Goal: Obtain resource: Download file/media

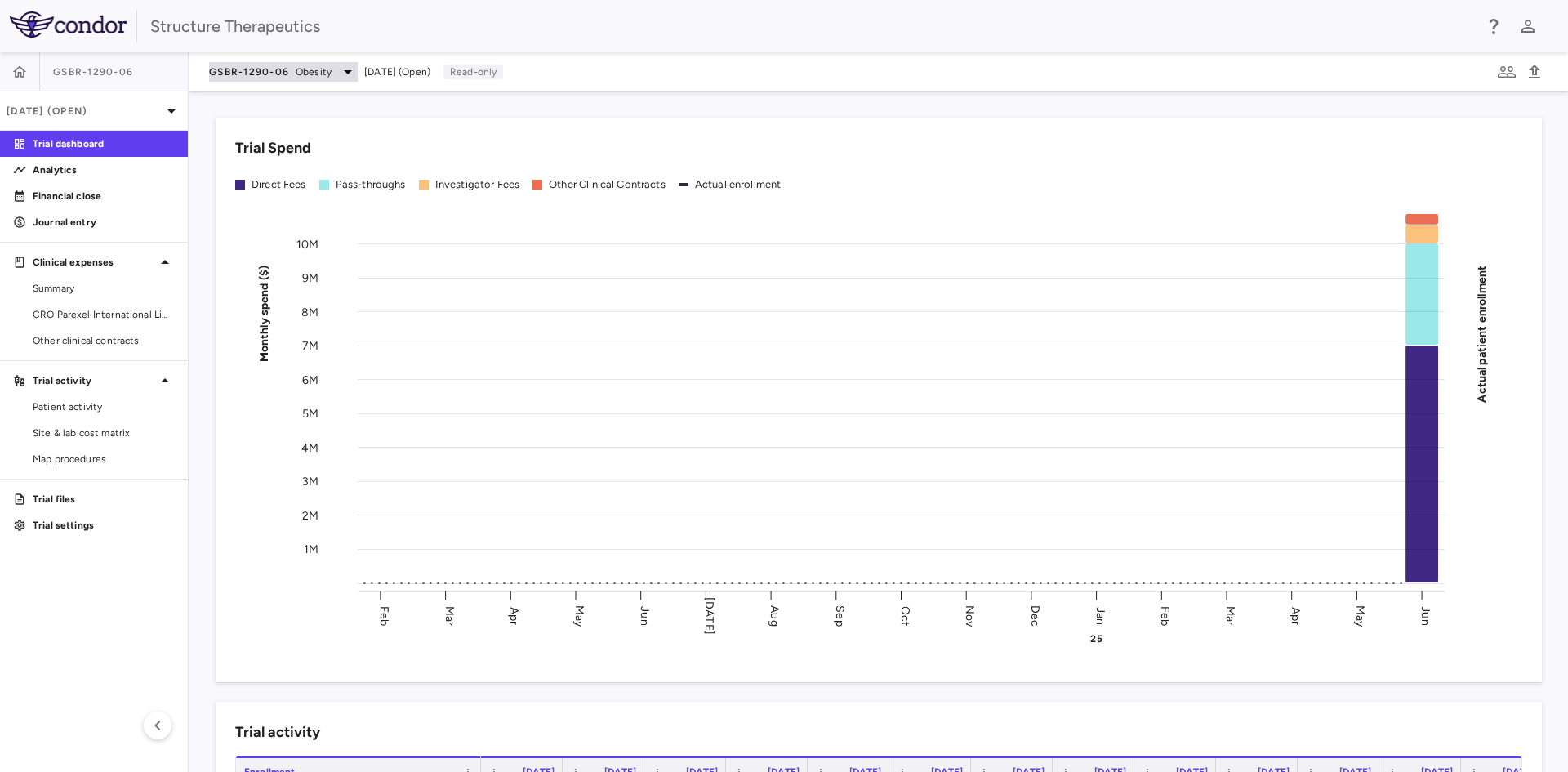
click at [343, 77] on icon at bounding box center [347, 71] width 20 height 20
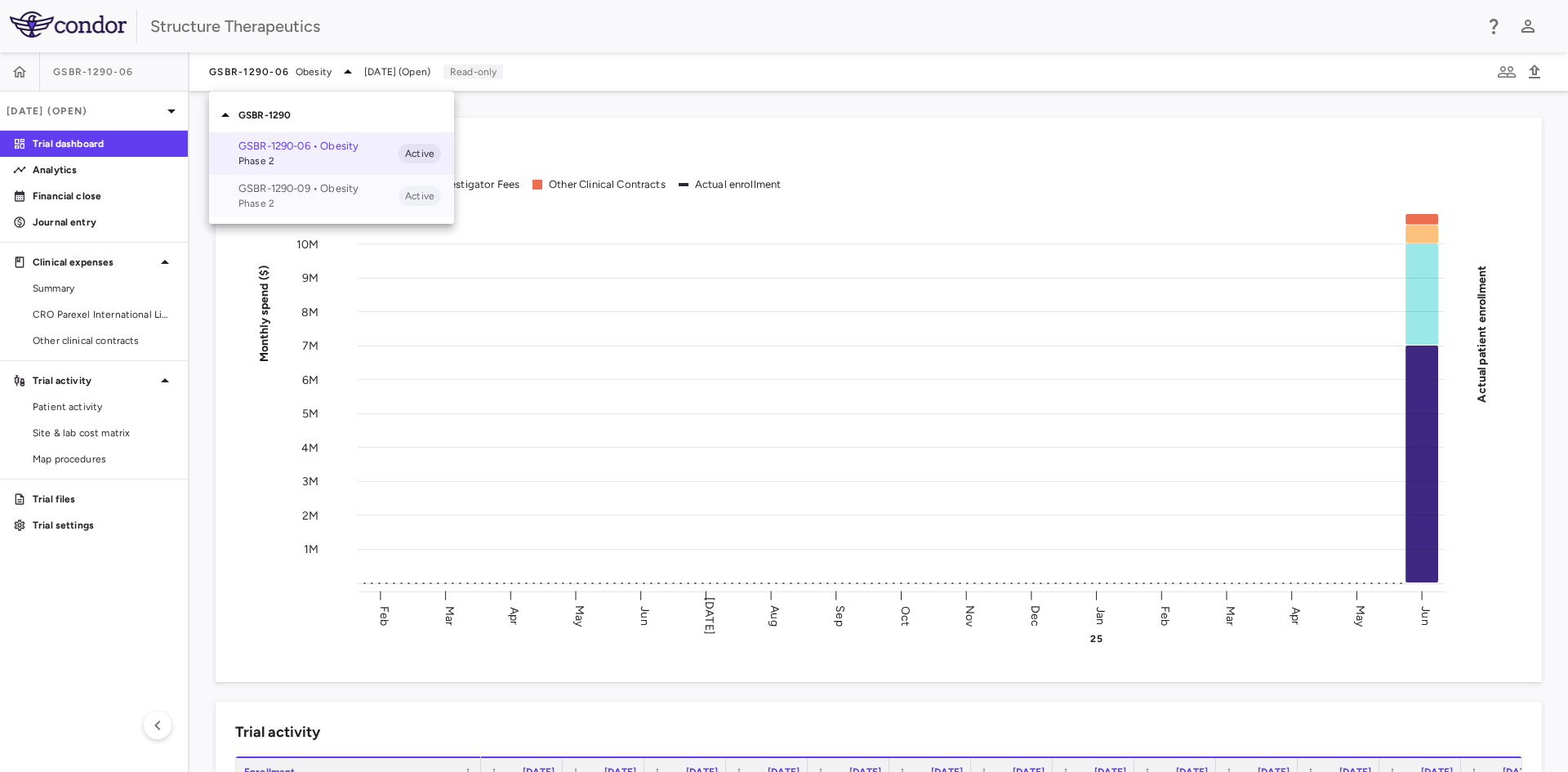
click at [289, 203] on span "Phase 2" at bounding box center [317, 204] width 160 height 15
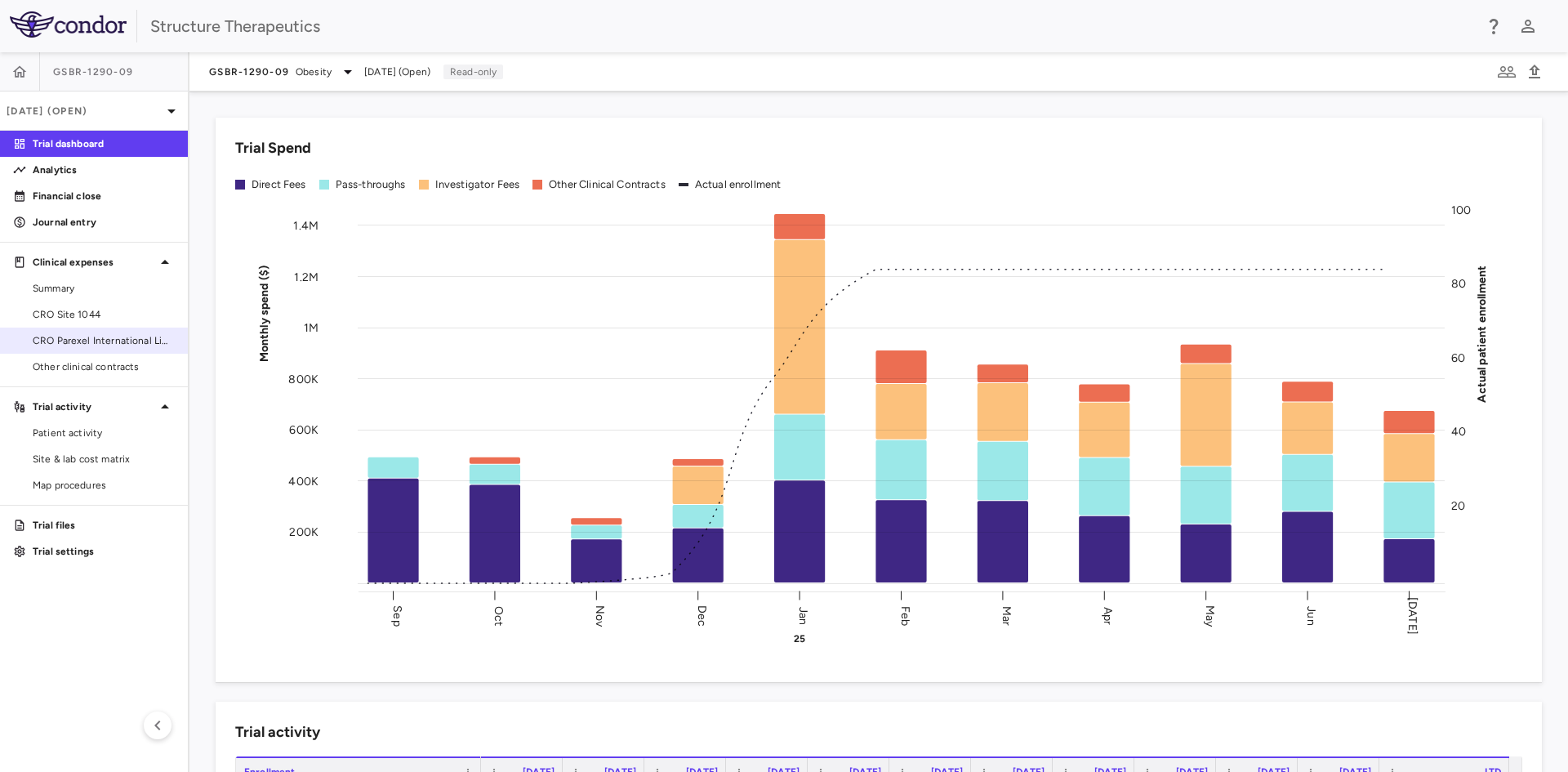
click at [61, 335] on span "CRO Parexel International Limited" at bounding box center [104, 341] width 142 height 15
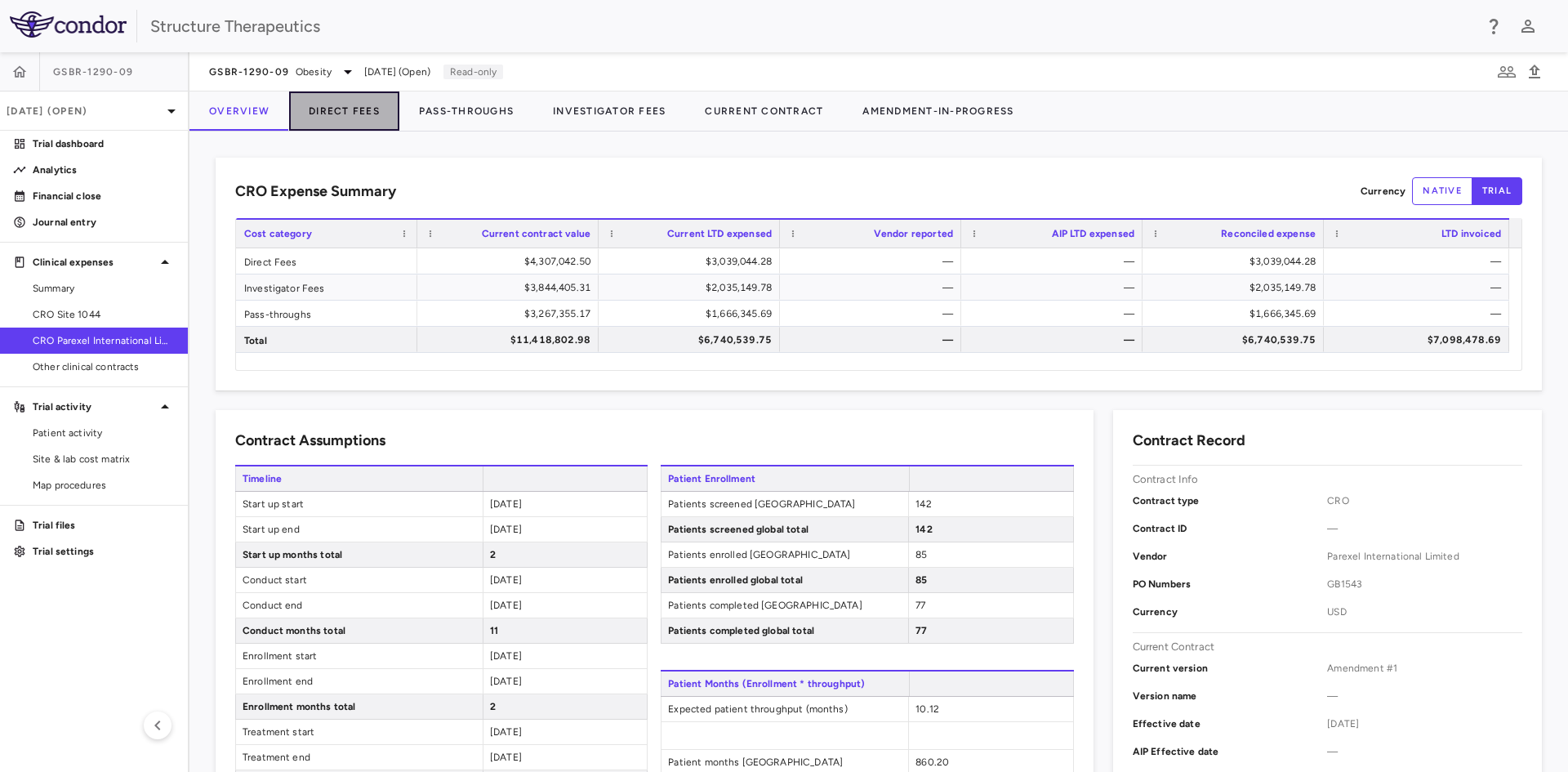
click at [336, 105] on button "Direct Fees" at bounding box center [344, 111] width 110 height 39
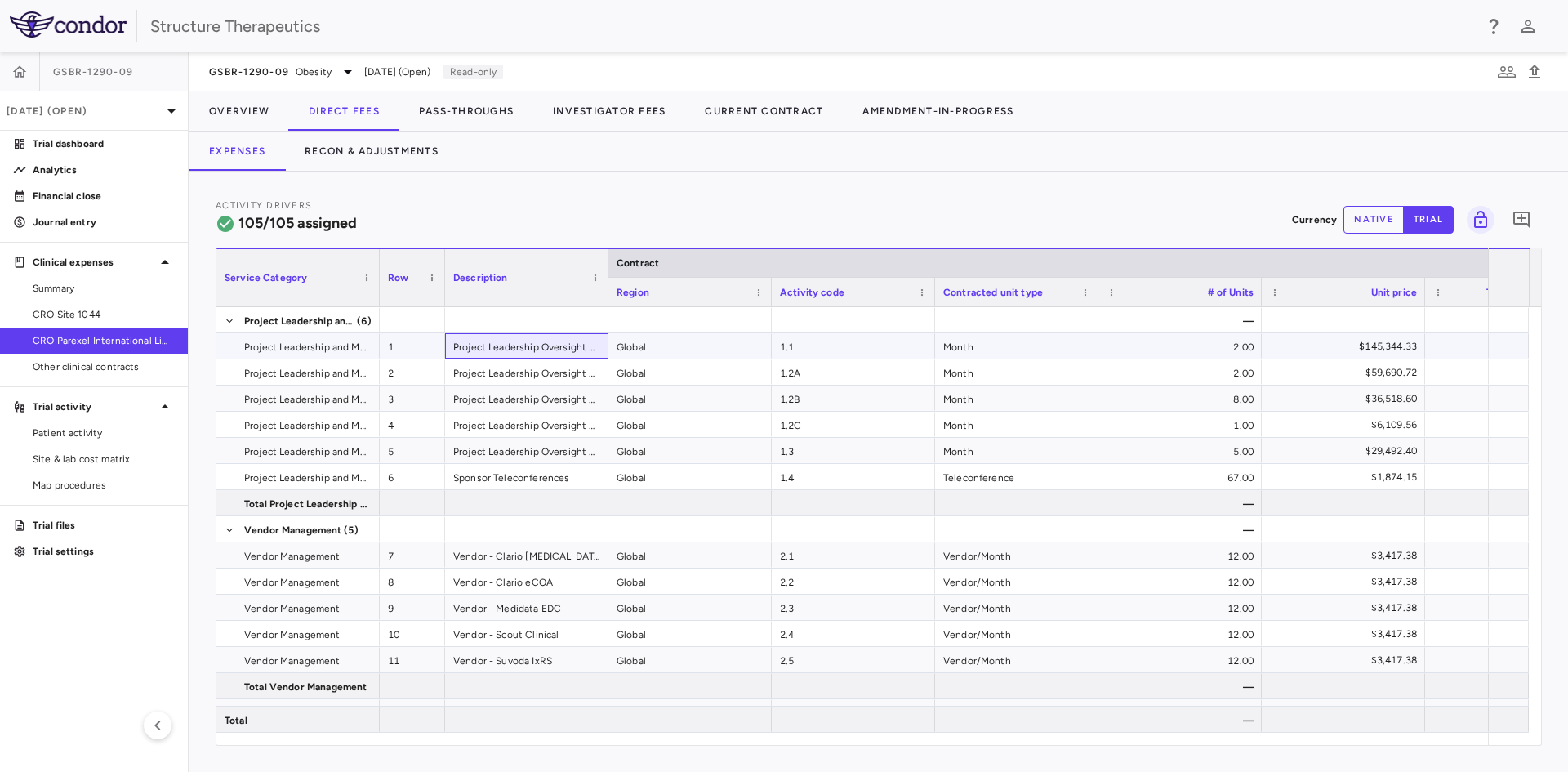
click at [504, 336] on div "Project Leadership Oversight Management - Start Up" at bounding box center [526, 345] width 163 height 25
click at [564, 474] on span "Export" at bounding box center [595, 478] width 138 height 22
click at [689, 486] on span "Context Menu" at bounding box center [680, 478] width 35 height 22
click at [735, 505] on span "Excel Export" at bounding box center [768, 507] width 77 height 22
click at [241, 116] on button "Overview" at bounding box center [239, 111] width 100 height 39
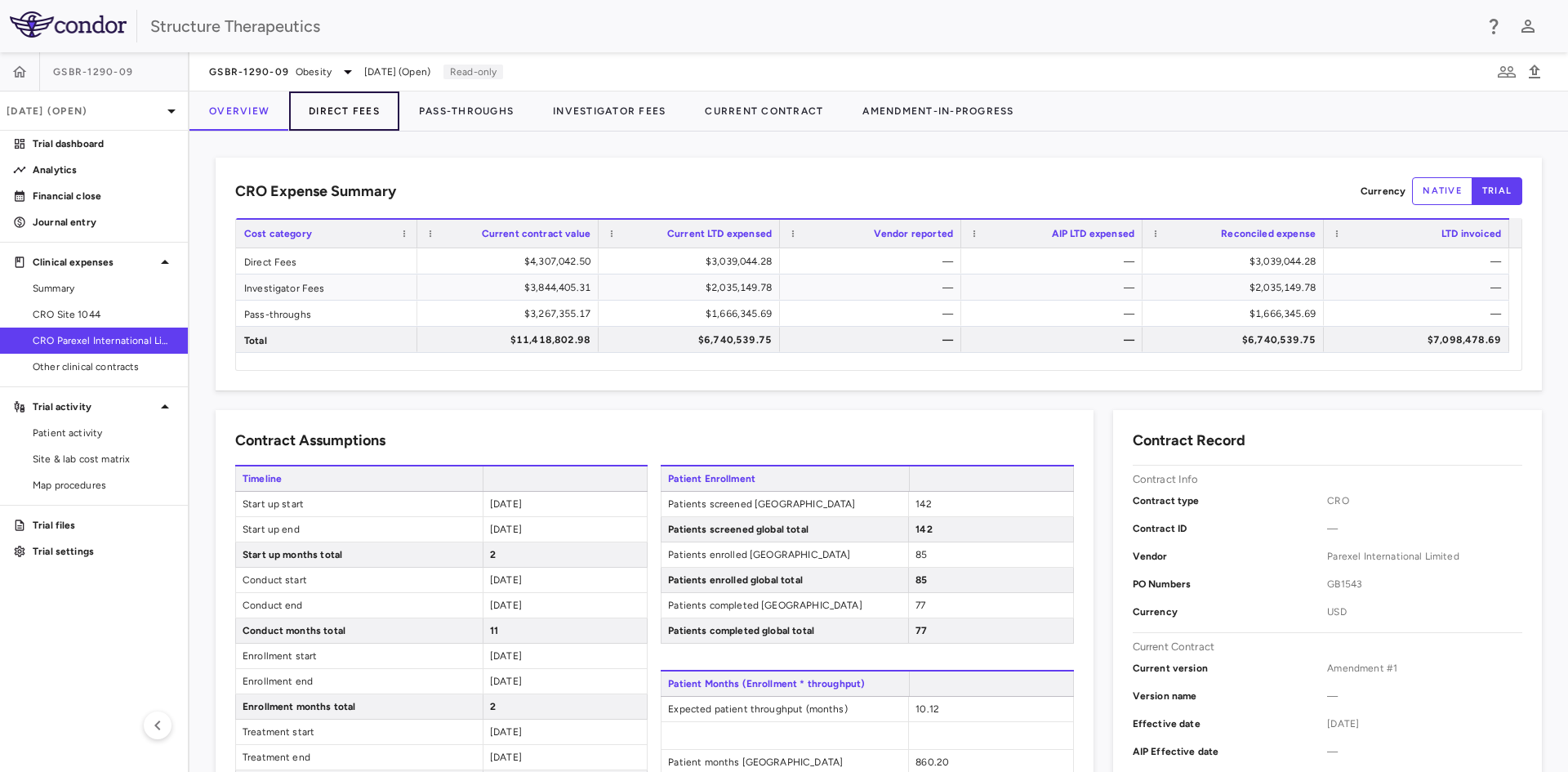
click at [329, 116] on button "Direct Fees" at bounding box center [344, 111] width 110 height 39
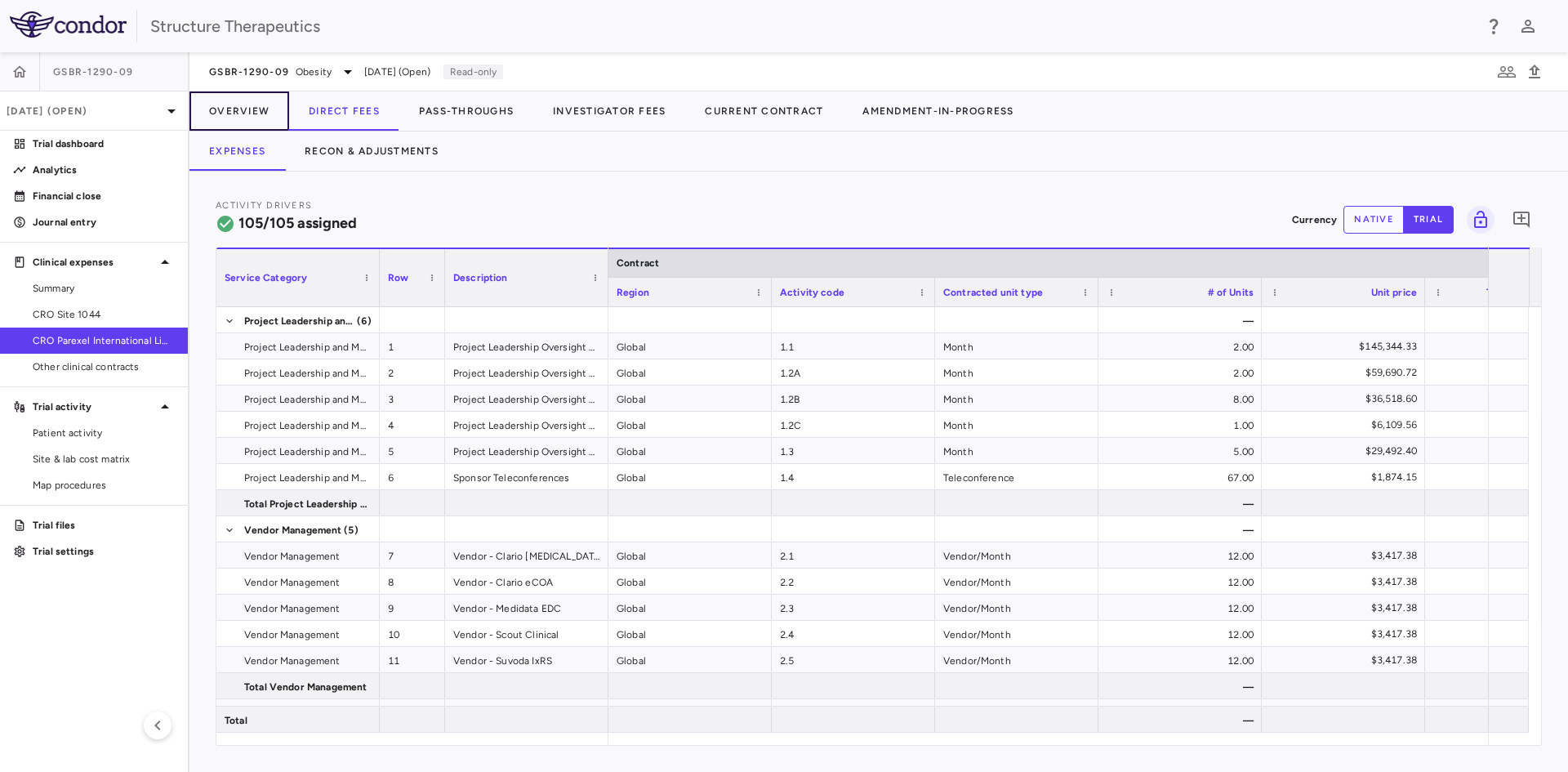
drag, startPoint x: 251, startPoint y: 107, endPoint x: 303, endPoint y: 139, distance: 61.1
click at [251, 107] on button "Overview" at bounding box center [239, 111] width 100 height 39
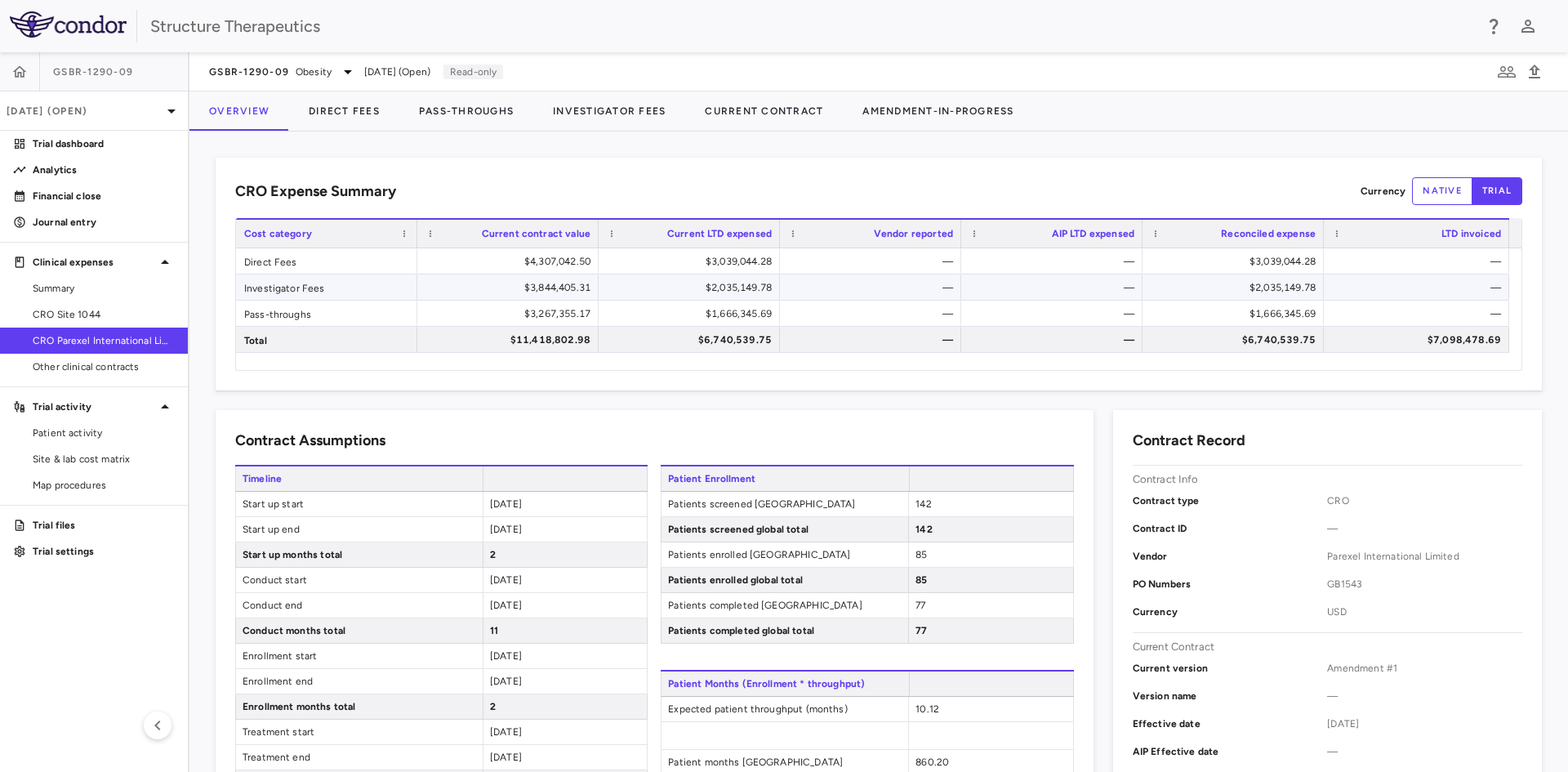
click at [490, 288] on div "$3,844,405.31" at bounding box center [511, 288] width 159 height 26
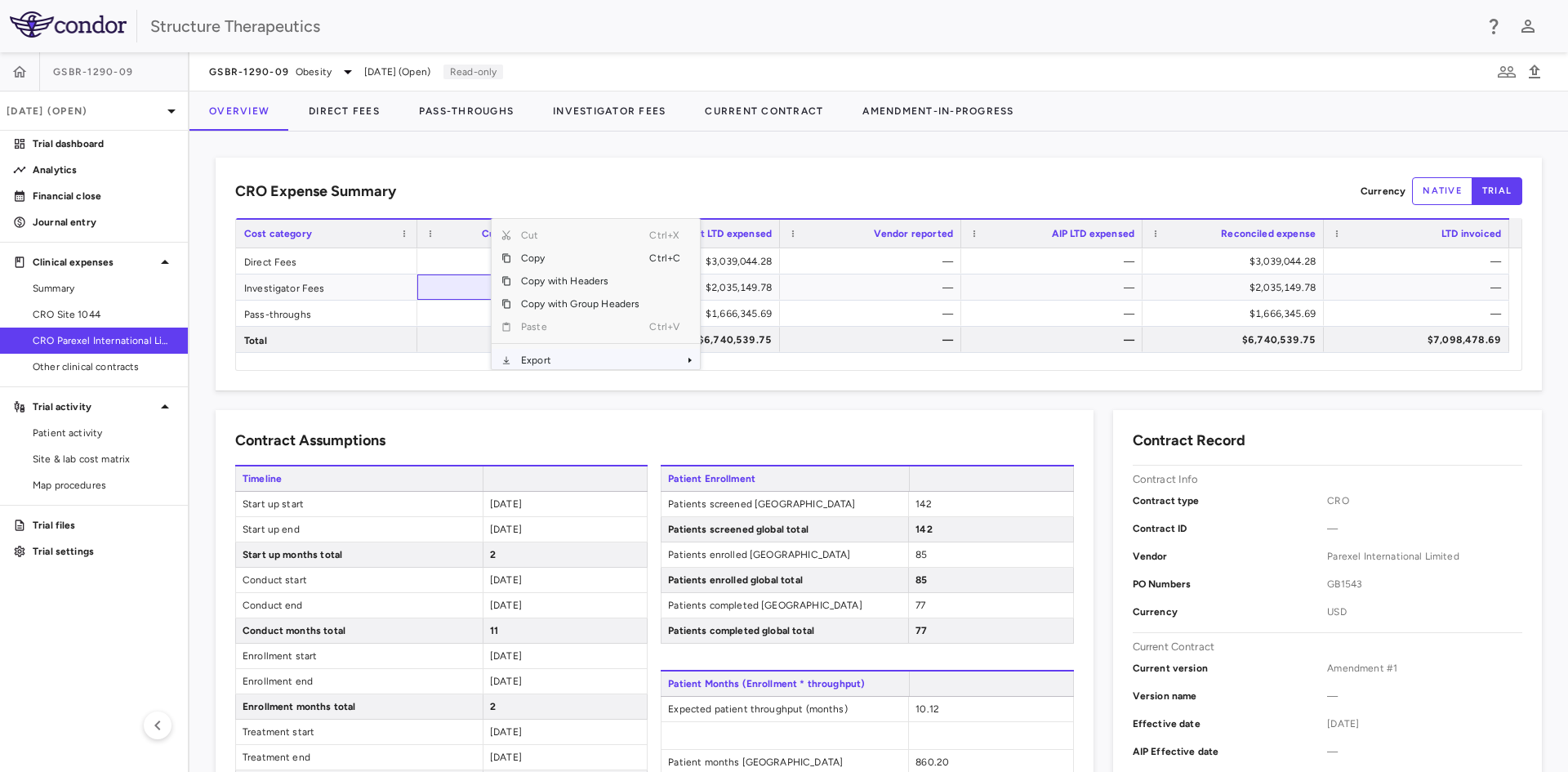
click at [552, 363] on span "Export" at bounding box center [581, 360] width 138 height 22
click at [674, 357] on span "Context Menu" at bounding box center [667, 360] width 35 height 22
click at [735, 350] on span "Excel Export" at bounding box center [754, 353] width 77 height 22
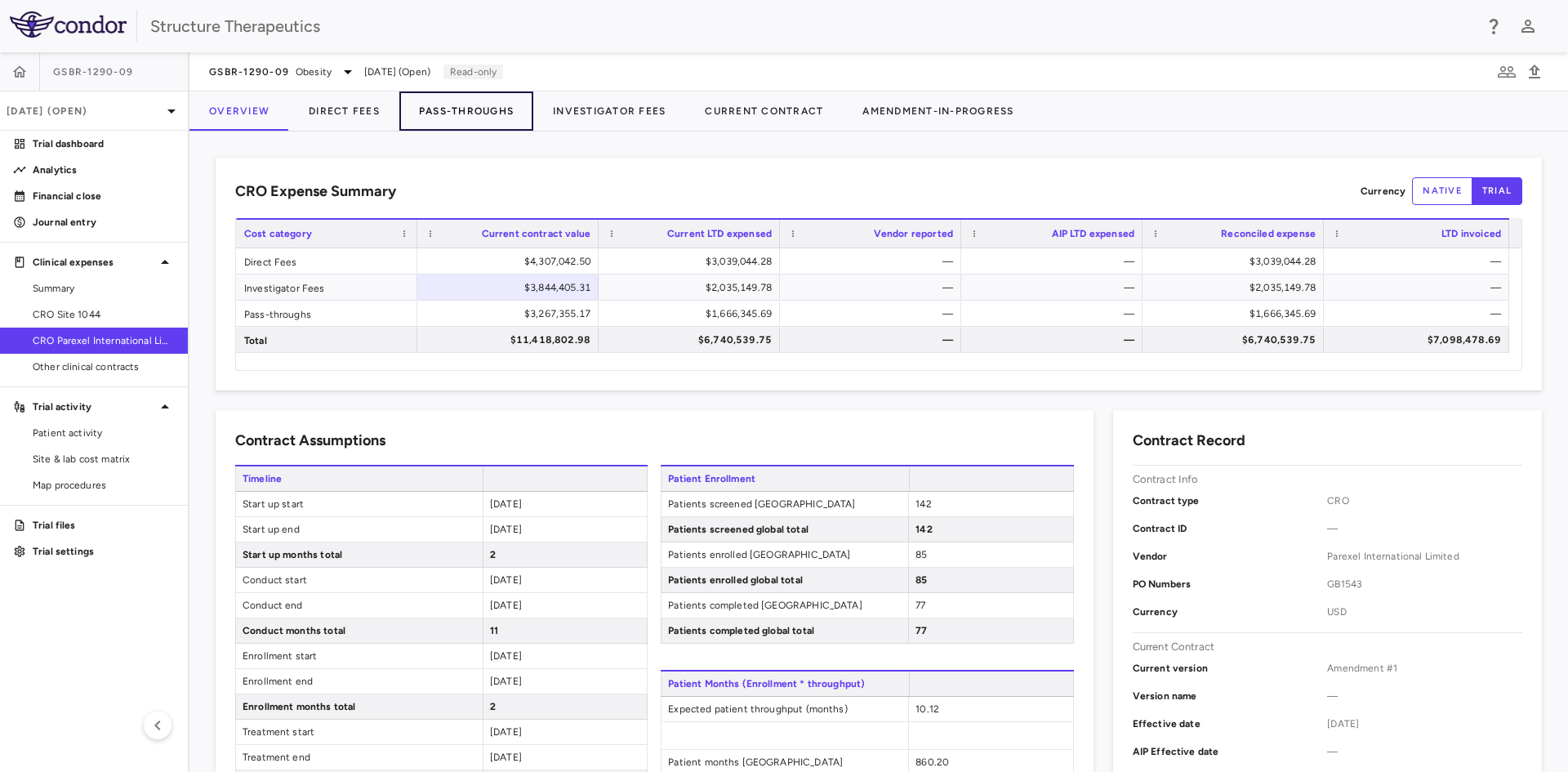
click at [467, 121] on button "Pass-Throughs" at bounding box center [466, 111] width 133 height 39
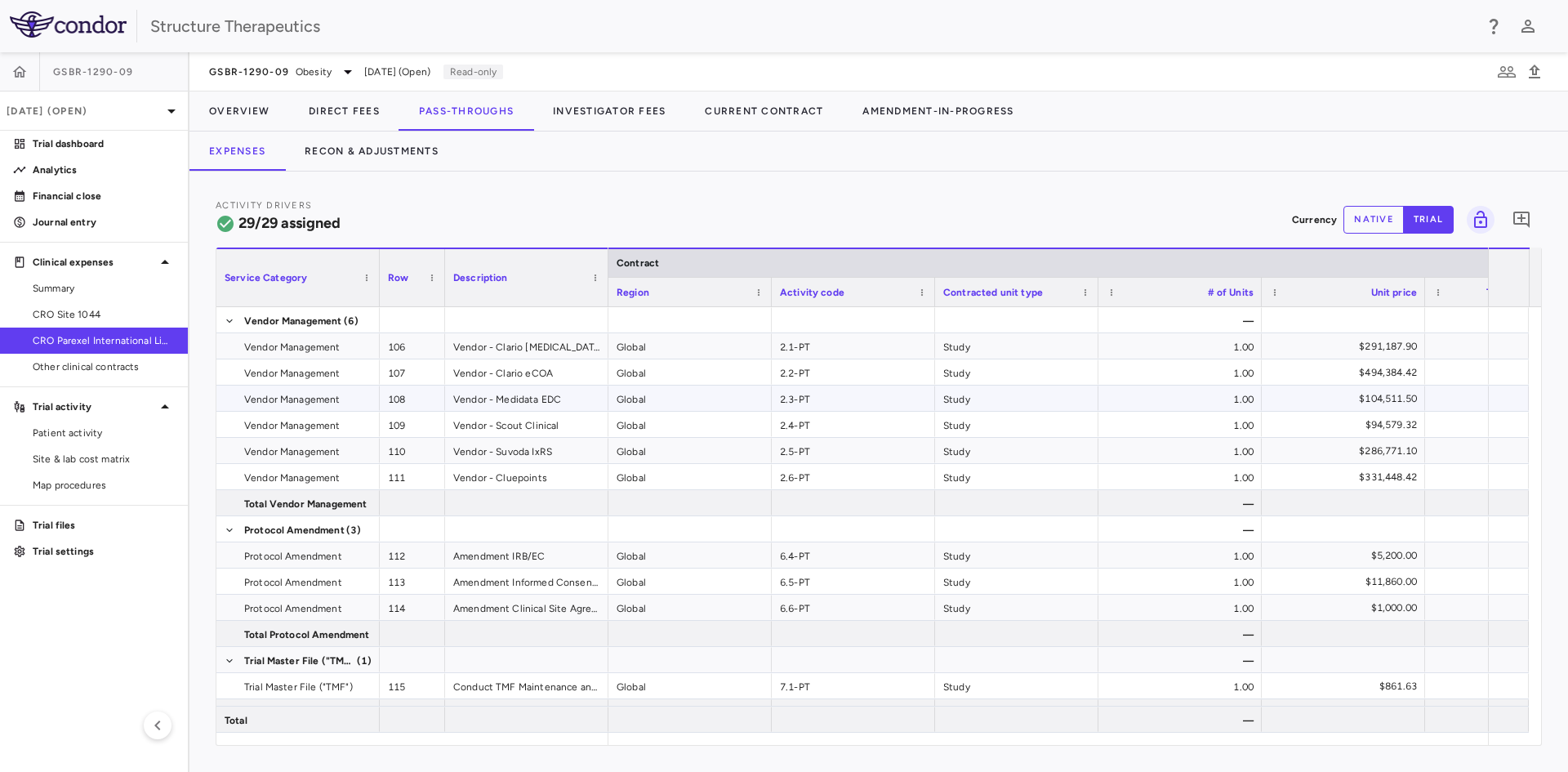
click at [507, 396] on div "Vendor - Medidata EDC" at bounding box center [526, 398] width 163 height 25
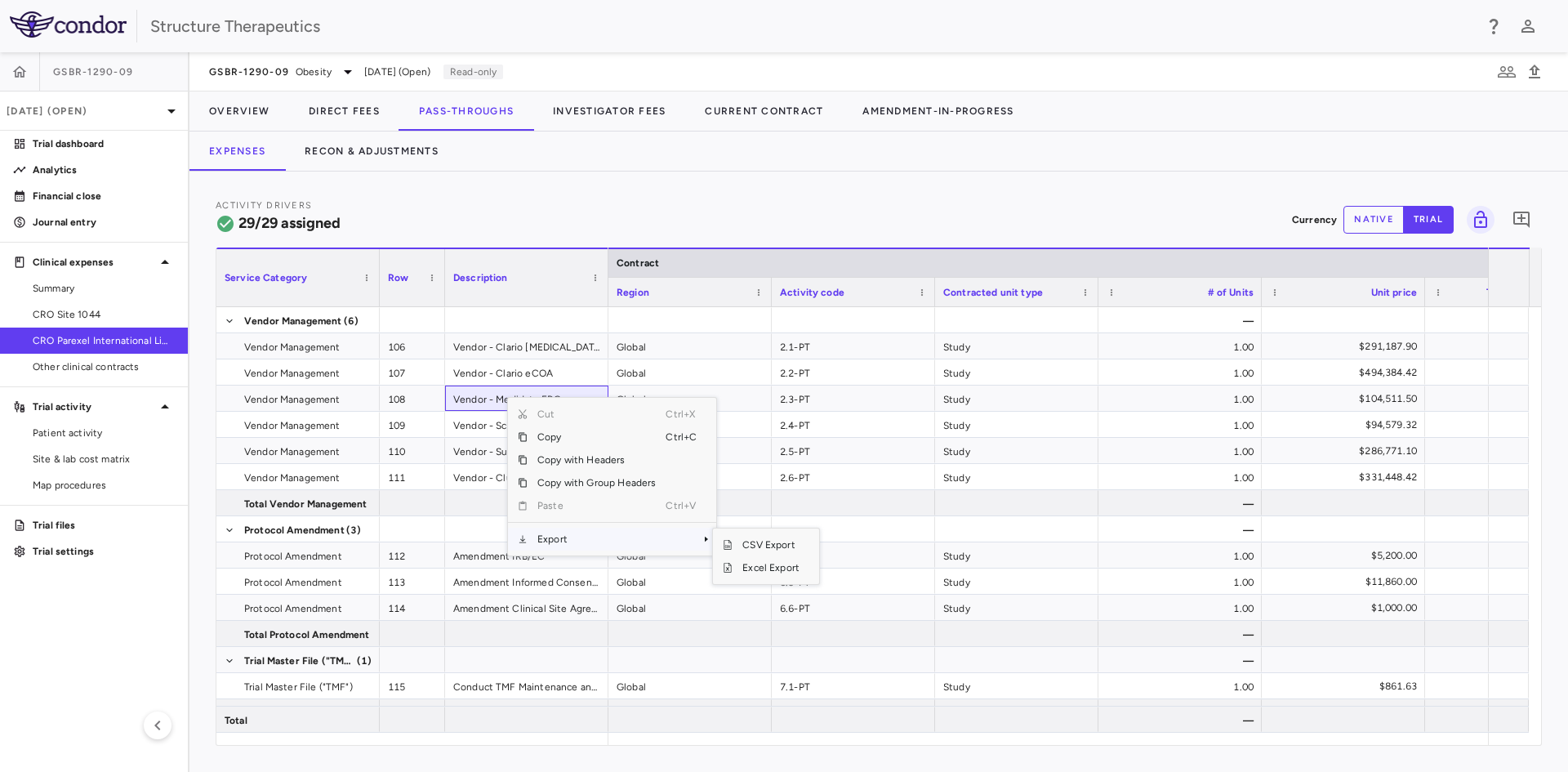
click at [581, 532] on span "Export" at bounding box center [596, 539] width 138 height 22
click at [774, 567] on span "Excel Export" at bounding box center [771, 568] width 77 height 22
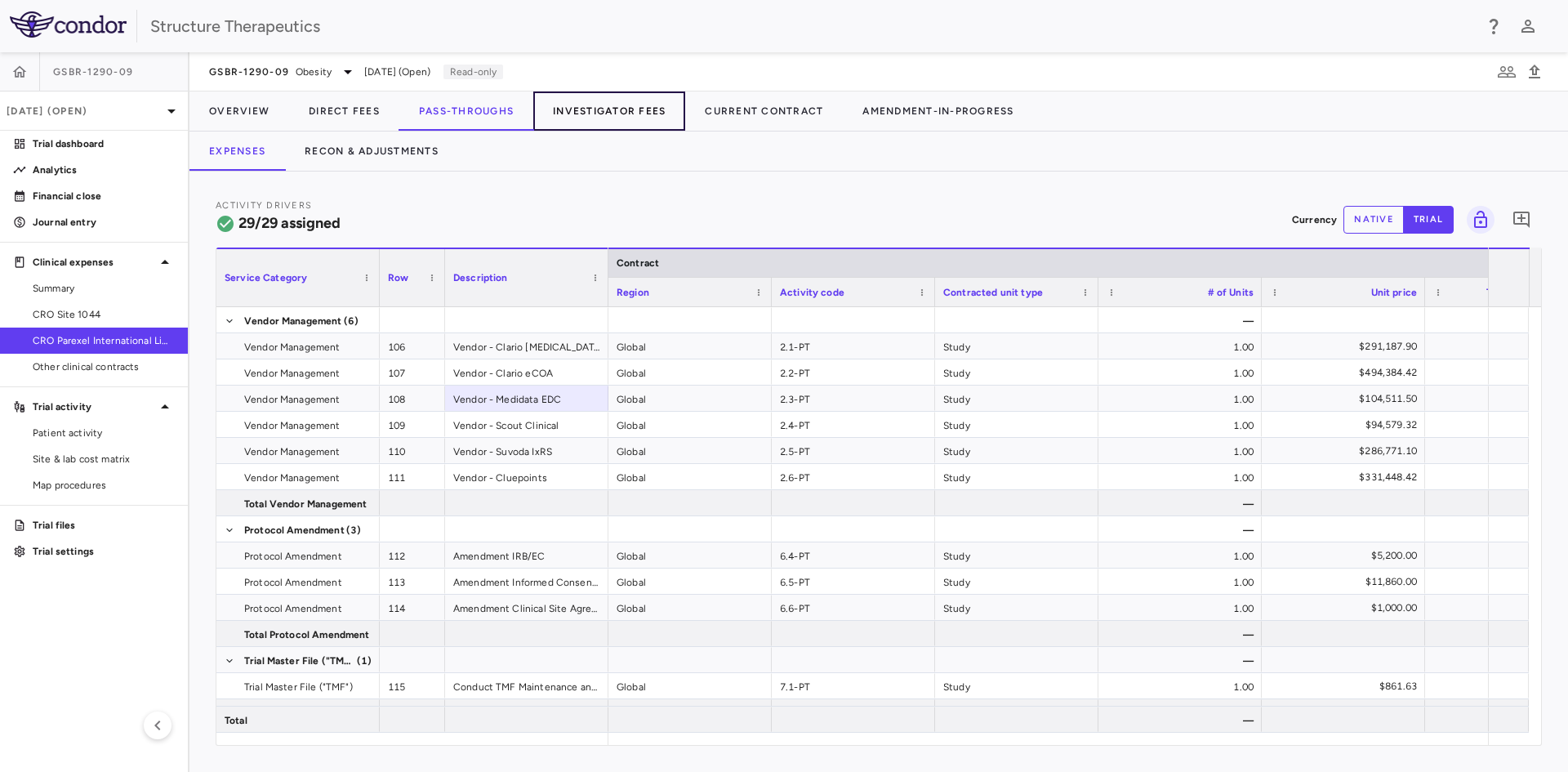
click at [610, 110] on button "Investigator Fees" at bounding box center [609, 111] width 152 height 39
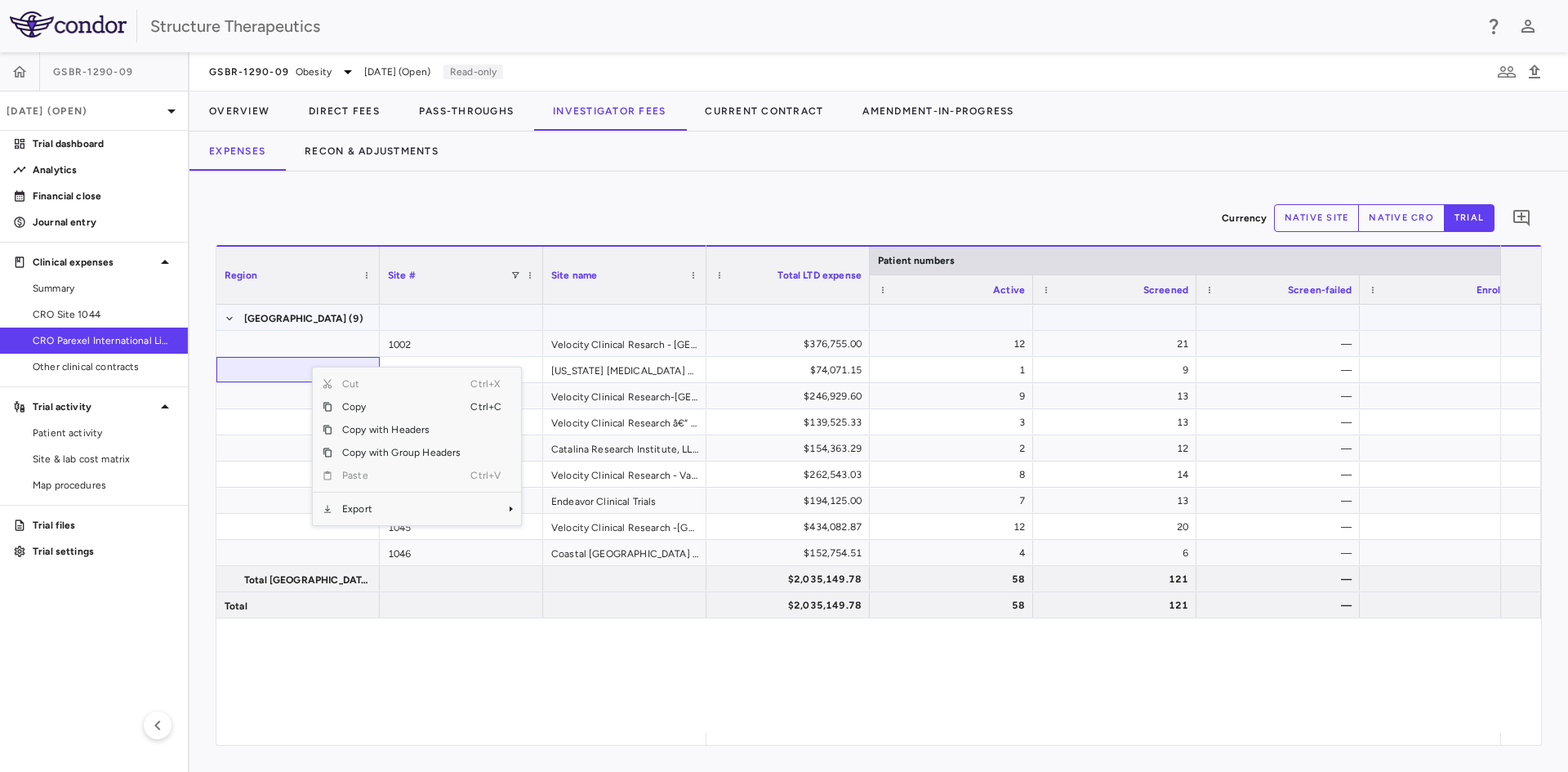
click at [416, 316] on div at bounding box center [461, 316] width 163 height 25
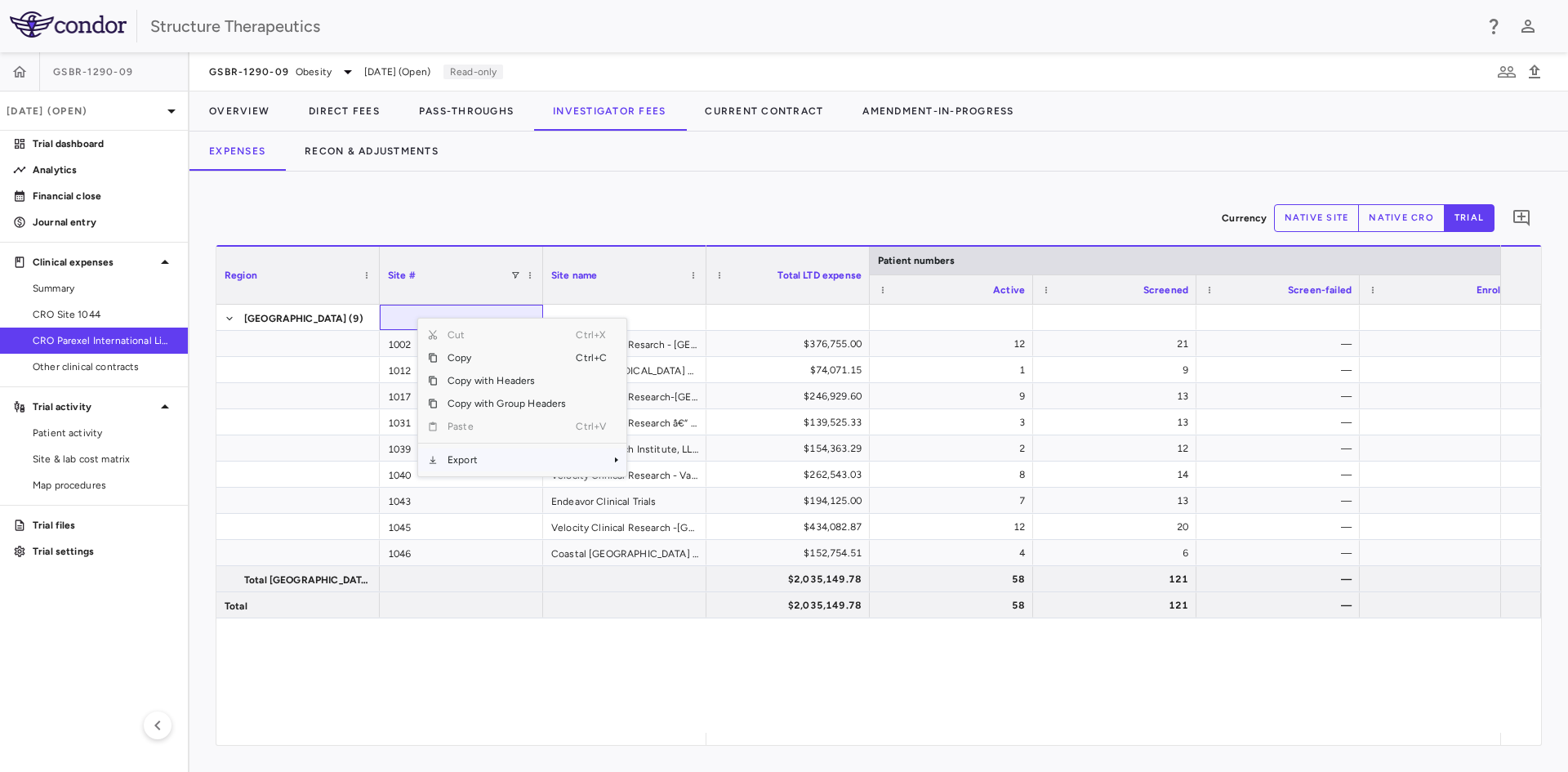
click at [506, 467] on span "Export" at bounding box center [507, 459] width 138 height 22
click at [662, 485] on span "Excel Export" at bounding box center [681, 488] width 77 height 22
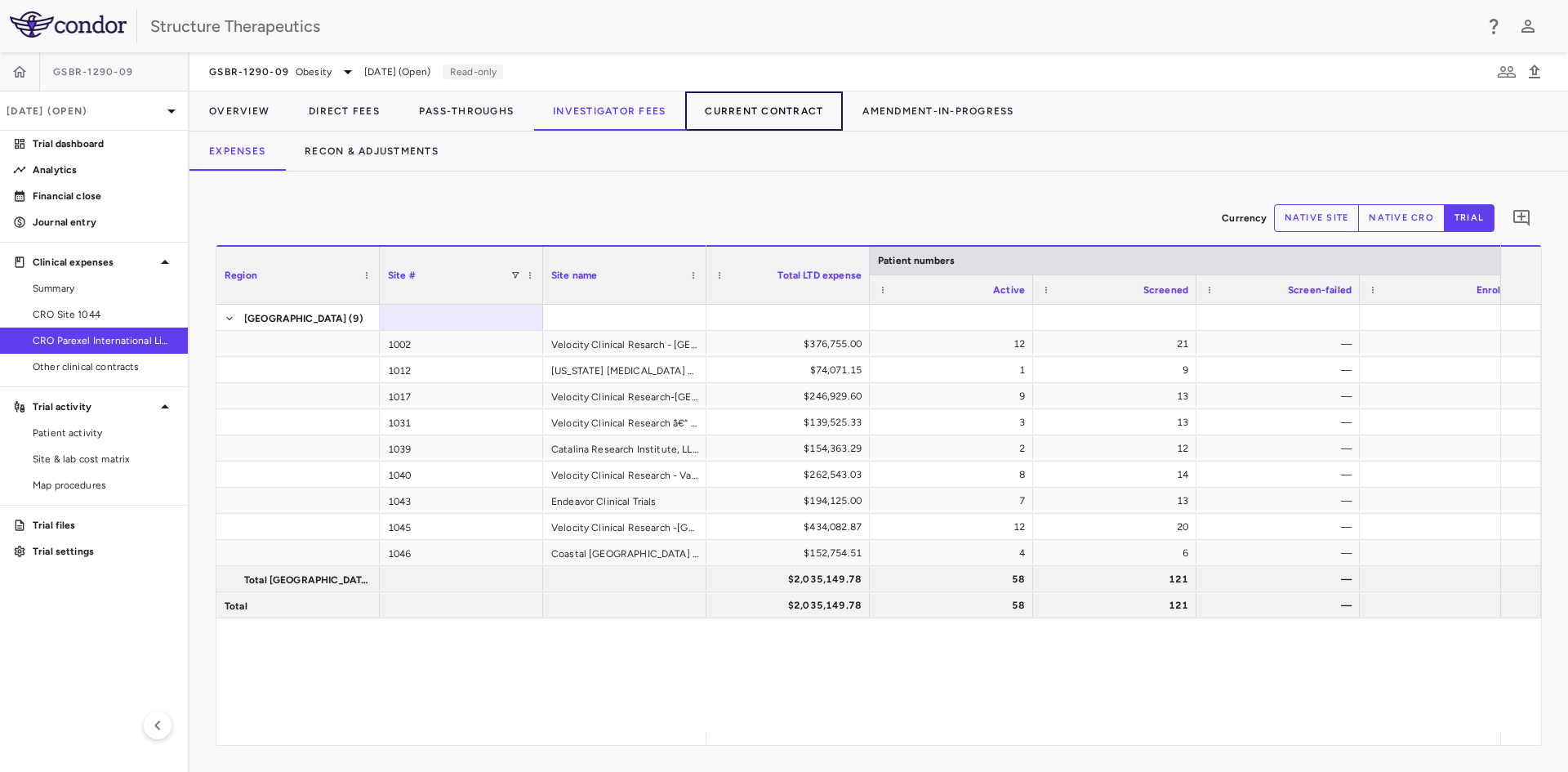
click at [737, 110] on button "Current Contract" at bounding box center [763, 111] width 158 height 39
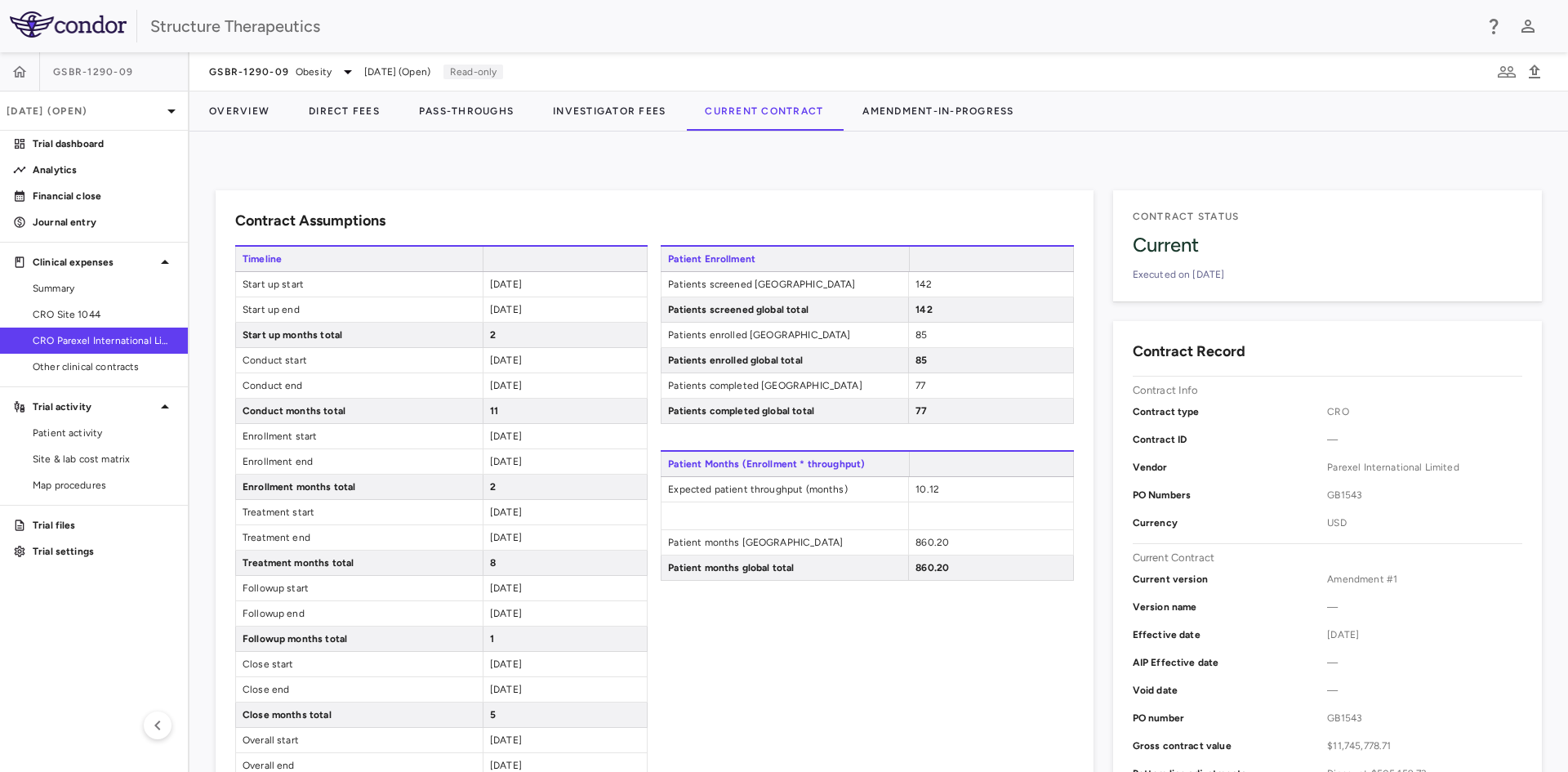
drag, startPoint x: 428, startPoint y: 223, endPoint x: 359, endPoint y: 290, distance: 96.2
drag, startPoint x: 359, startPoint y: 290, endPoint x: 545, endPoint y: 280, distance: 186.3
click at [545, 280] on div "[DATE]" at bounding box center [565, 284] width 164 height 24
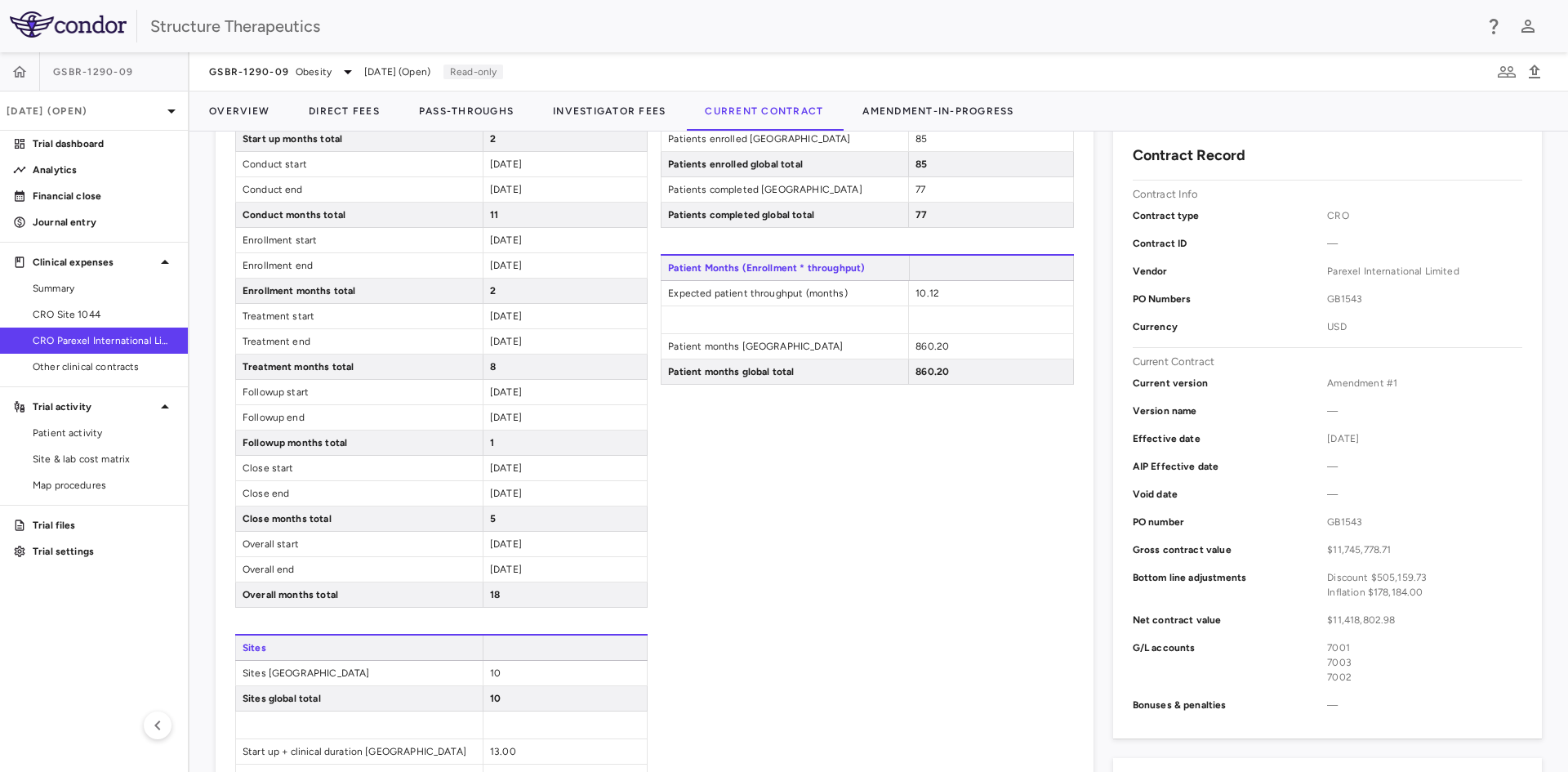
scroll to position [245, 0]
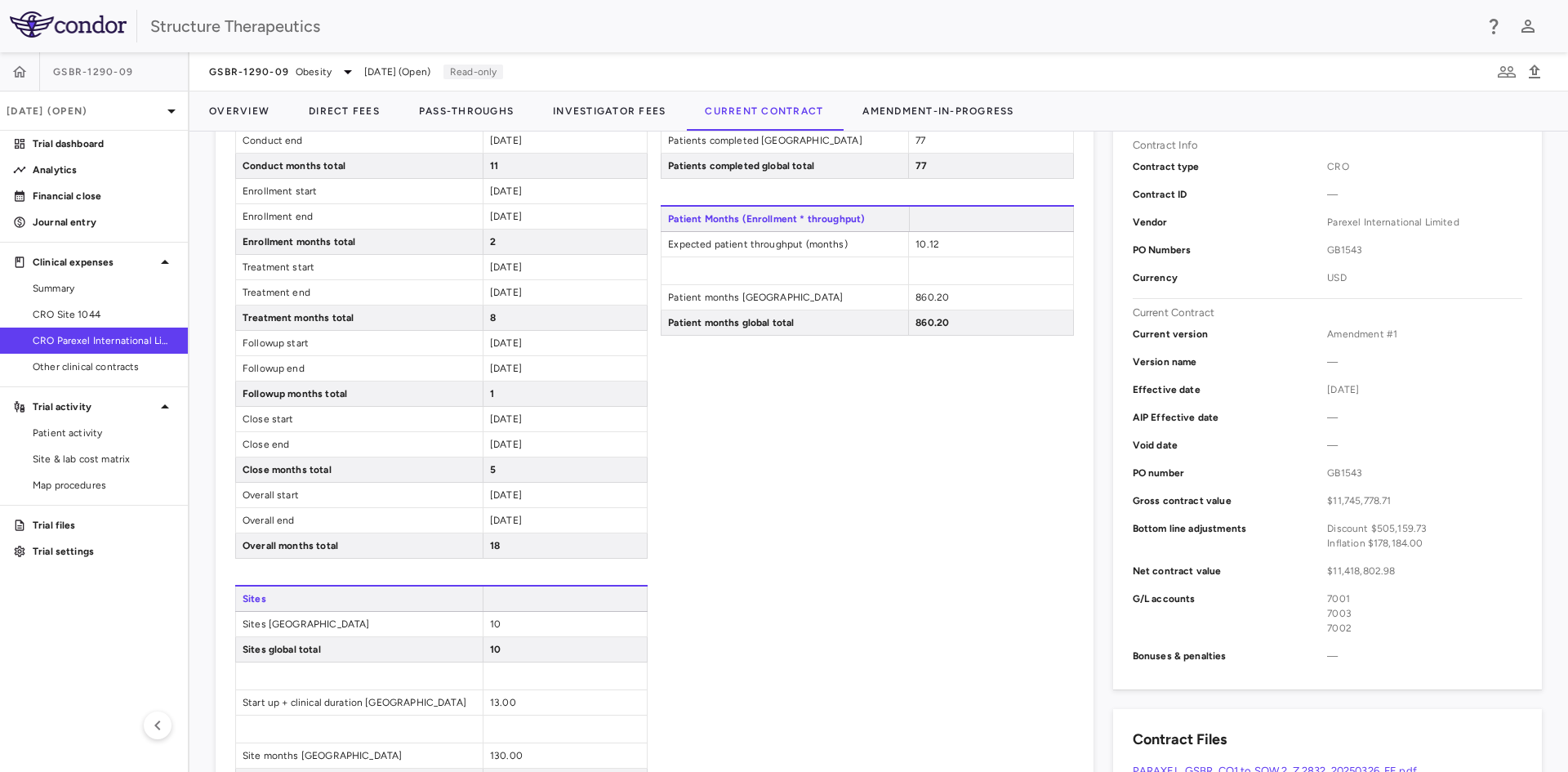
click at [549, 362] on div "[DATE]" at bounding box center [565, 368] width 164 height 24
drag, startPoint x: 509, startPoint y: 362, endPoint x: 836, endPoint y: 547, distance: 375.7
click at [836, 547] on div "Patient Enrollment Patients screened United States 142 Patients screened global…" at bounding box center [867, 397] width 413 height 793
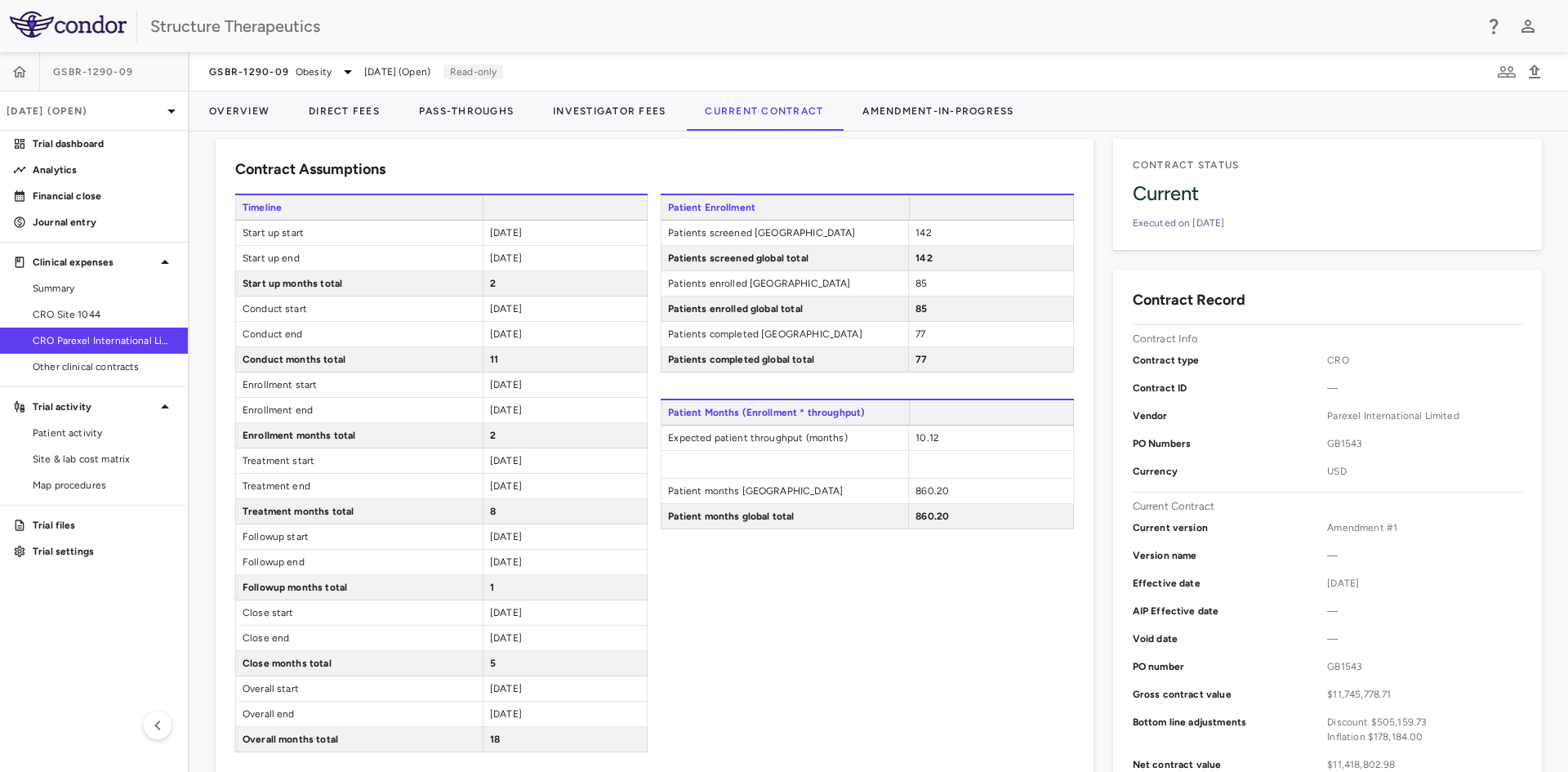
scroll to position [55, 0]
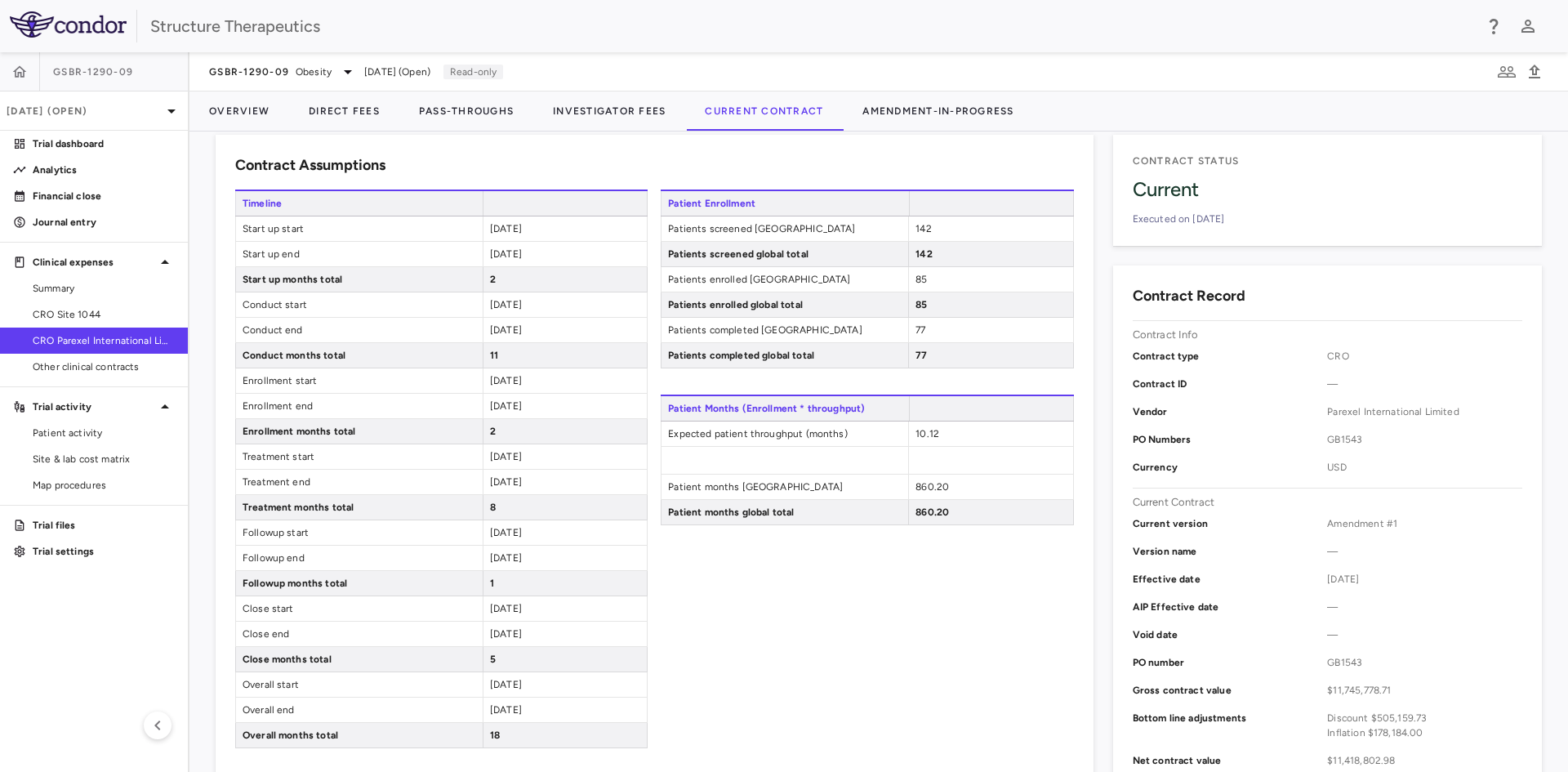
click at [835, 596] on div "Patient Enrollment Patients screened United States 142 Patients screened global…" at bounding box center [867, 586] width 413 height 793
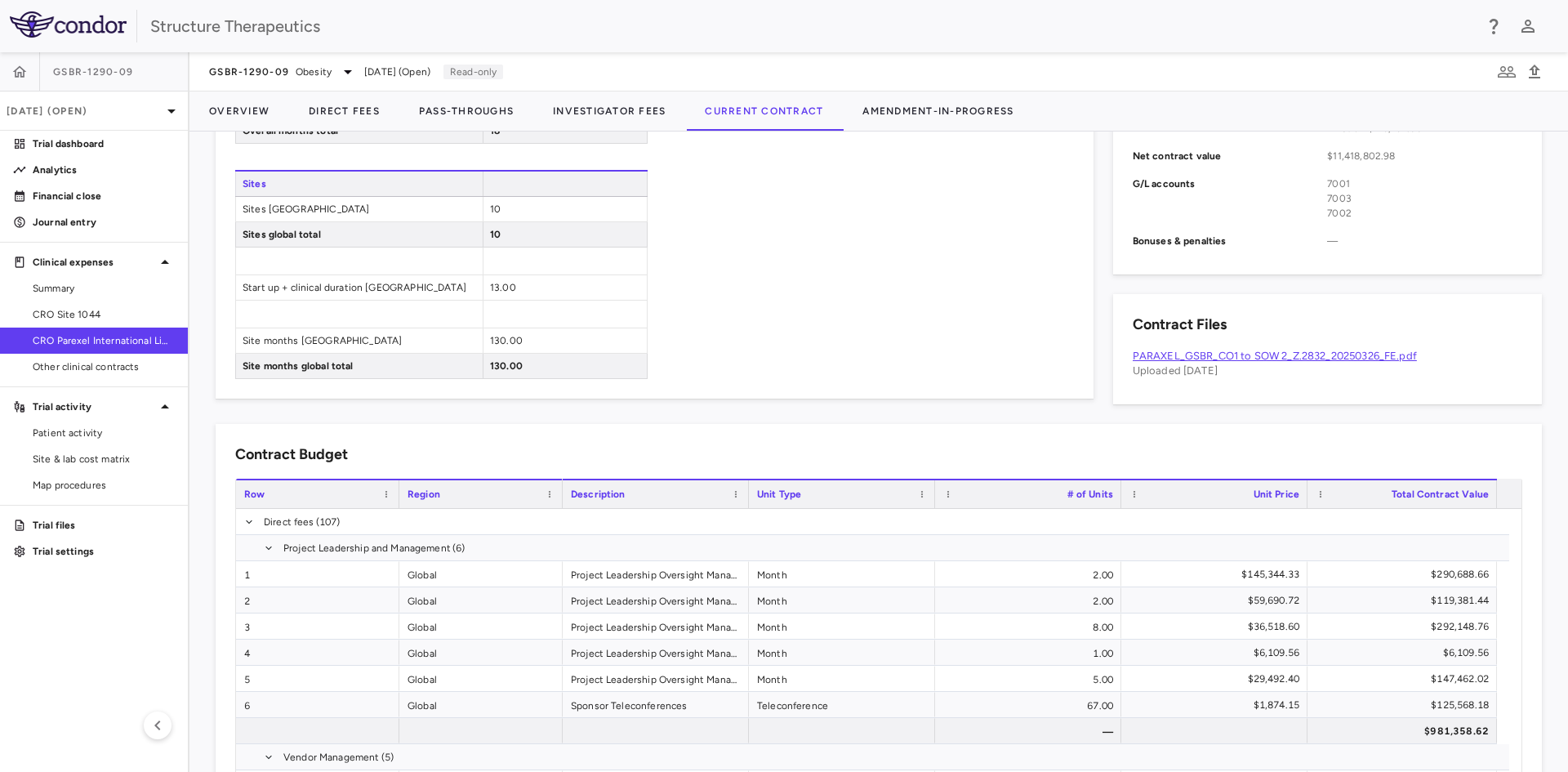
scroll to position [693, 0]
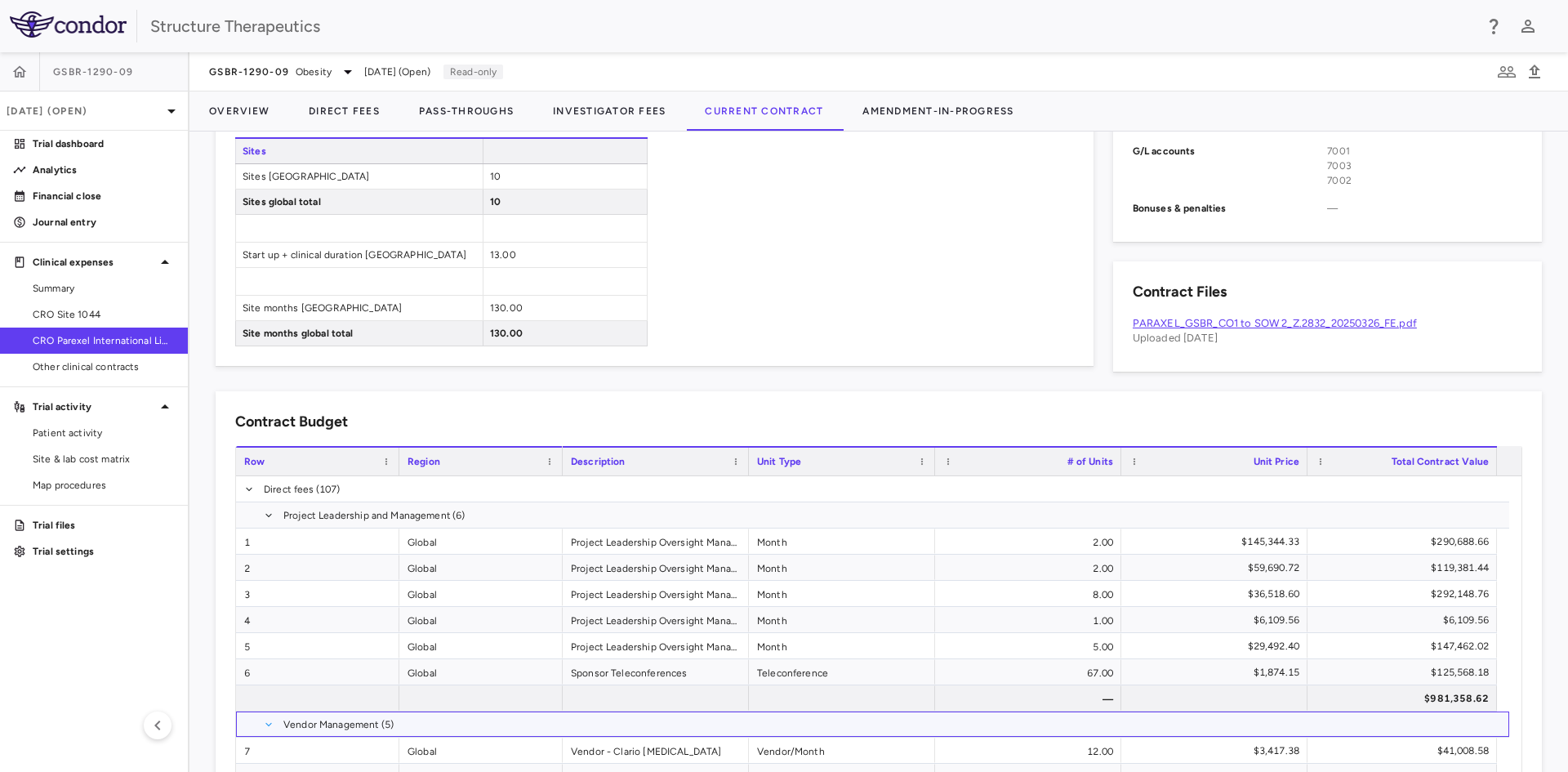
click at [266, 723] on span at bounding box center [269, 724] width 9 height 9
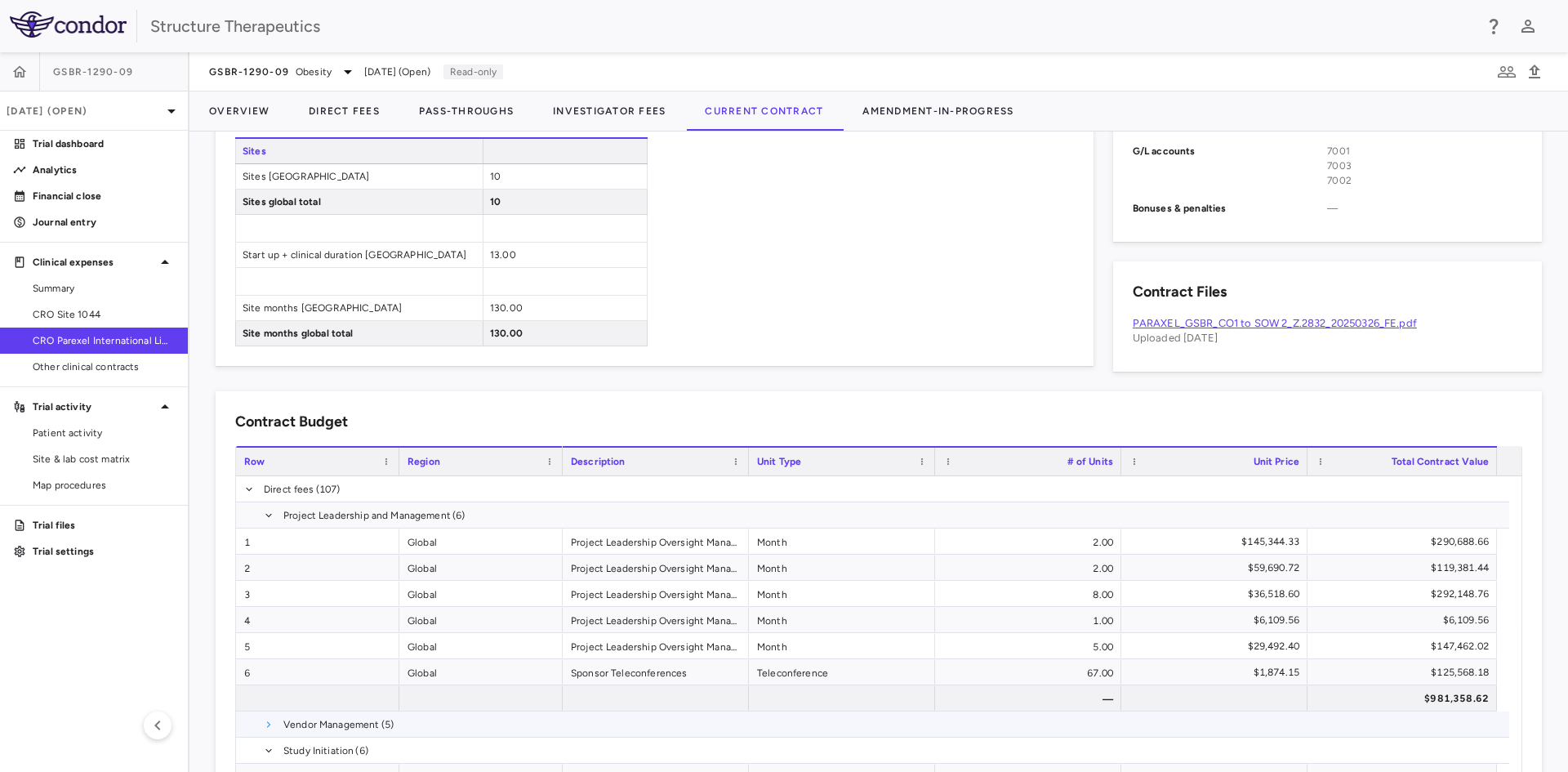
click at [267, 725] on span at bounding box center [269, 724] width 9 height 9
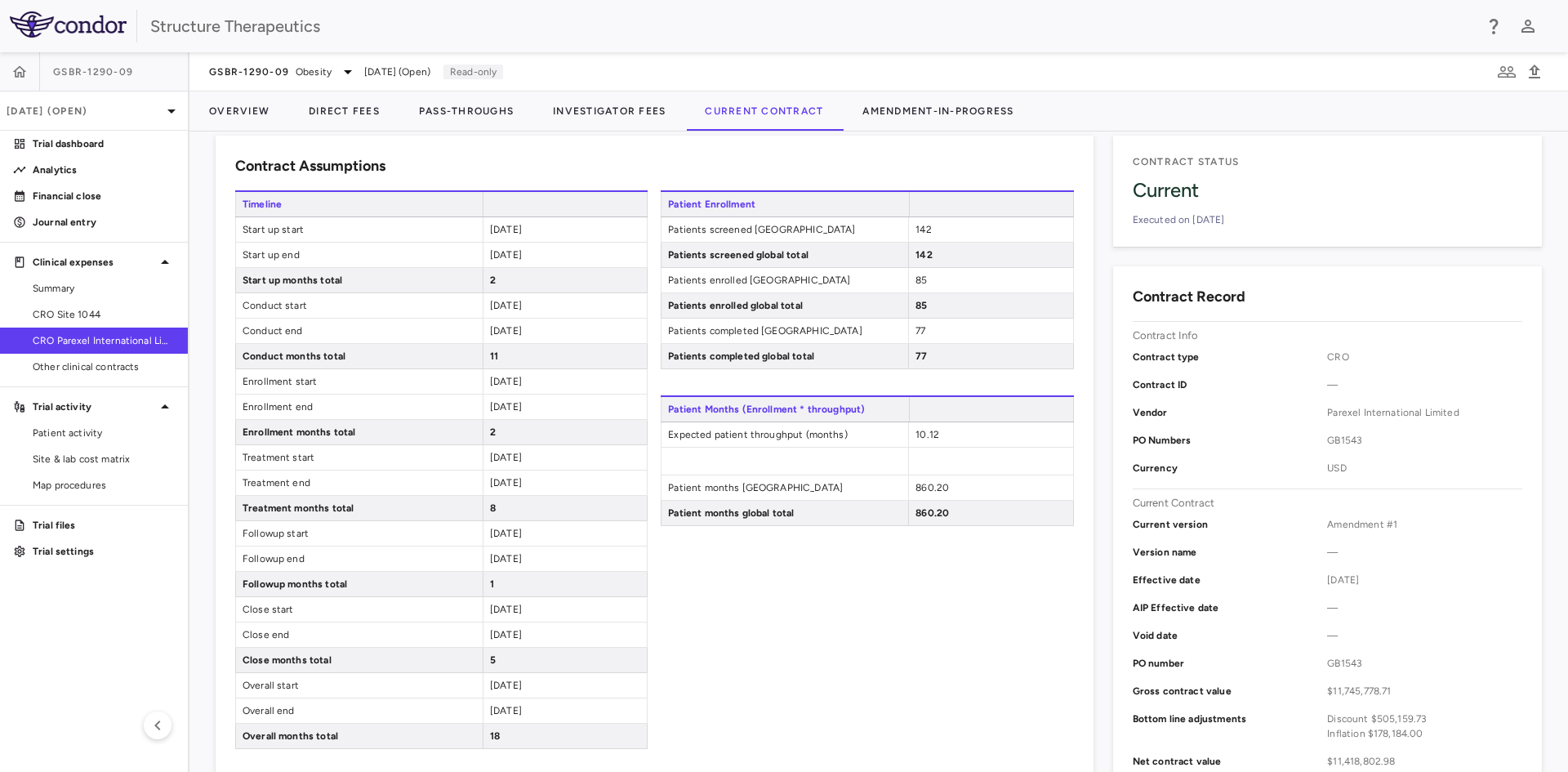
scroll to position [0, 0]
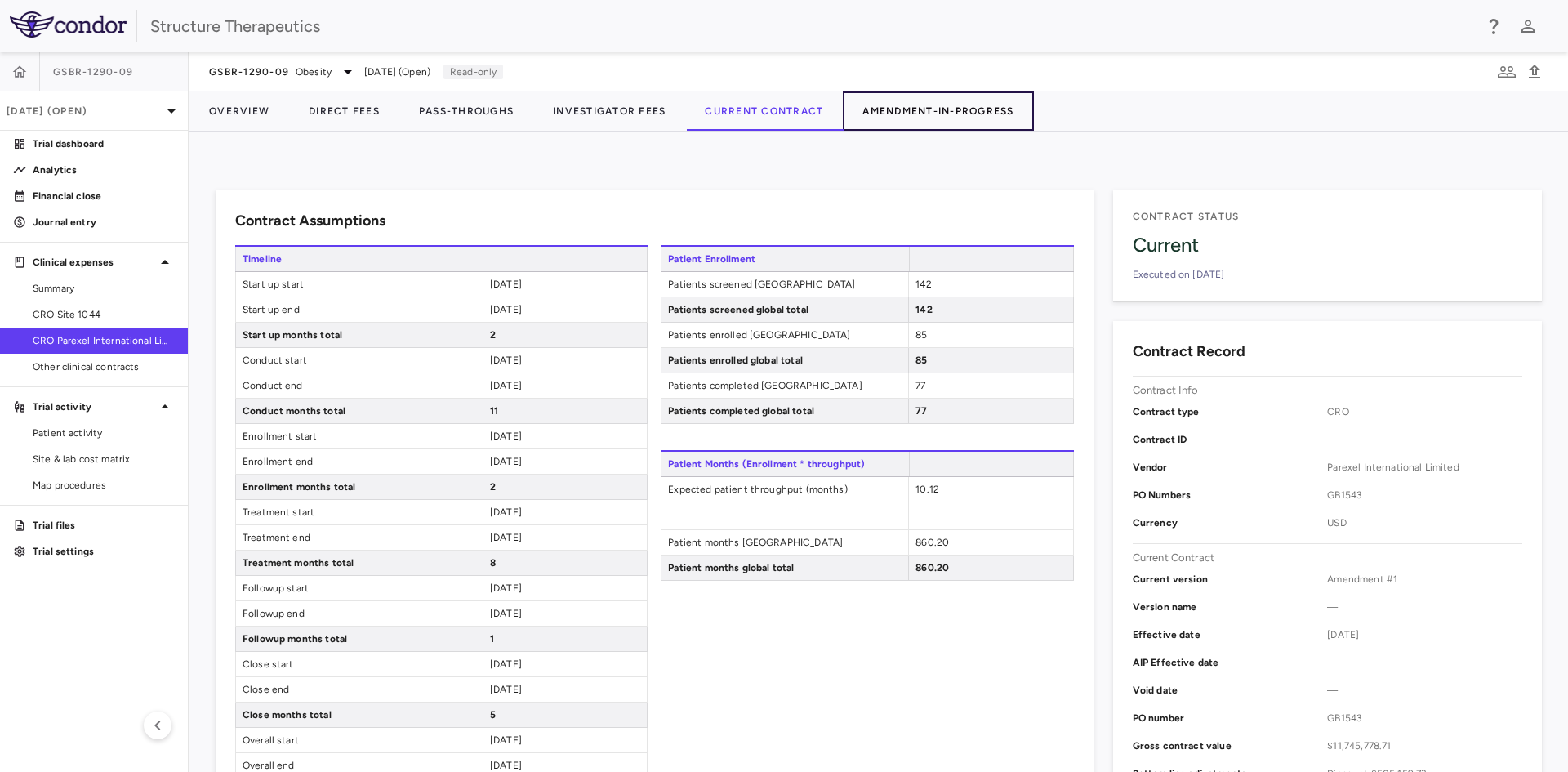
click at [924, 114] on button "Amendment-In-Progress" at bounding box center [938, 111] width 190 height 39
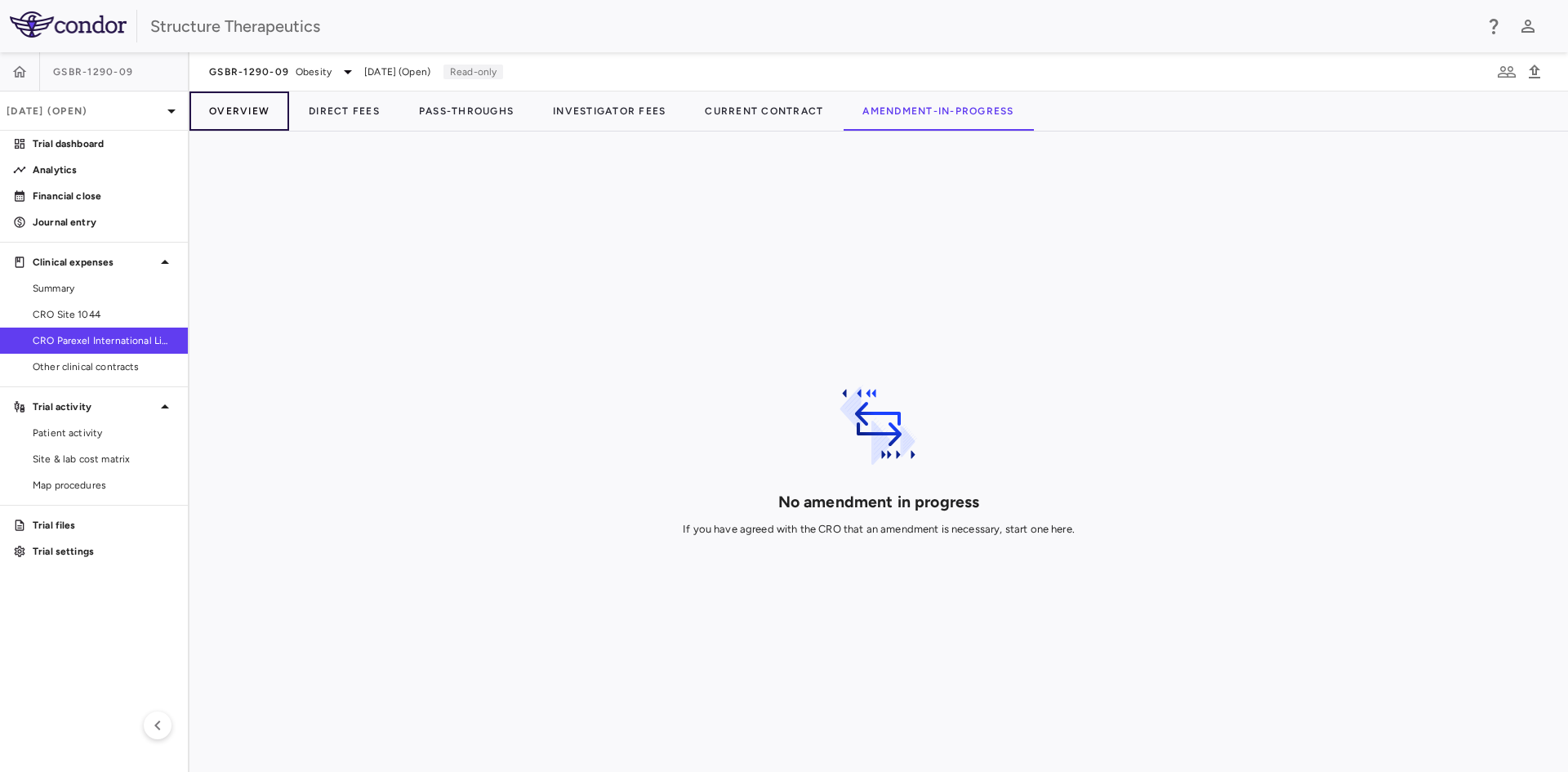
click at [263, 107] on button "Overview" at bounding box center [239, 111] width 100 height 39
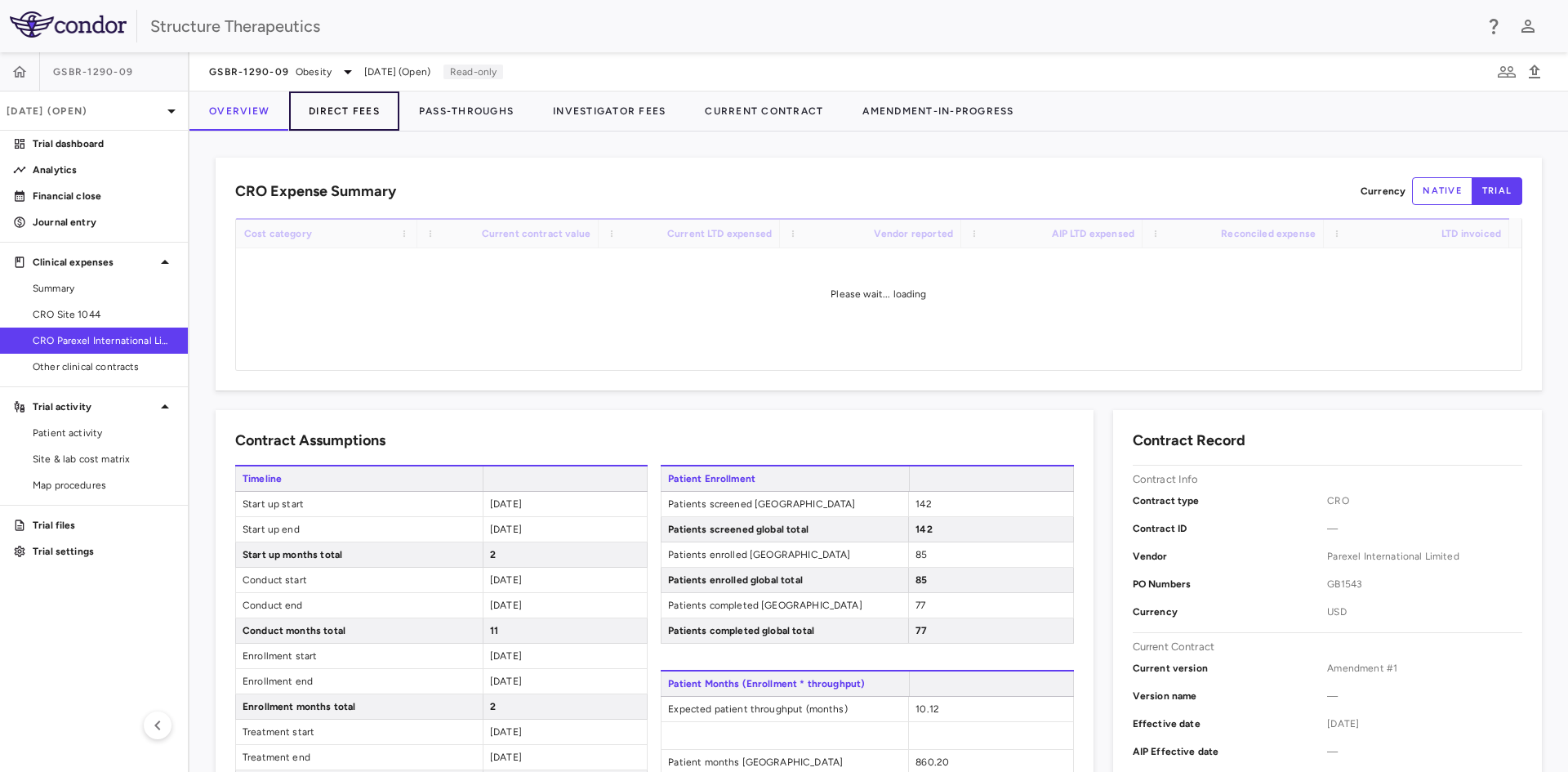
click at [363, 110] on button "Direct Fees" at bounding box center [344, 111] width 110 height 39
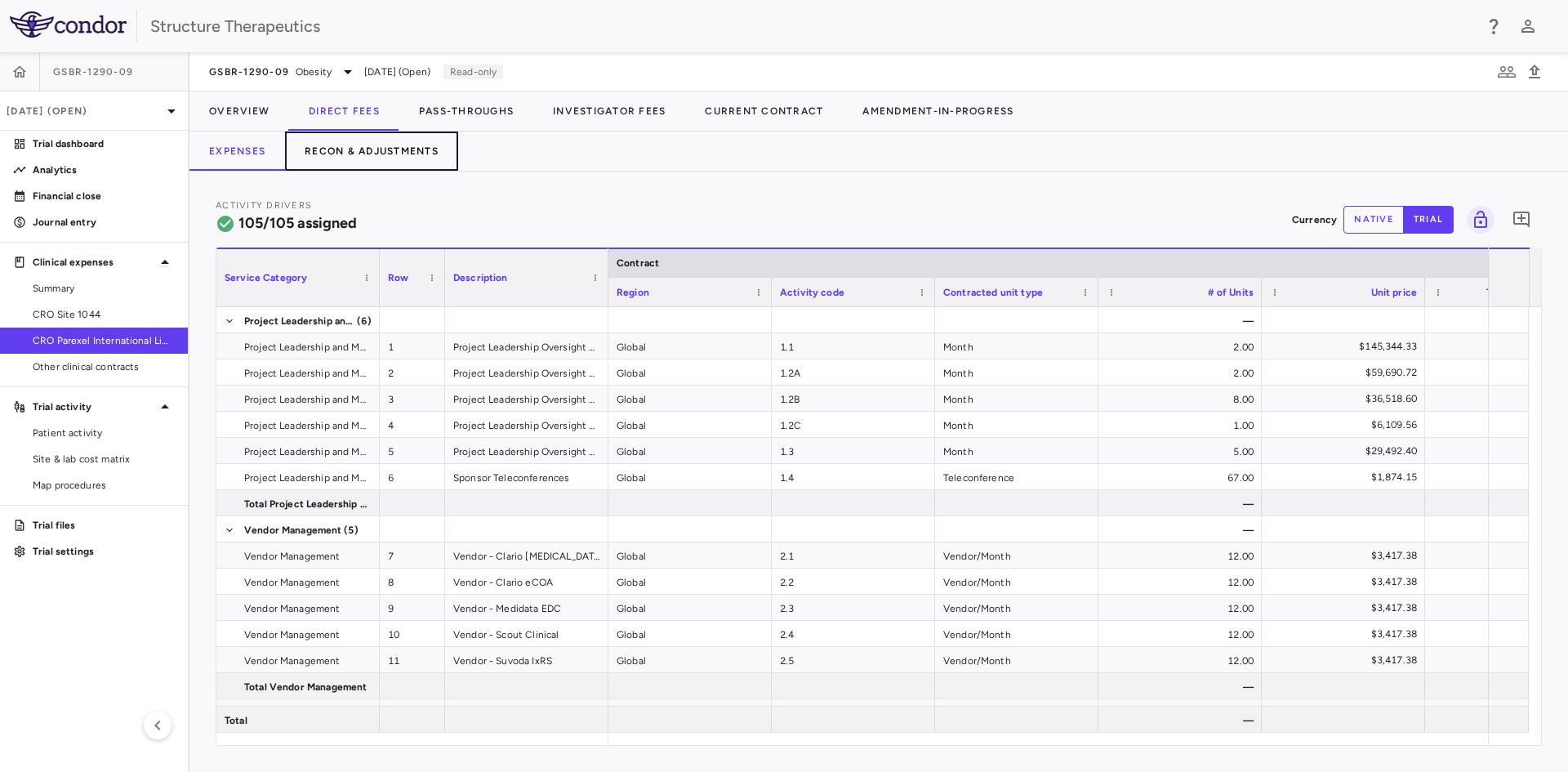
click at [339, 155] on button "Recon & Adjustments" at bounding box center [371, 151] width 173 height 39
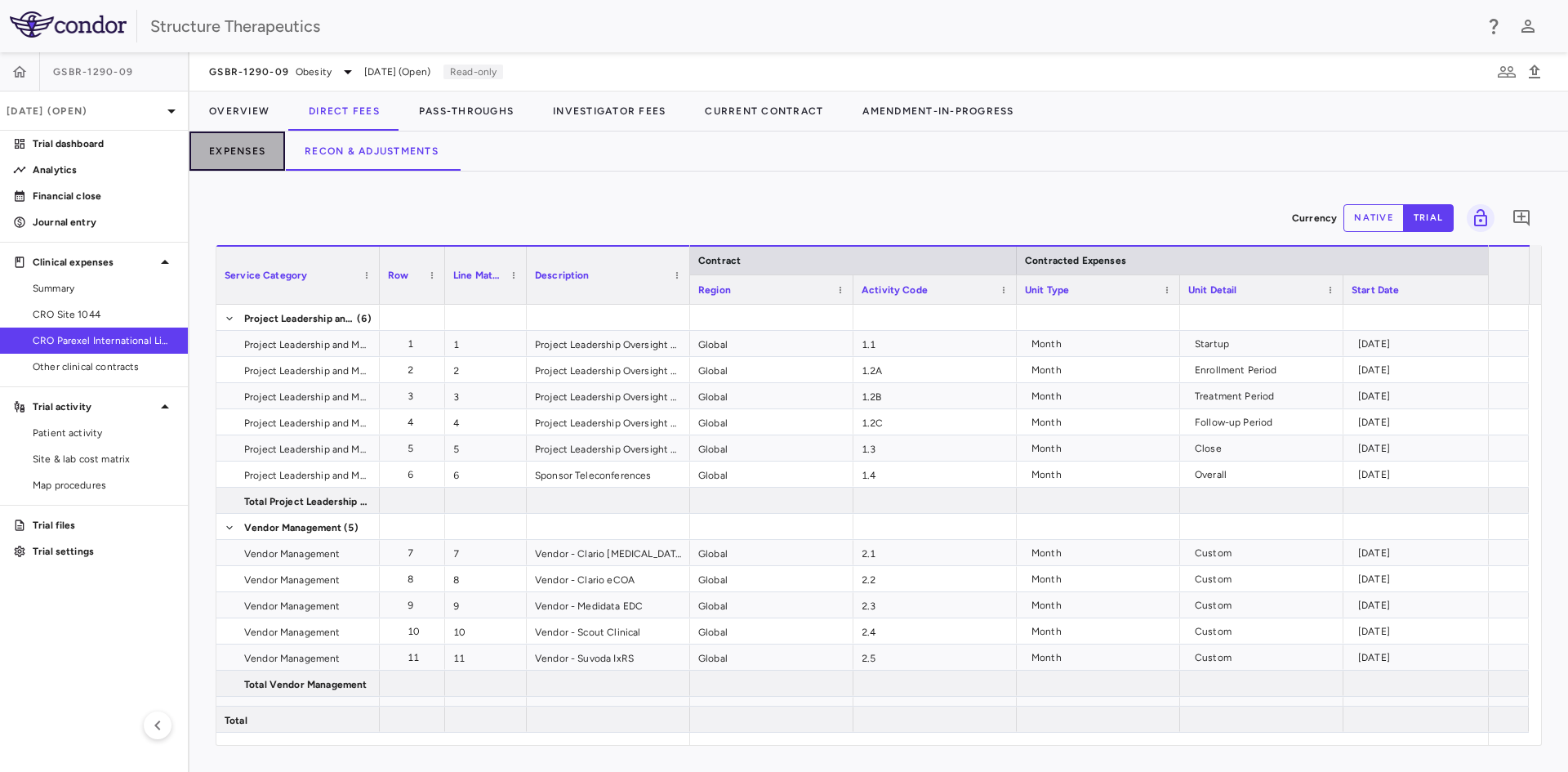
click at [233, 147] on button "Expenses" at bounding box center [237, 151] width 95 height 39
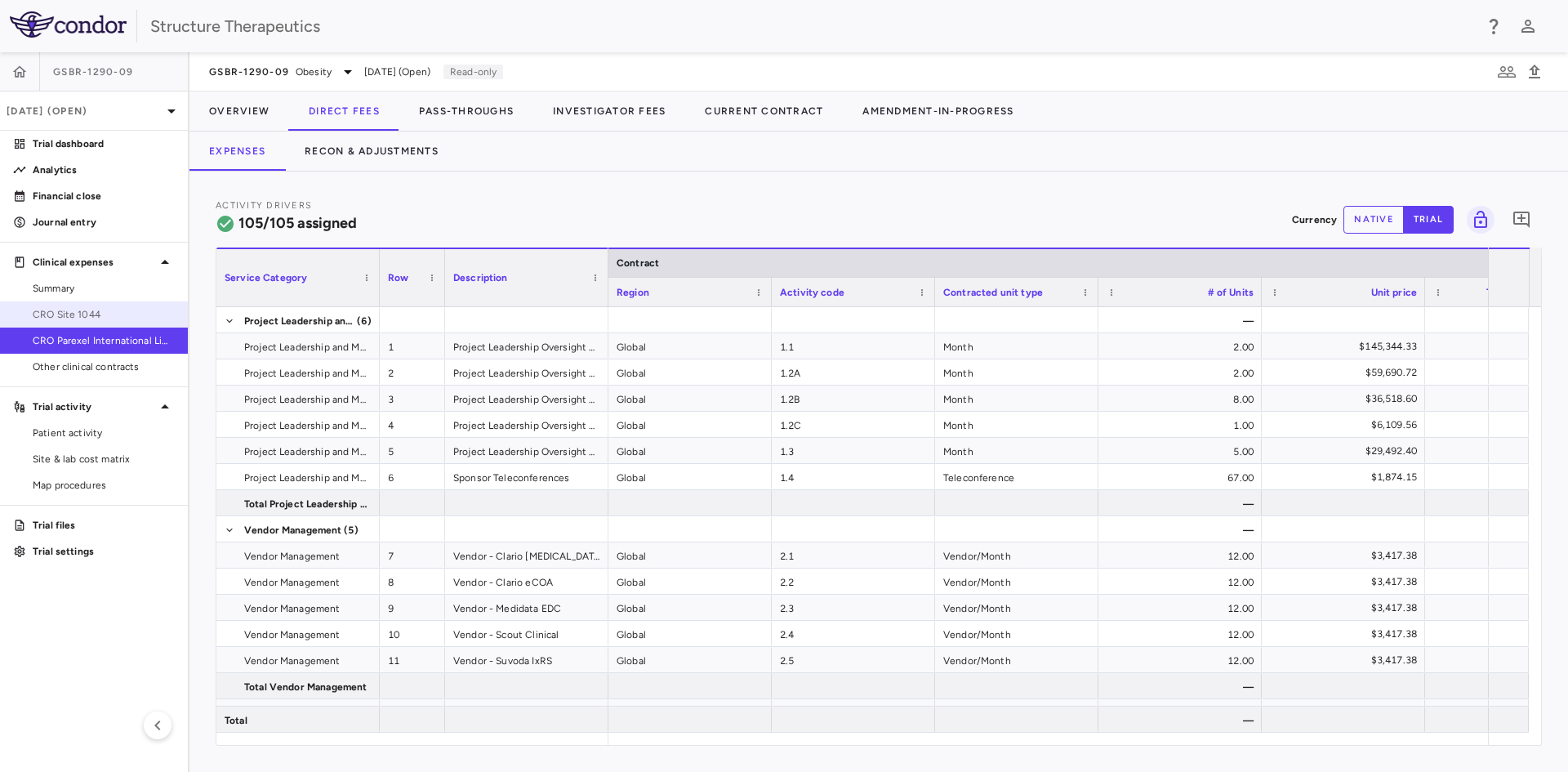
click at [88, 312] on span "CRO Site 1044" at bounding box center [104, 315] width 142 height 15
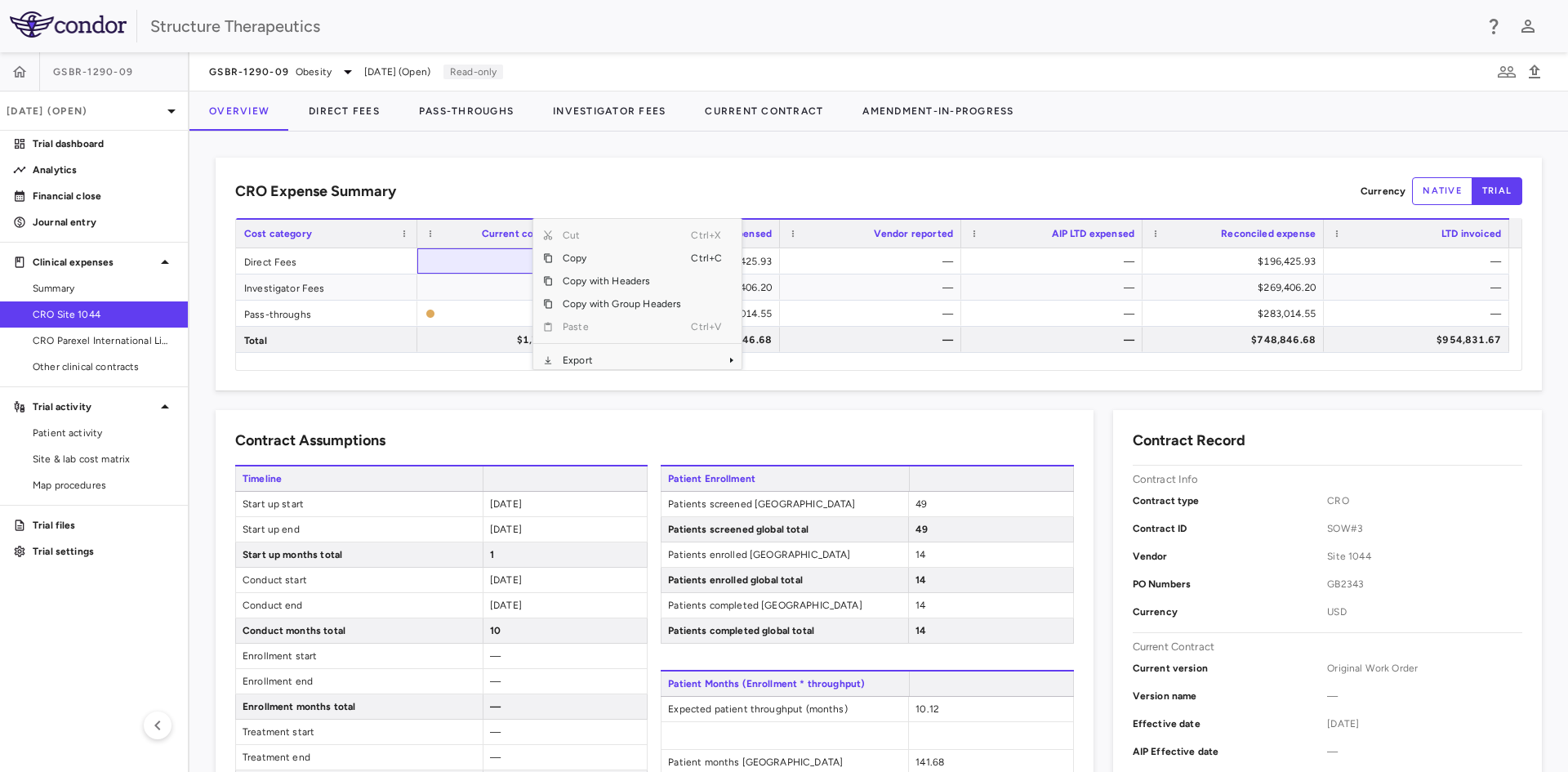
click at [453, 385] on div "CRO Expense Summary Currency native trial Drag here to set row groups Drag here…" at bounding box center [878, 274] width 1326 height 232
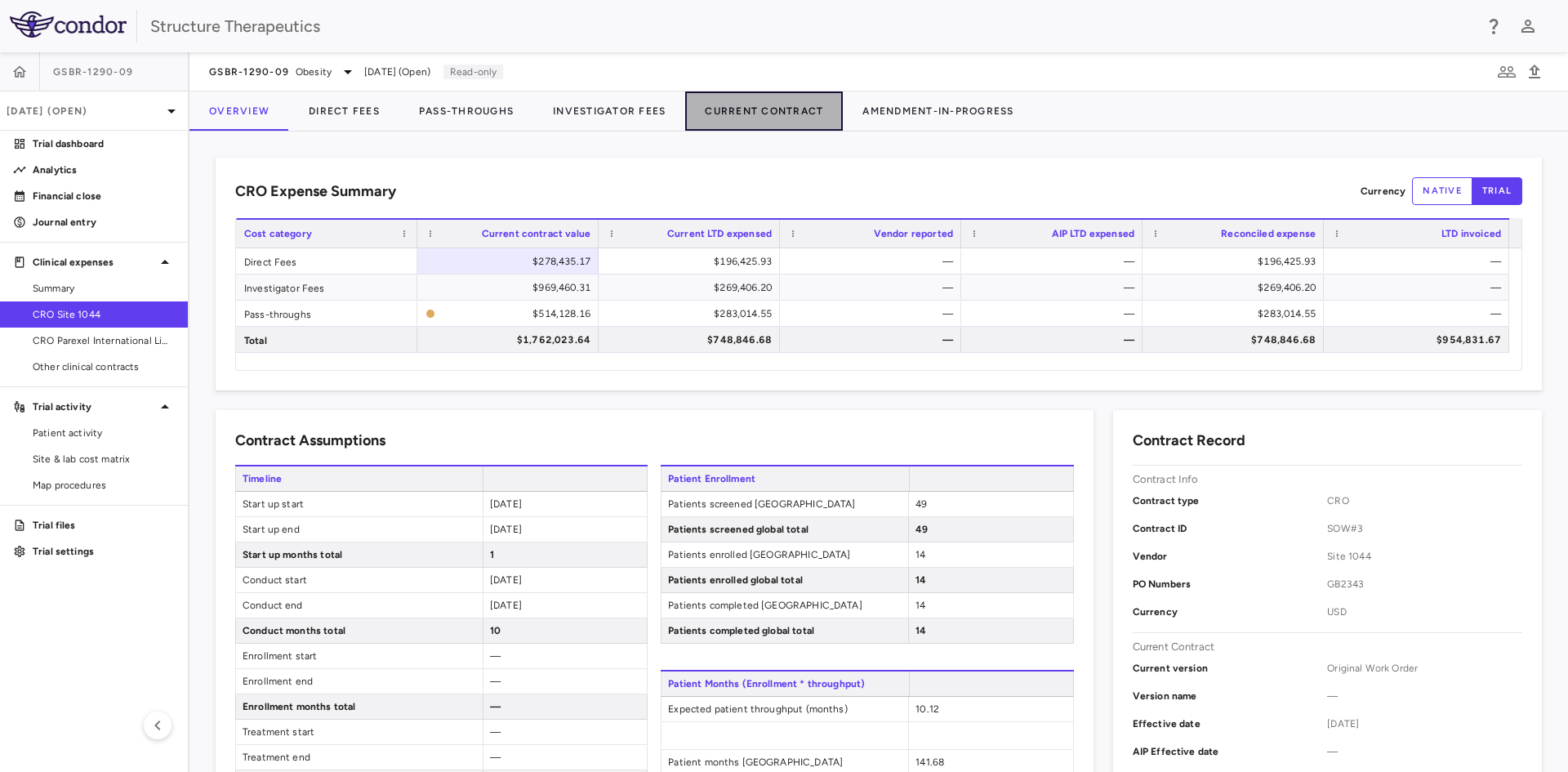
click at [751, 101] on button "Current Contract" at bounding box center [763, 111] width 158 height 39
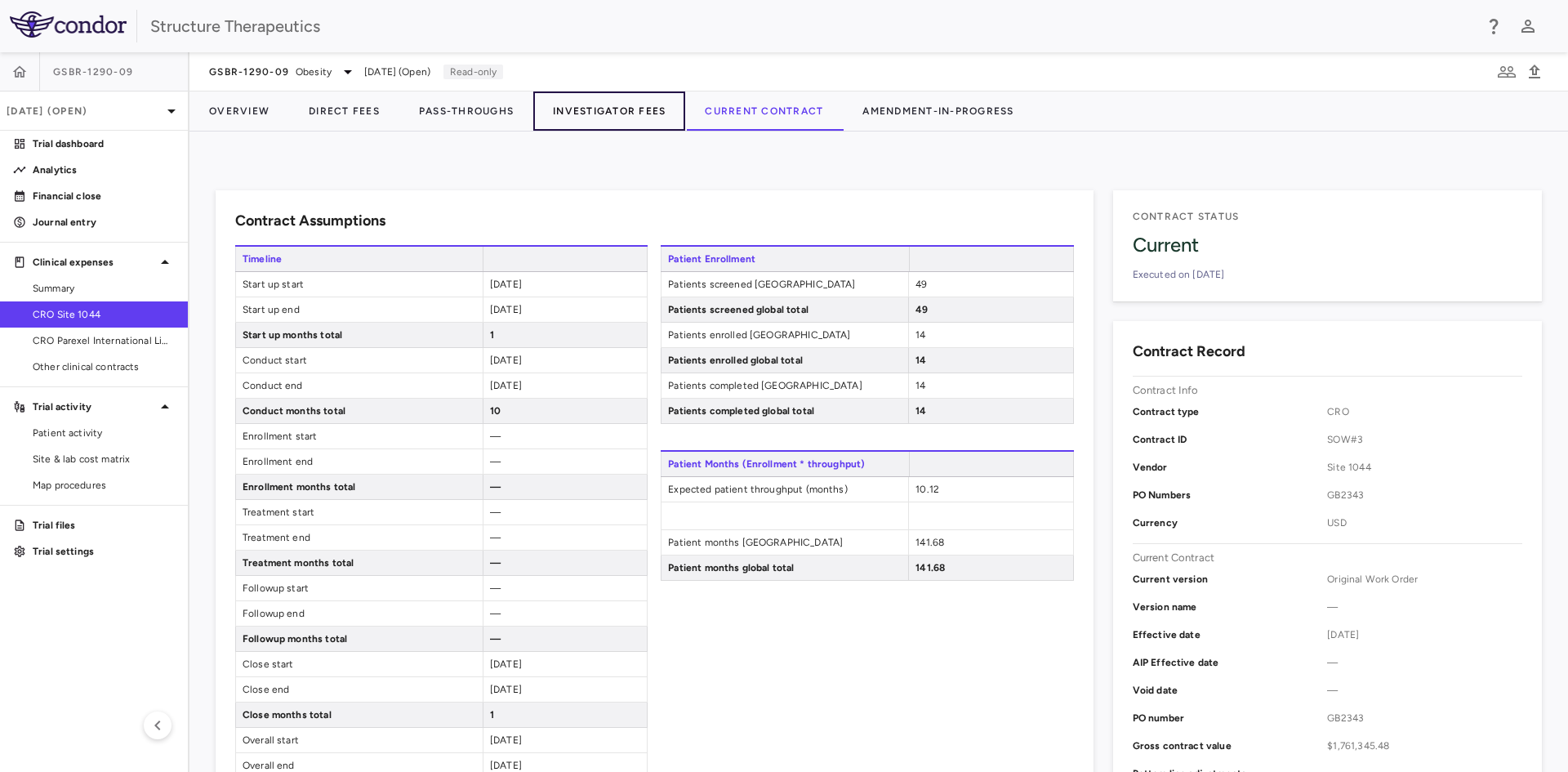
click at [636, 101] on button "Investigator Fees" at bounding box center [609, 111] width 152 height 39
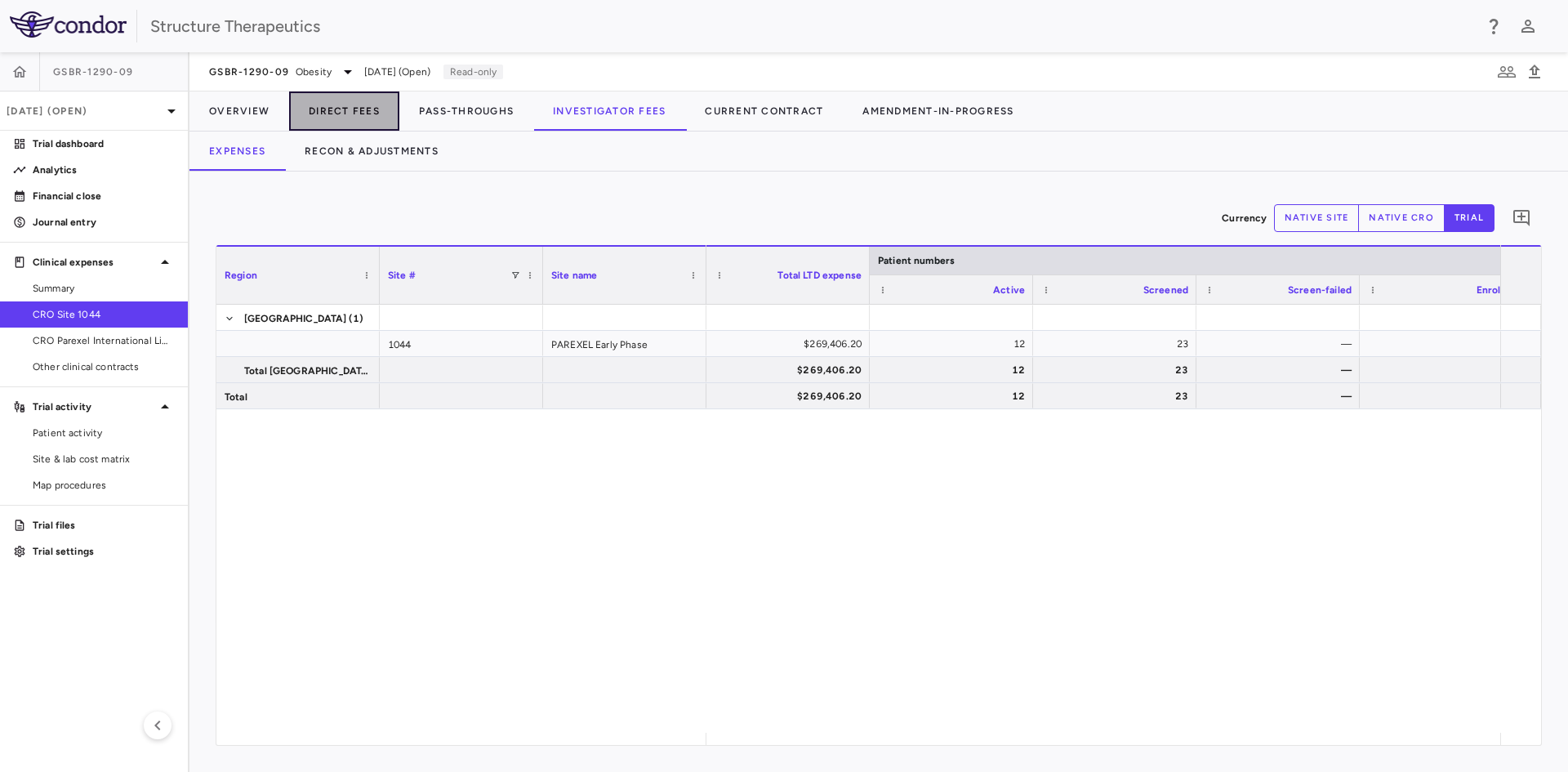
click at [293, 114] on button "Direct Fees" at bounding box center [344, 111] width 110 height 39
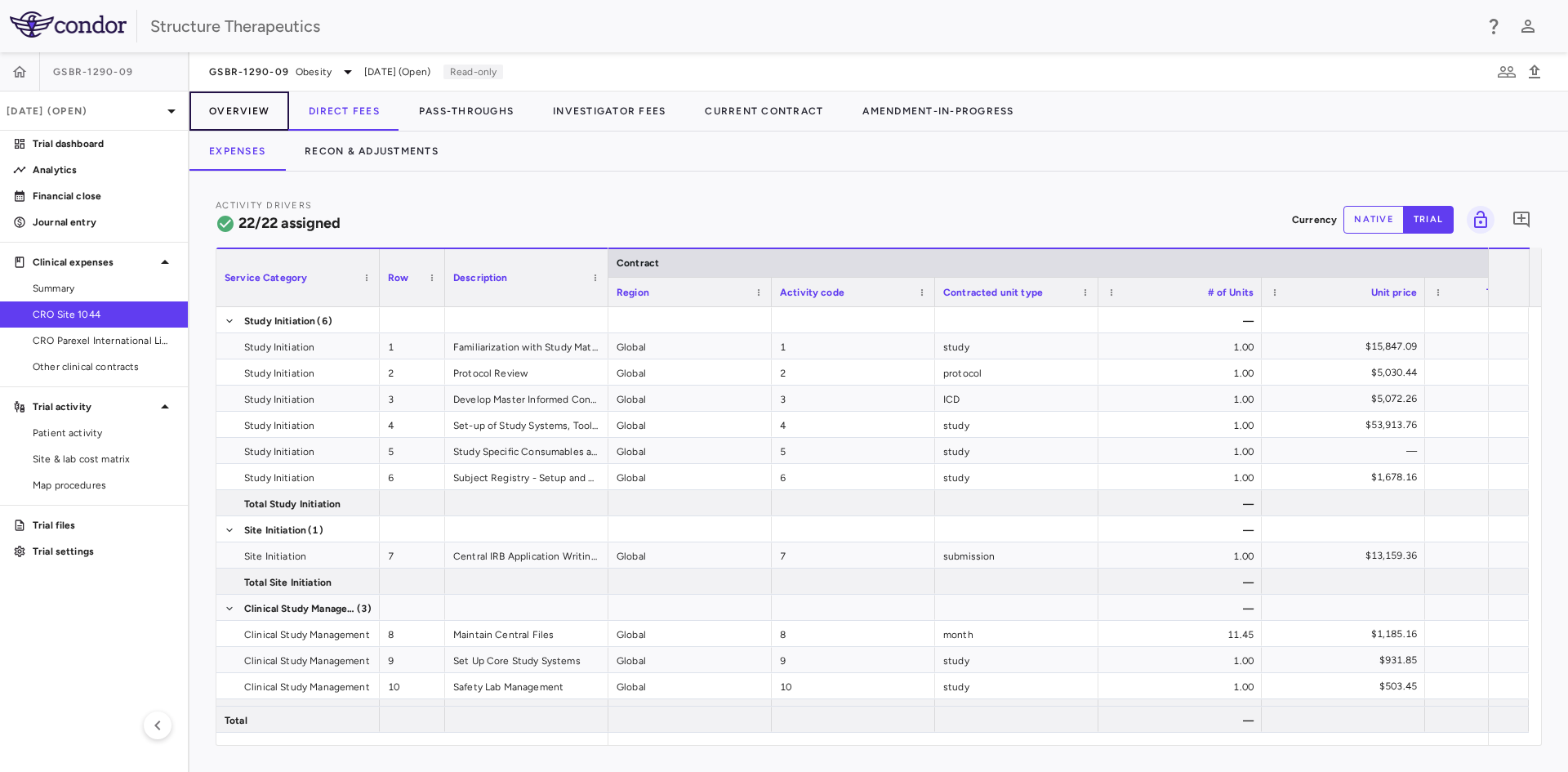
click at [245, 111] on button "Overview" at bounding box center [239, 111] width 100 height 39
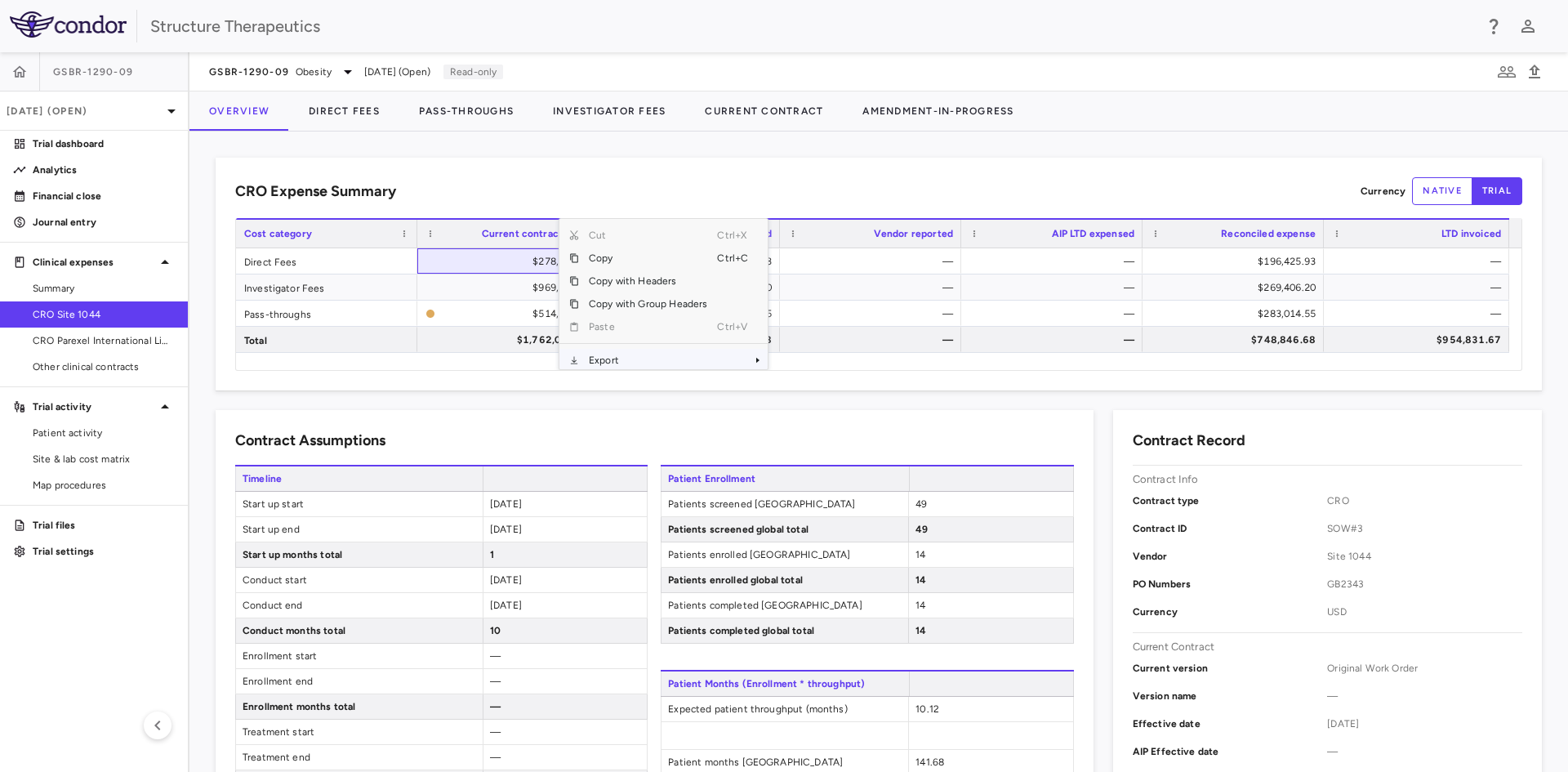
click at [620, 352] on span "Export" at bounding box center [648, 360] width 138 height 22
click at [819, 349] on span "Excel Export" at bounding box center [822, 353] width 77 height 22
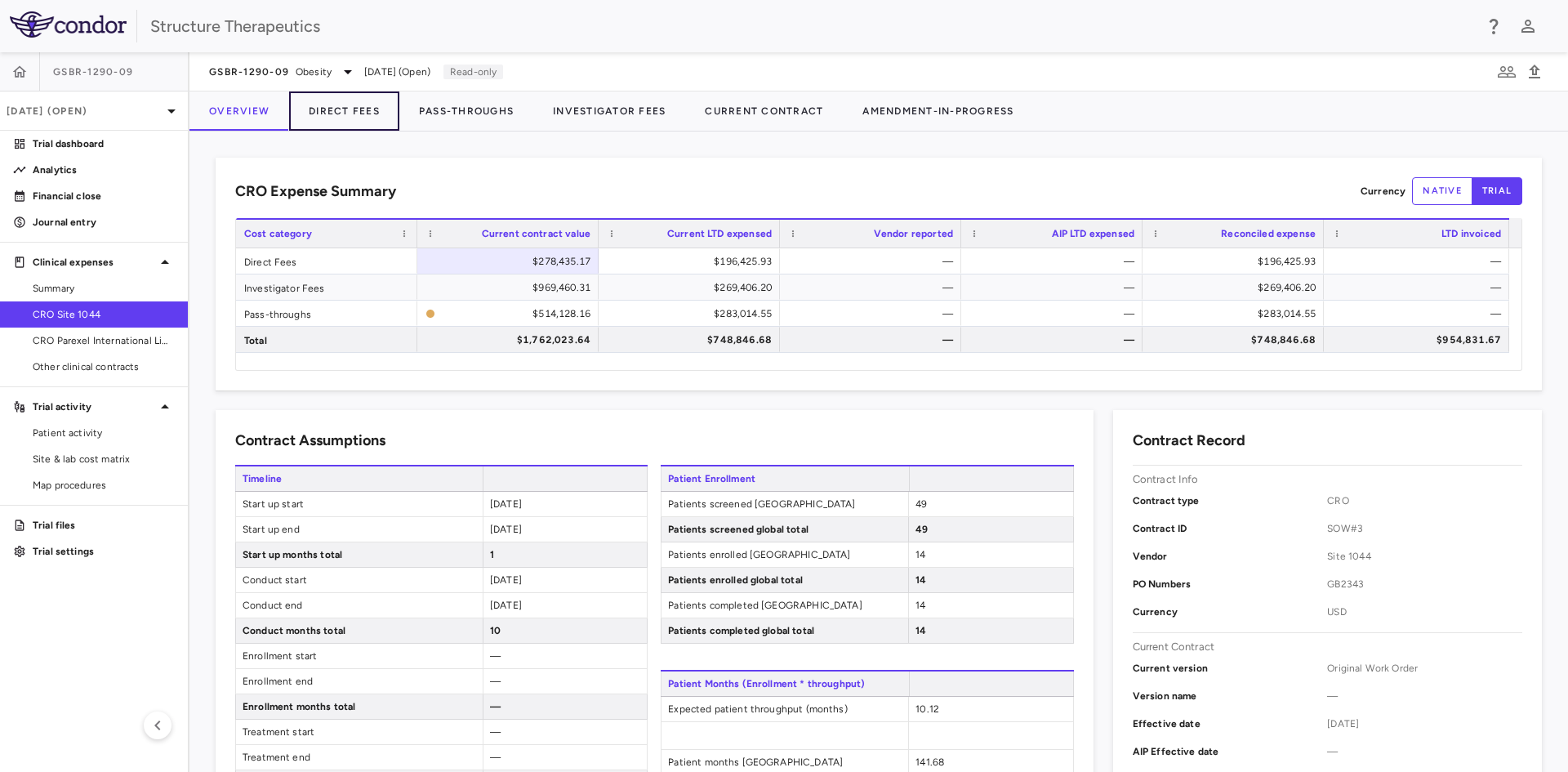
drag, startPoint x: 346, startPoint y: 115, endPoint x: 363, endPoint y: 172, distance: 59.5
click at [346, 115] on button "Direct Fees" at bounding box center [344, 111] width 110 height 39
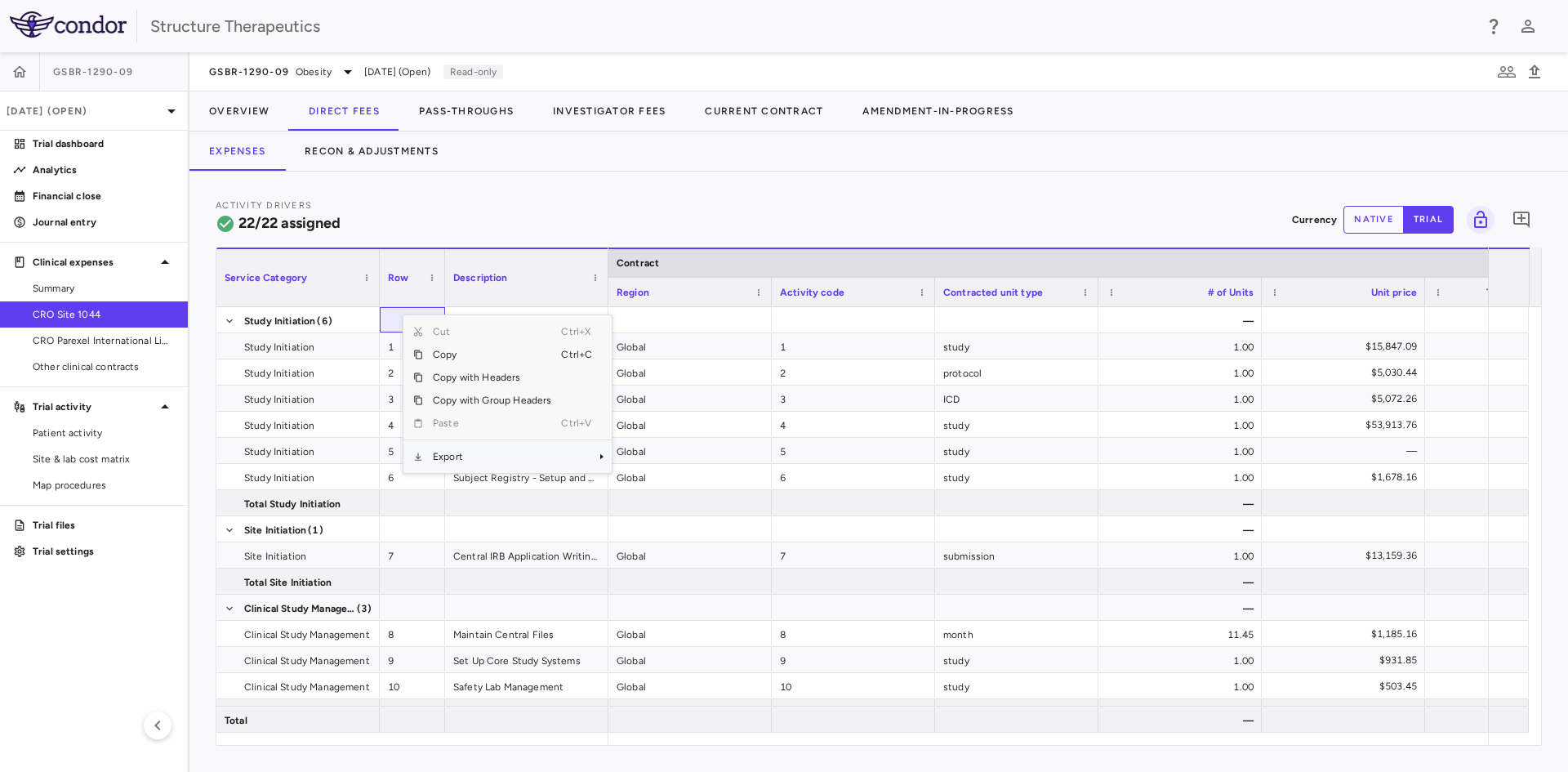
click at [465, 454] on span "Export" at bounding box center [492, 456] width 138 height 22
click at [665, 483] on span "Excel Export" at bounding box center [666, 484] width 77 height 22
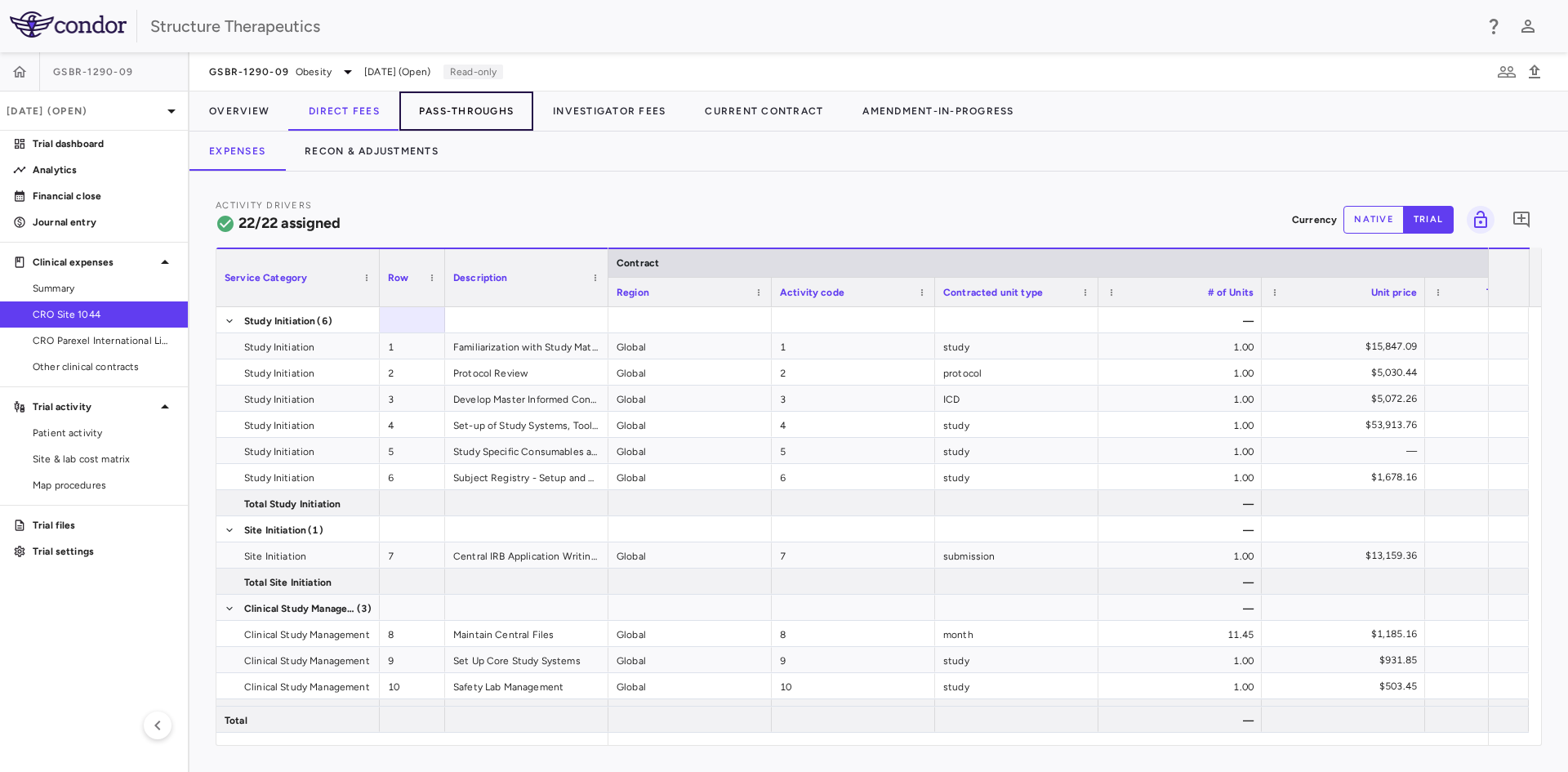
click at [455, 112] on button "Pass-Throughs" at bounding box center [466, 111] width 133 height 39
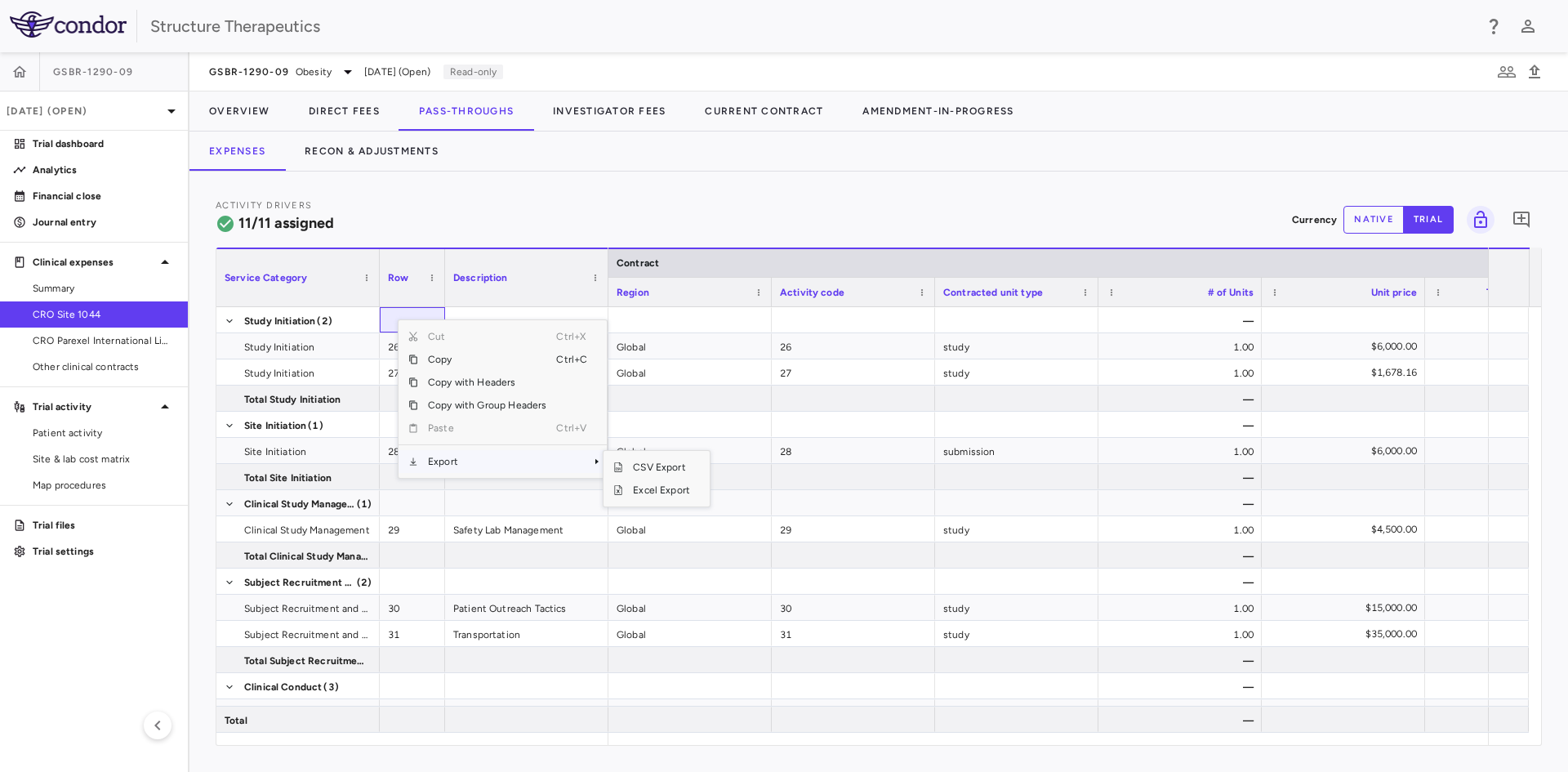
click at [465, 460] on span "Export" at bounding box center [487, 461] width 138 height 22
click at [646, 489] on span "Excel Export" at bounding box center [662, 490] width 77 height 22
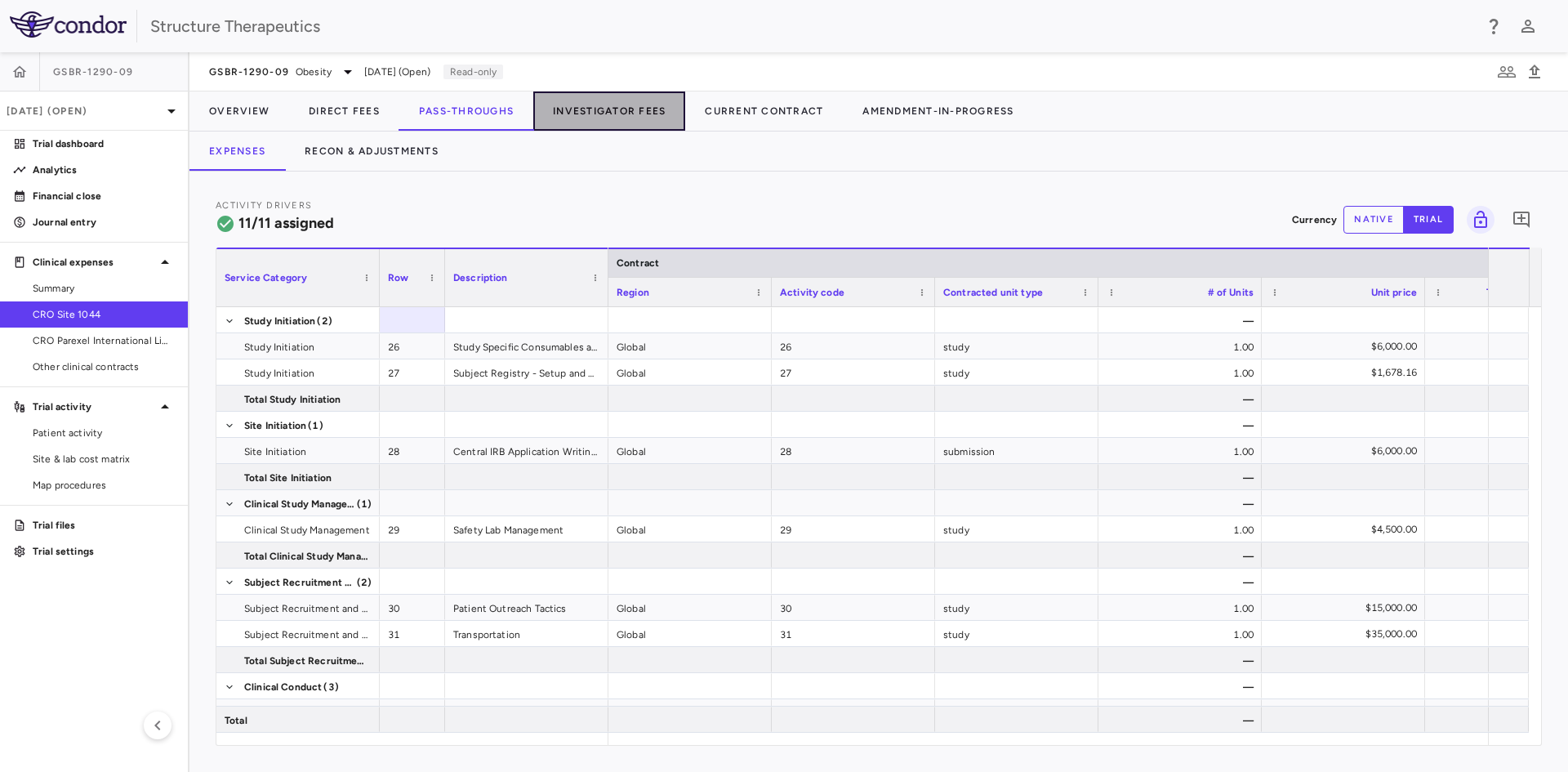
click at [634, 120] on button "Investigator Fees" at bounding box center [609, 111] width 152 height 39
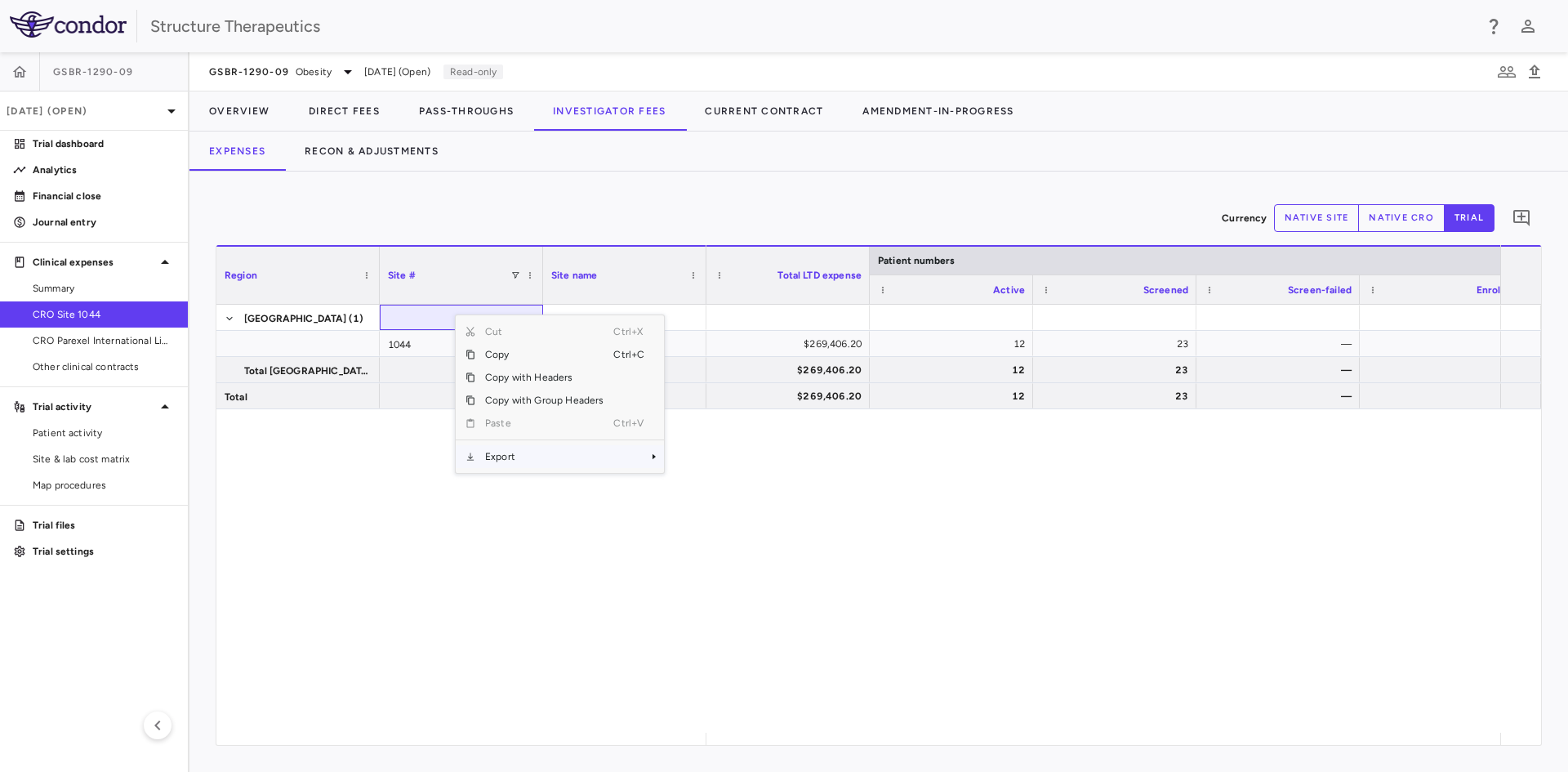
click at [522, 460] on span "Export" at bounding box center [544, 456] width 138 height 22
click at [707, 481] on span "Excel Export" at bounding box center [719, 484] width 77 height 22
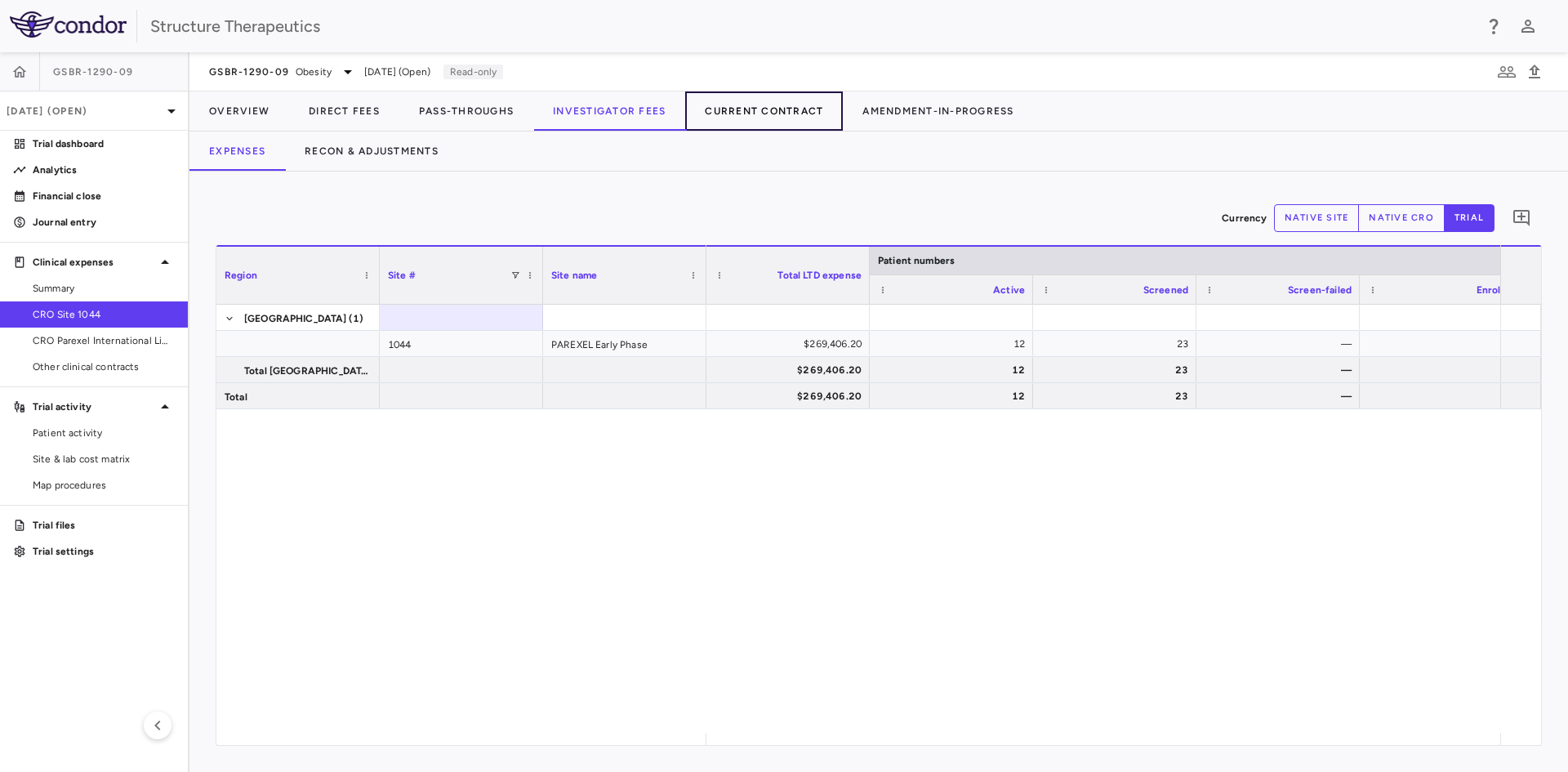
click at [775, 108] on button "Current Contract" at bounding box center [763, 111] width 158 height 39
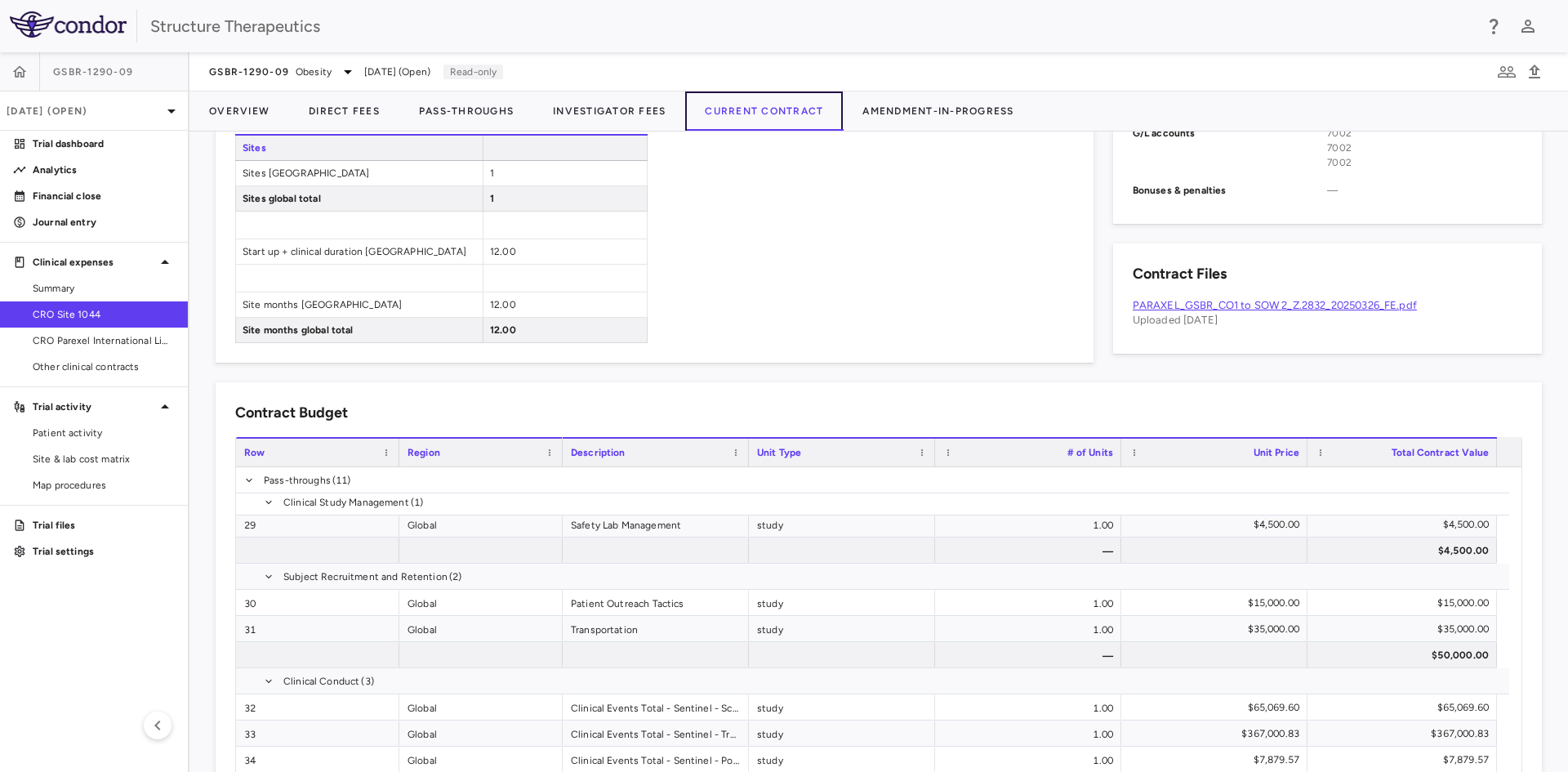
scroll to position [1337, 0]
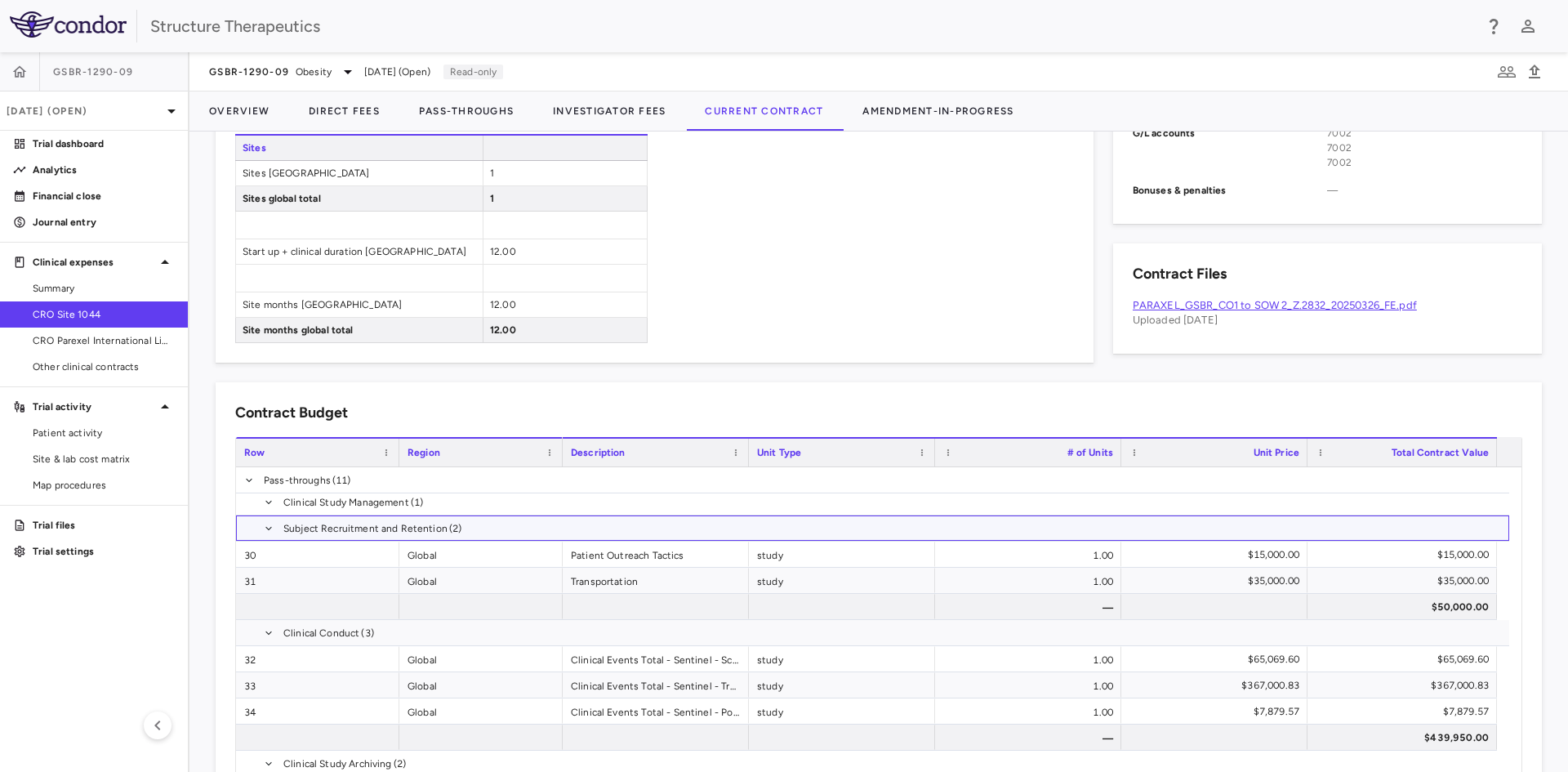
click at [271, 521] on span at bounding box center [269, 528] width 9 height 26
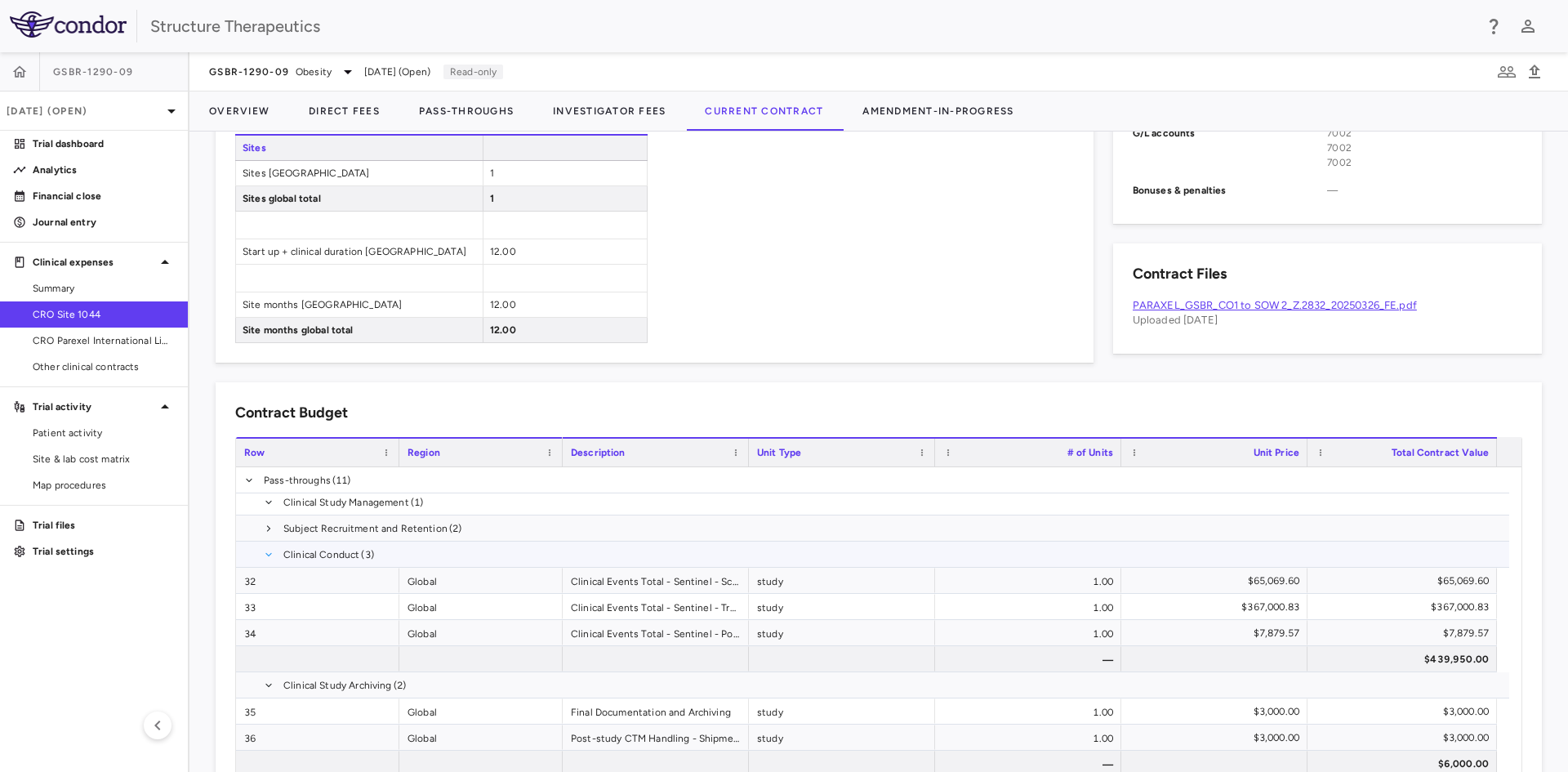
click at [267, 549] on span at bounding box center [269, 554] width 9 height 26
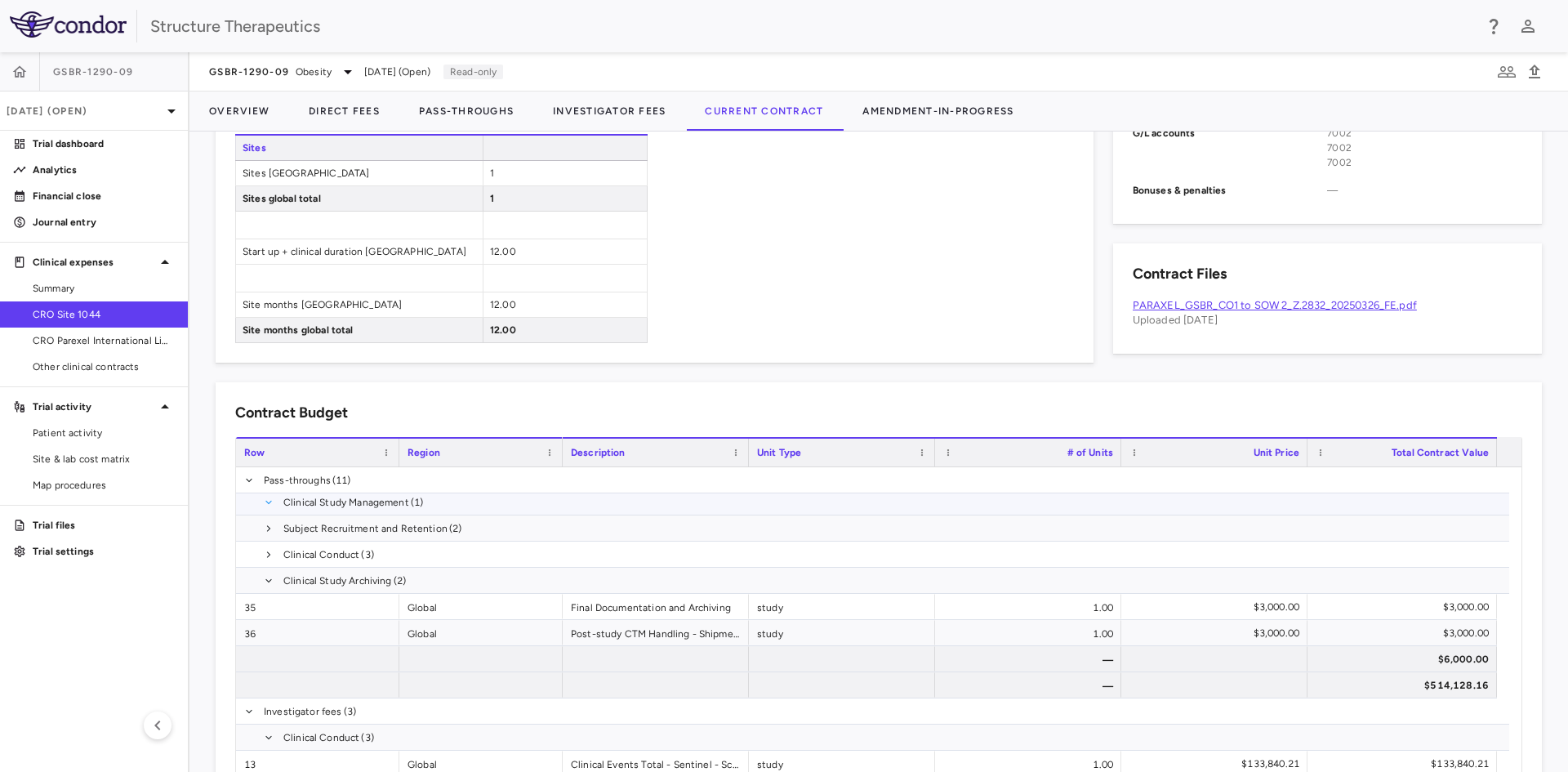
click at [269, 506] on span at bounding box center [269, 502] width 9 height 9
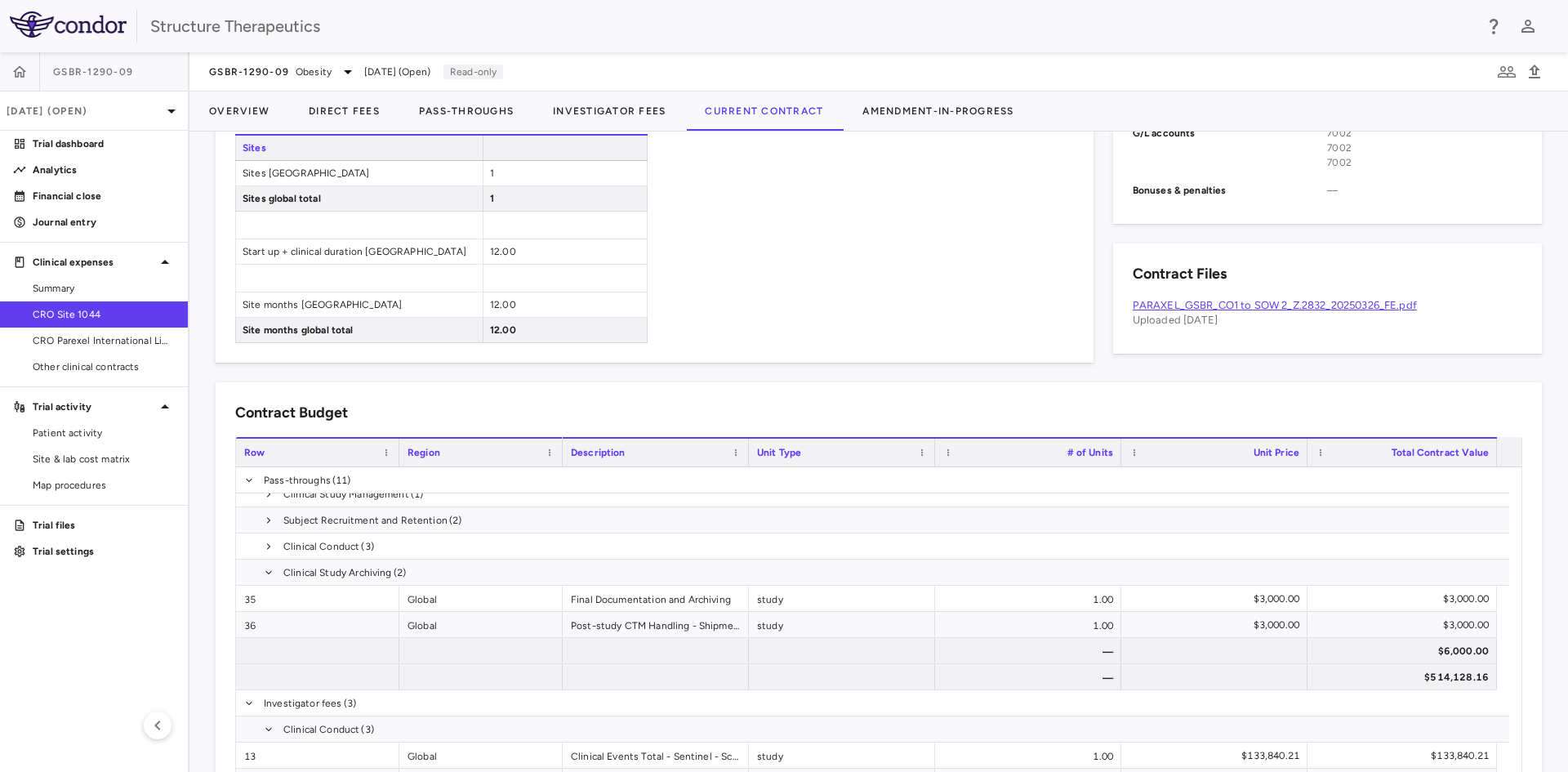
scroll to position [1284, 0]
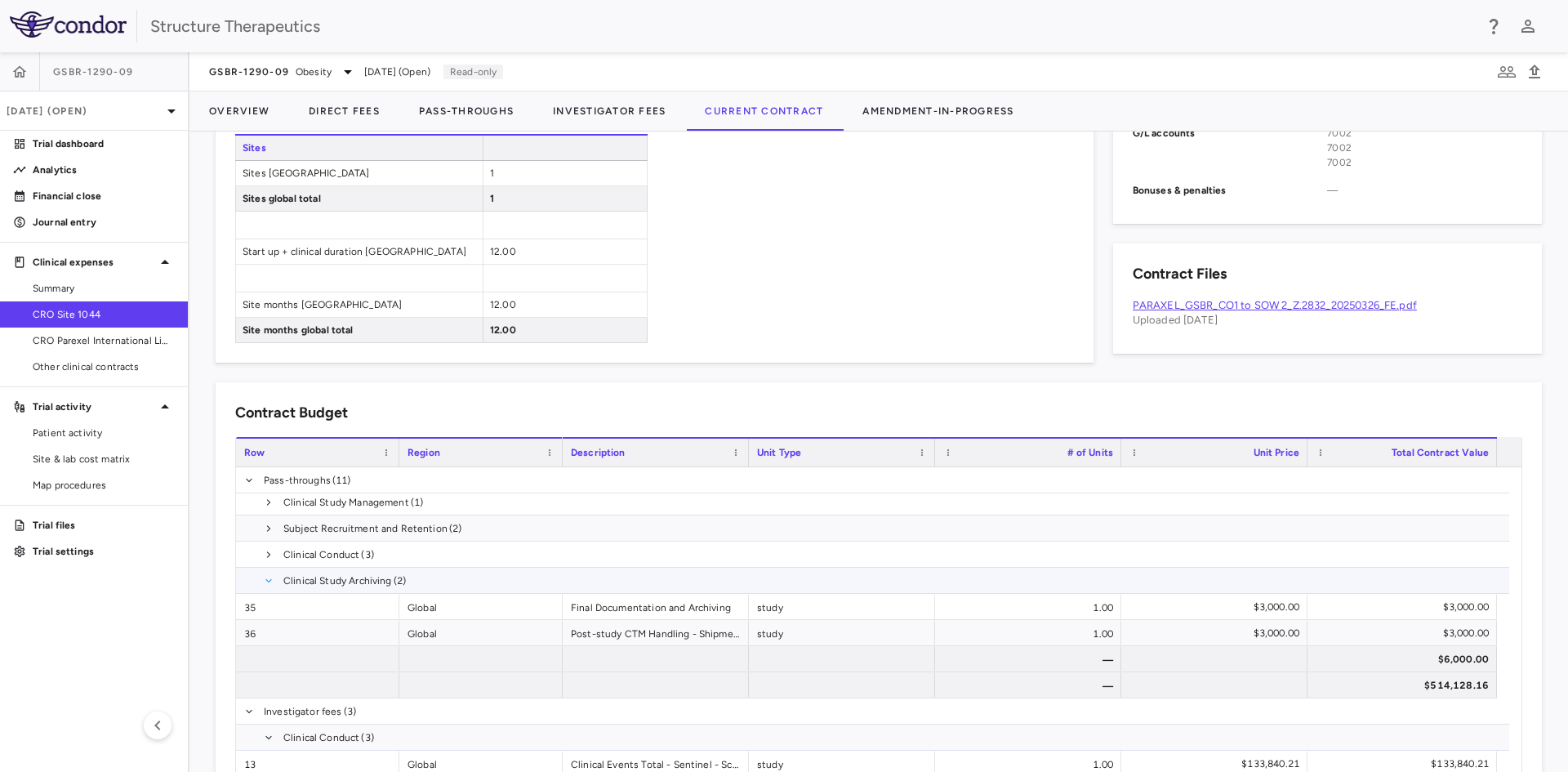
click at [269, 579] on span at bounding box center [269, 581] width 9 height 9
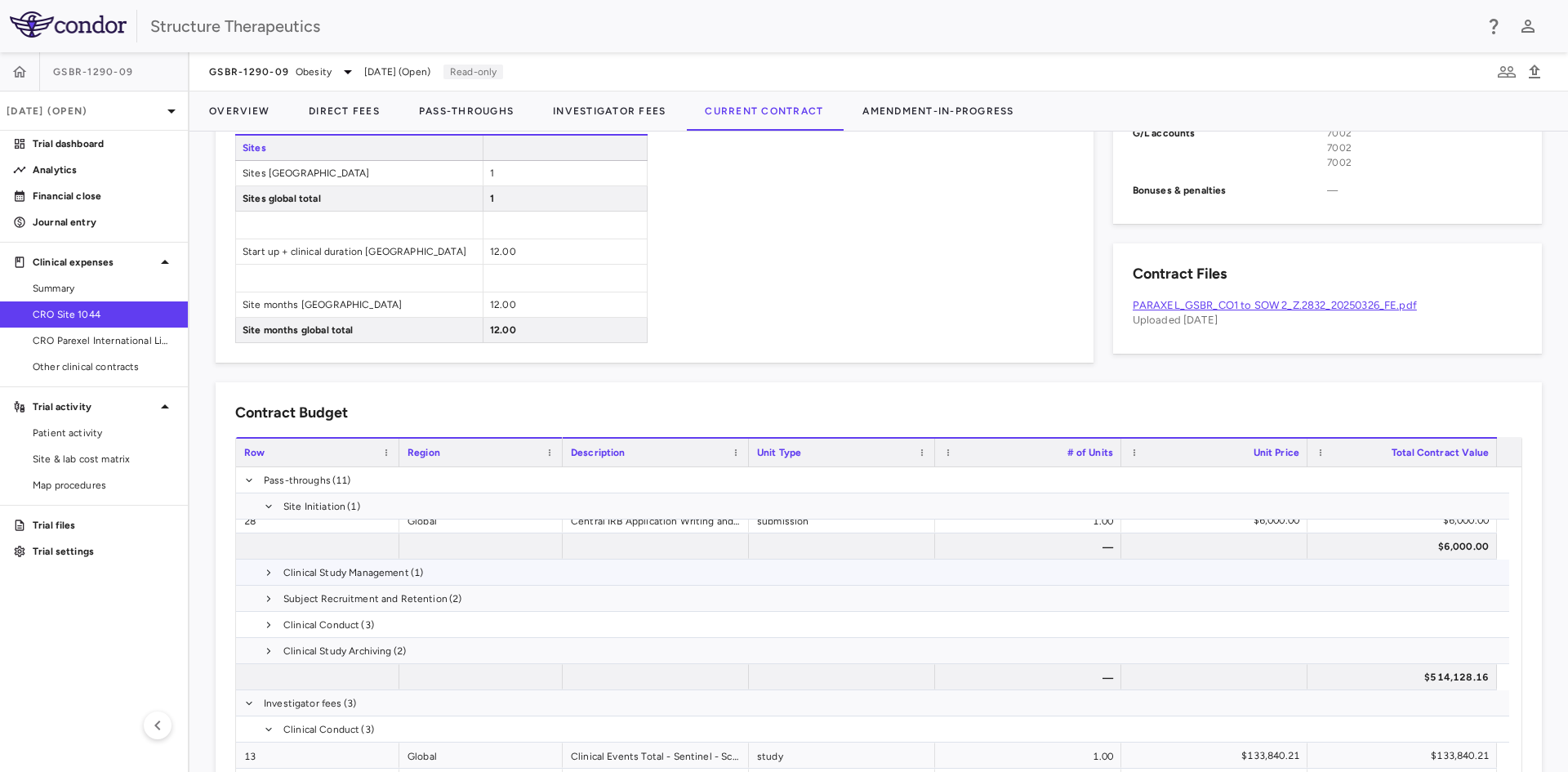
scroll to position [1214, 0]
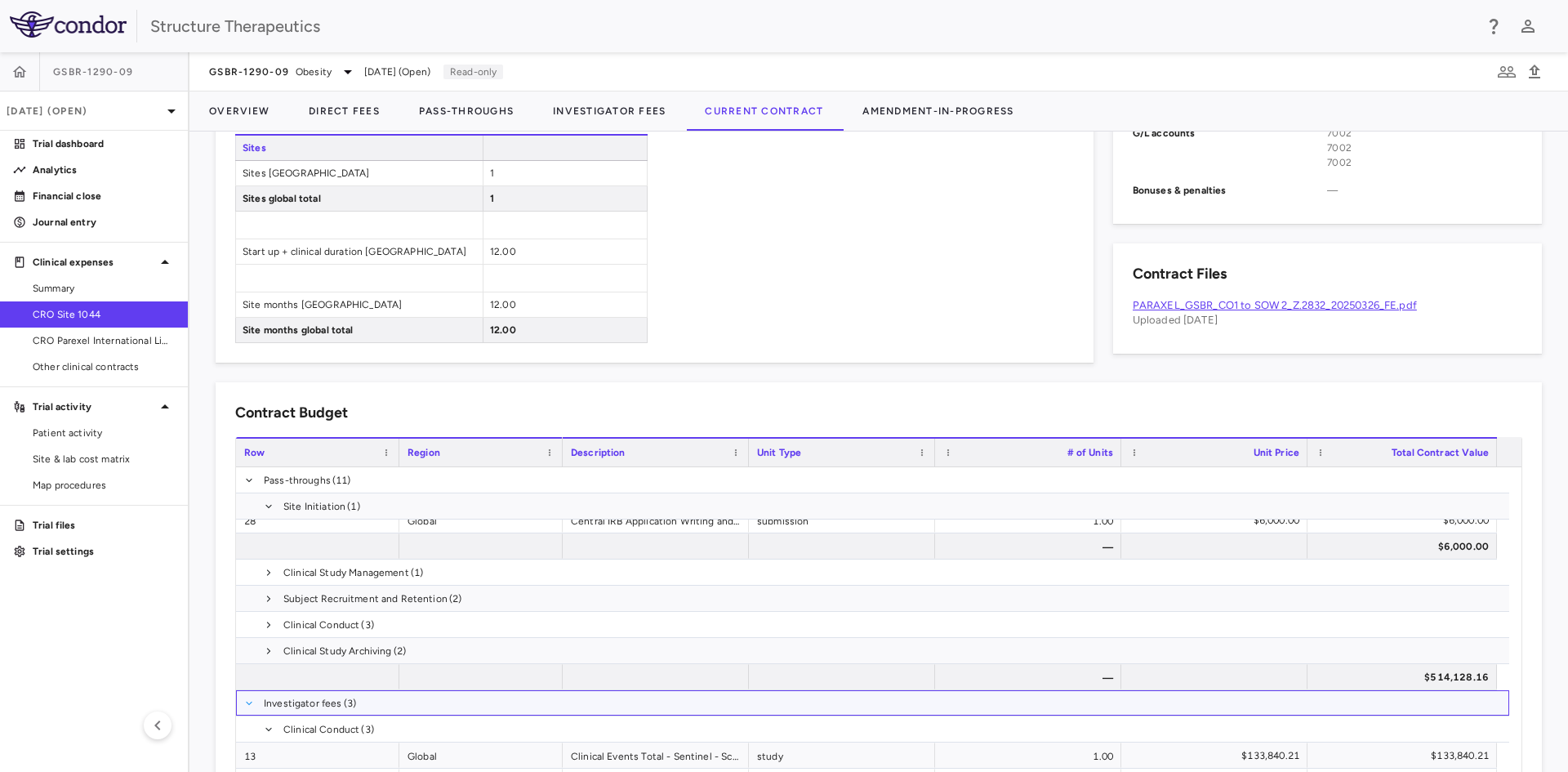
click at [245, 705] on span at bounding box center [249, 703] width 9 height 9
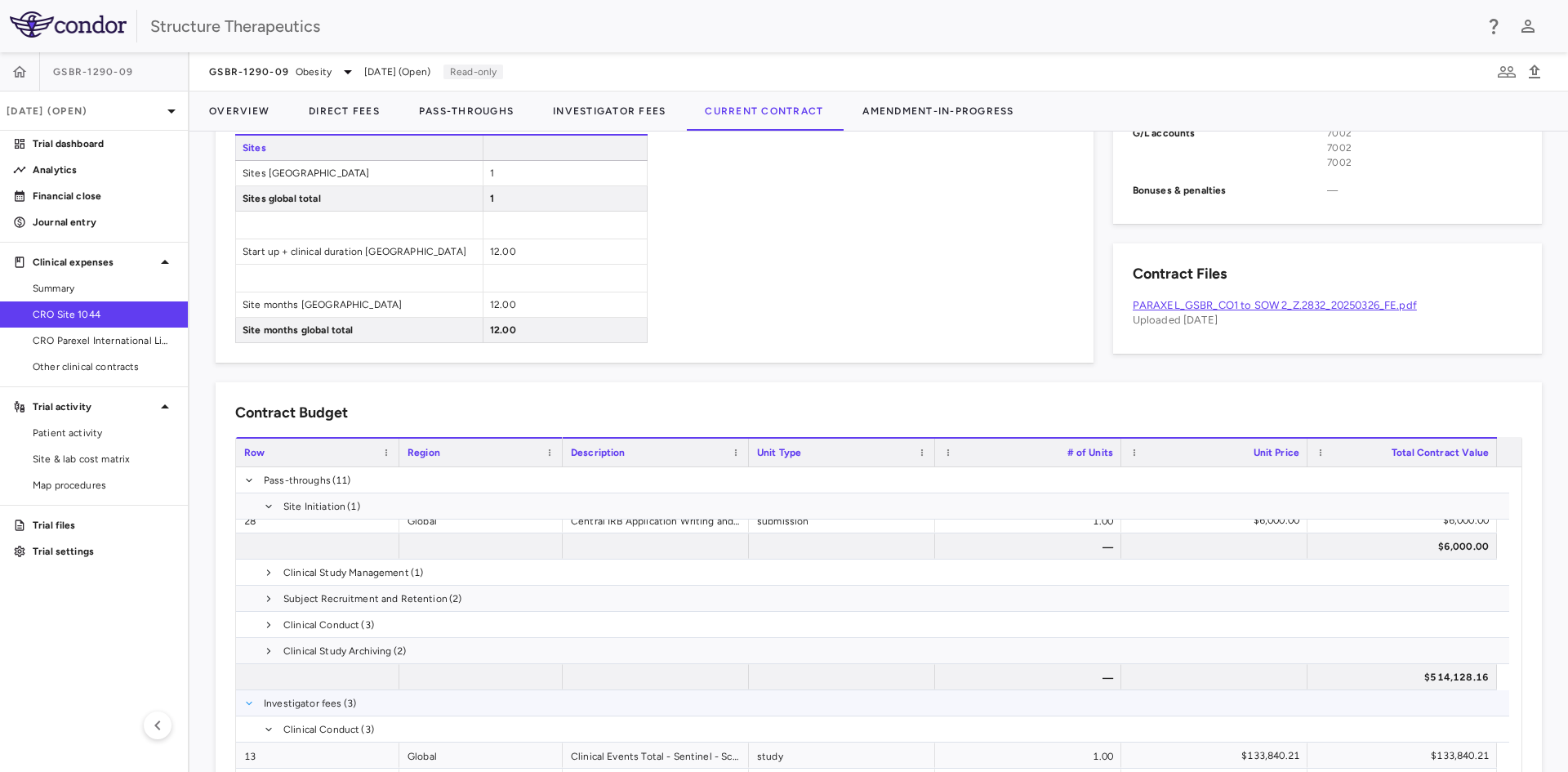
scroll to position [1058, 0]
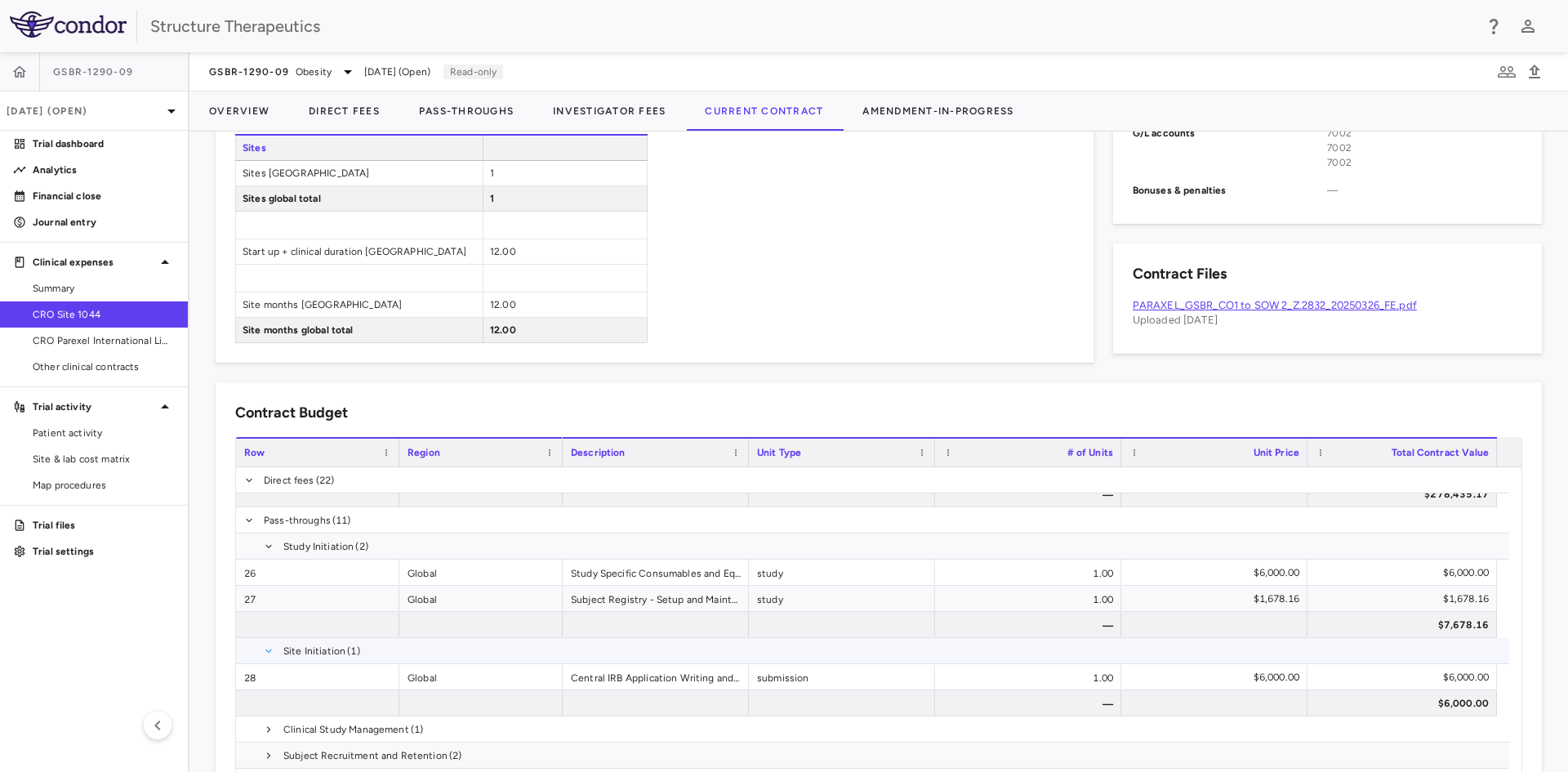
click at [265, 653] on span at bounding box center [269, 651] width 9 height 9
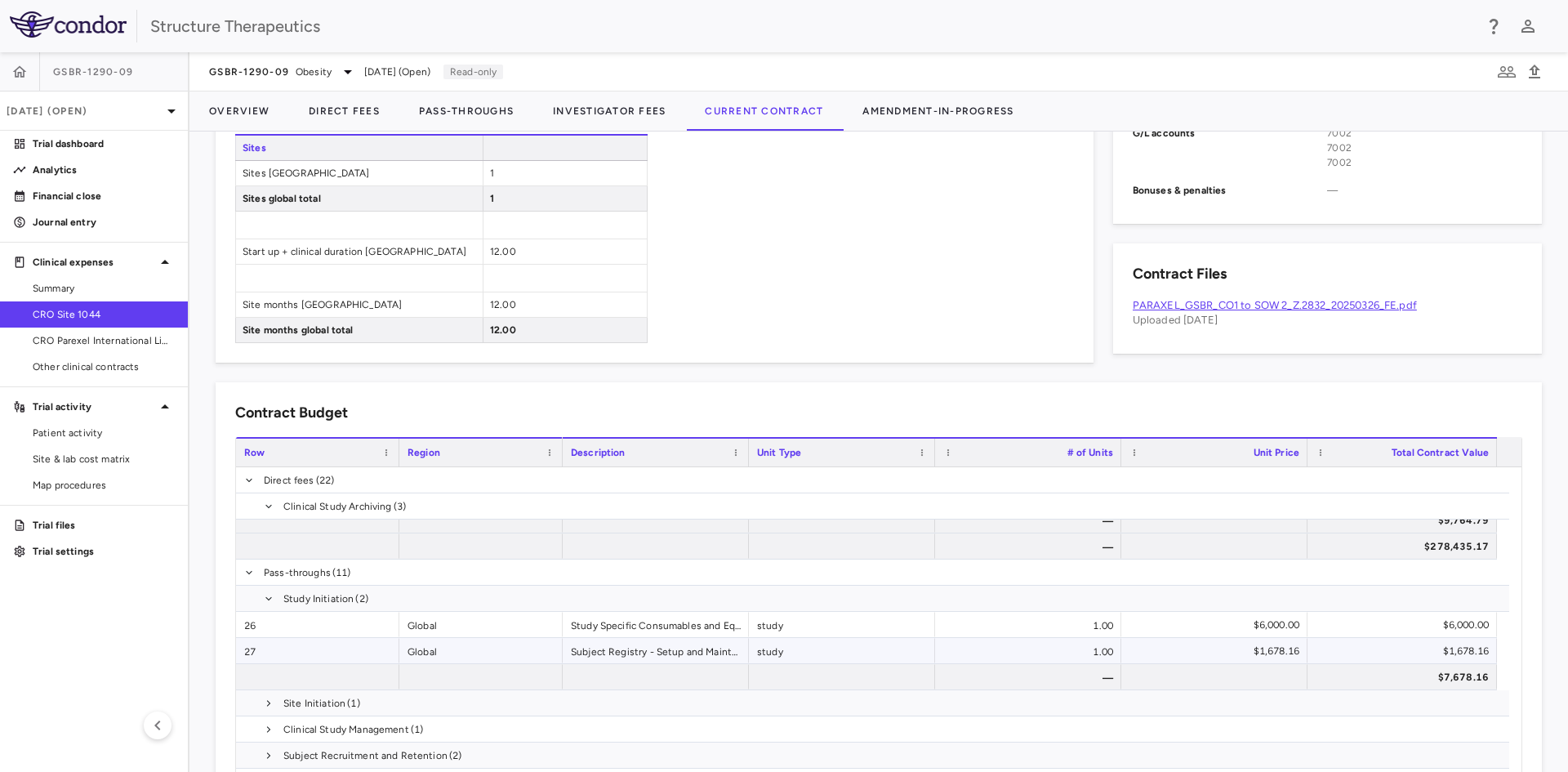
scroll to position [1005, 0]
click at [270, 598] on span at bounding box center [269, 598] width 9 height 9
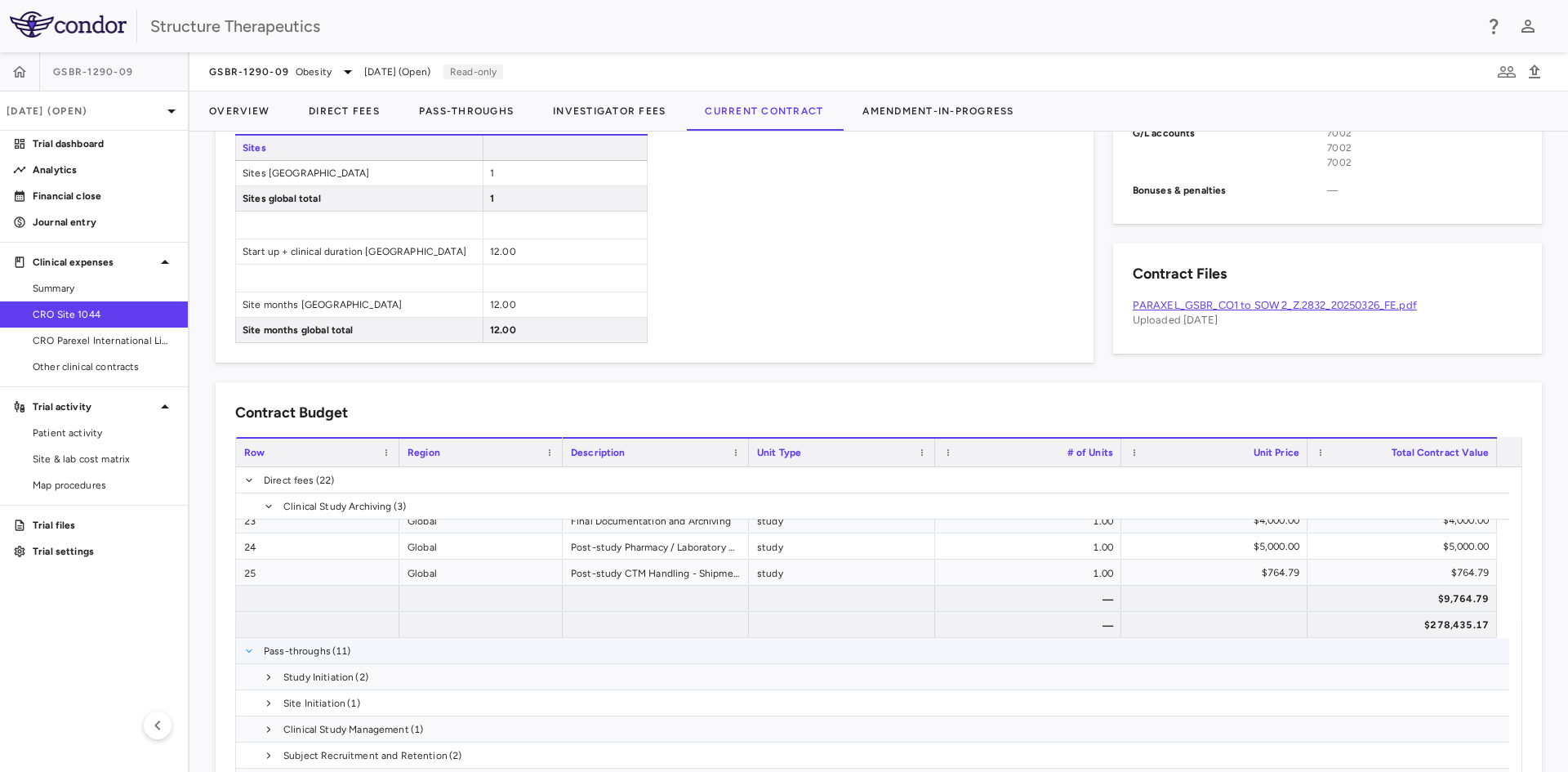
click at [250, 646] on span at bounding box center [249, 651] width 9 height 9
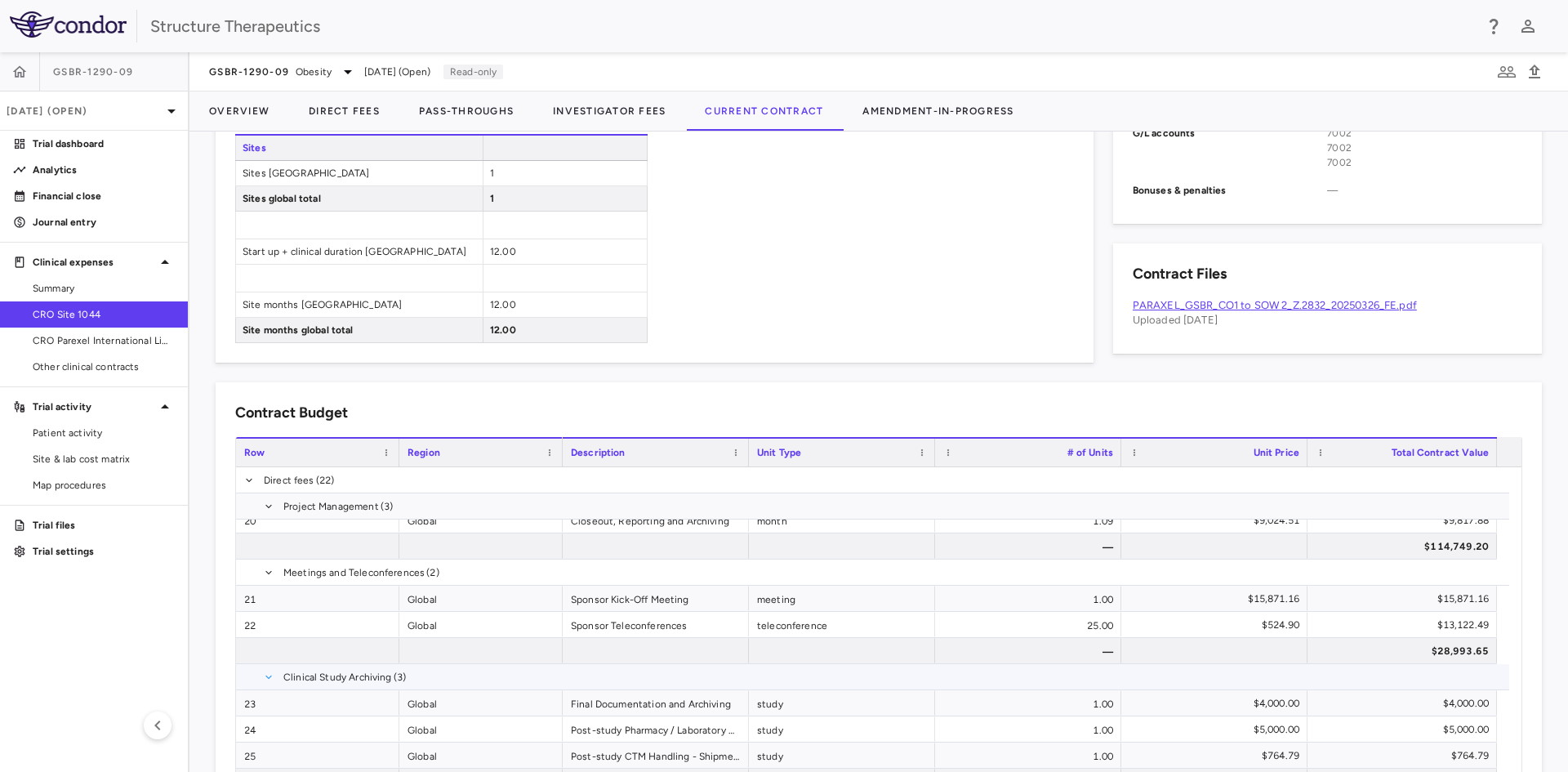
click at [271, 680] on span at bounding box center [269, 677] width 9 height 9
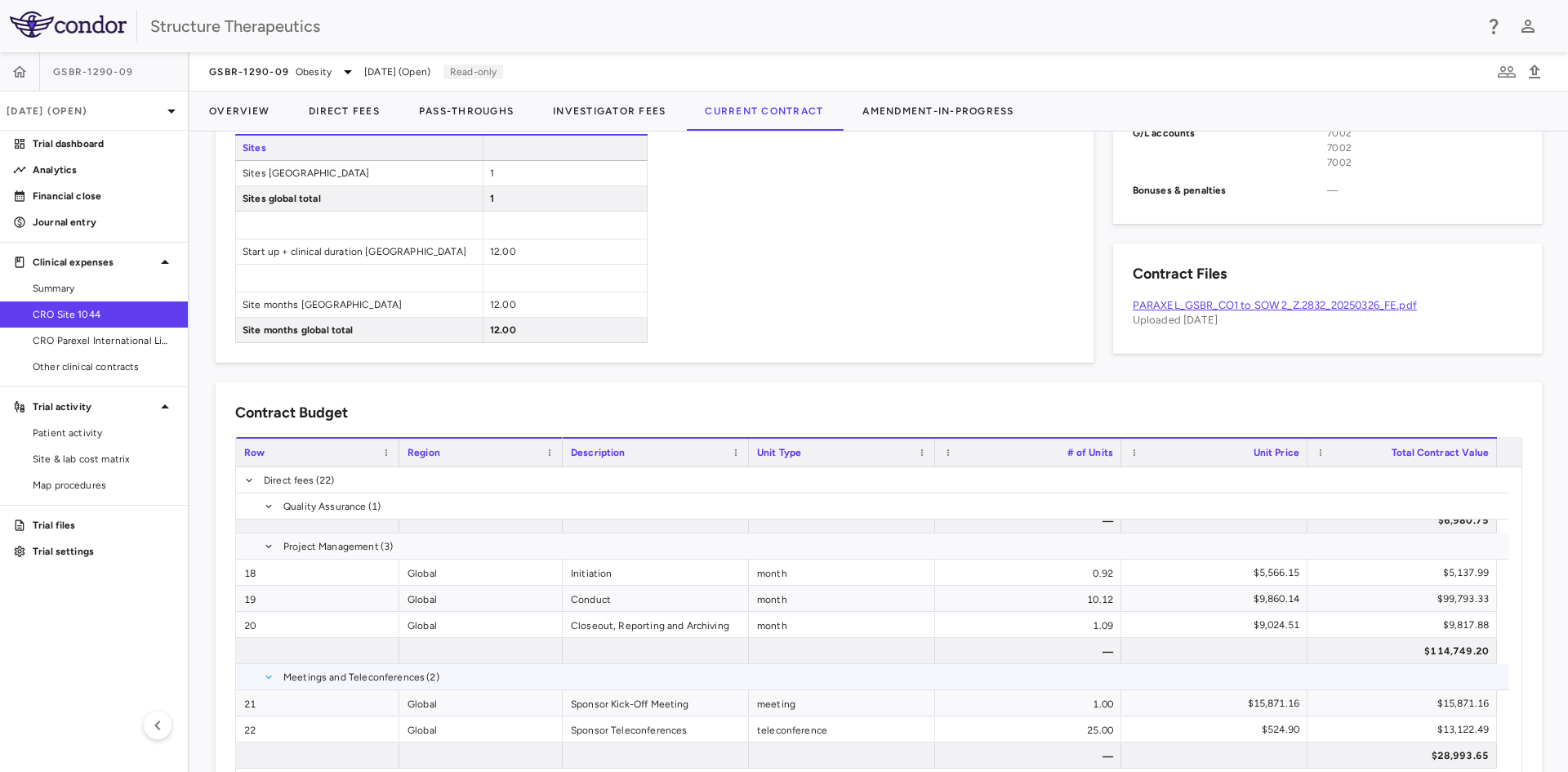
click at [271, 680] on span at bounding box center [269, 677] width 9 height 9
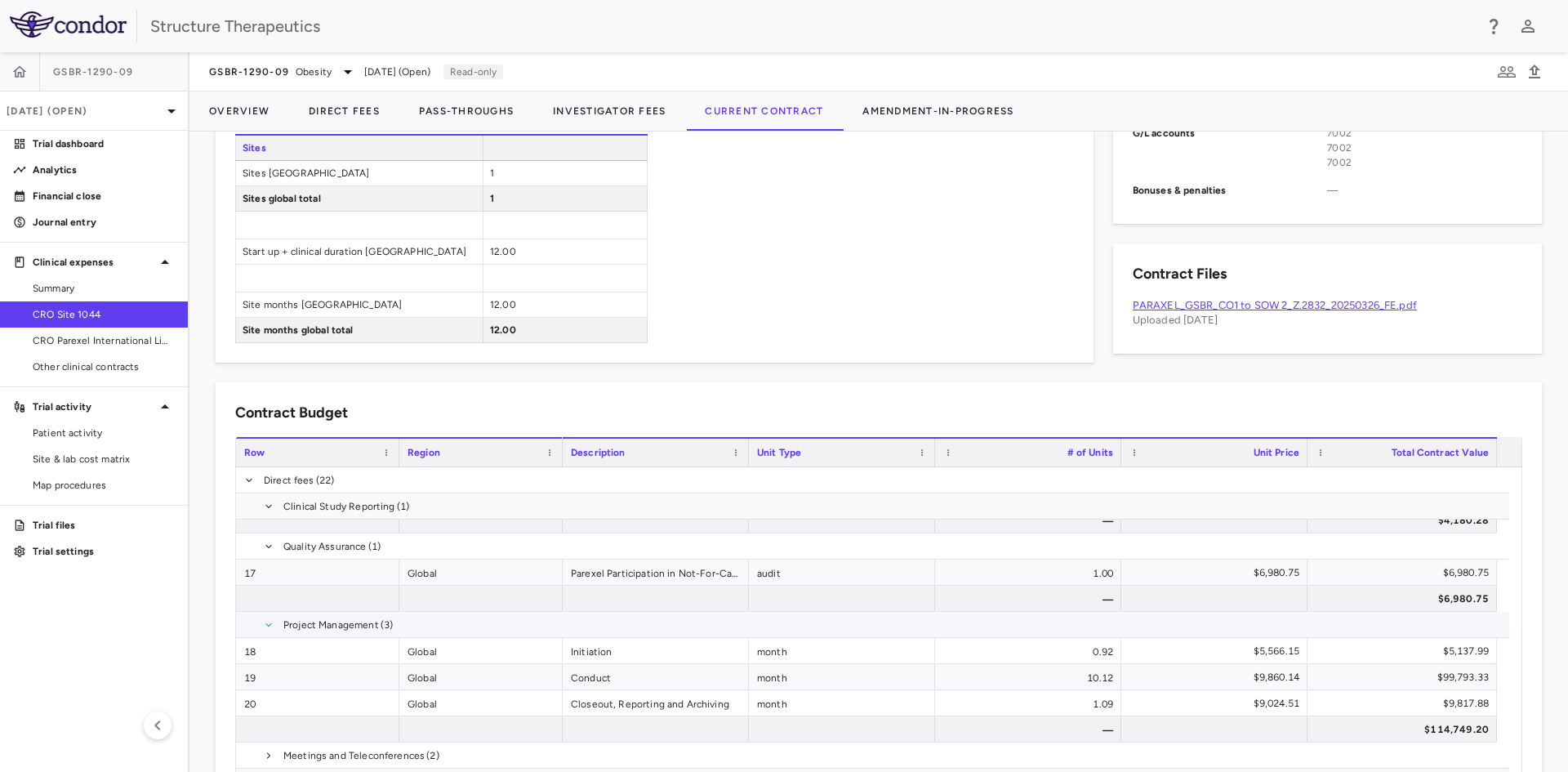
click at [269, 623] on span at bounding box center [269, 625] width 9 height 9
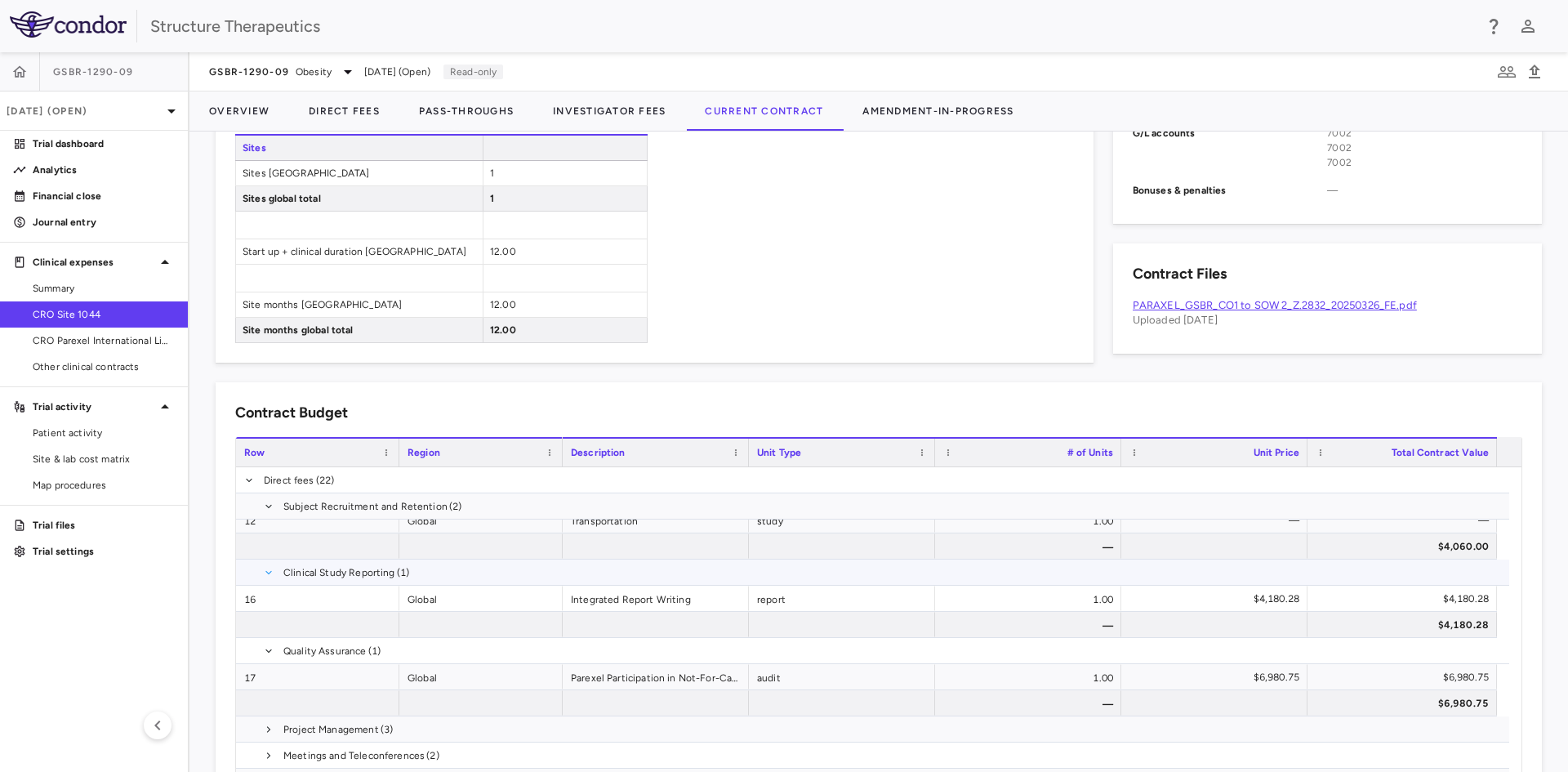
click at [268, 577] on span at bounding box center [269, 572] width 9 height 9
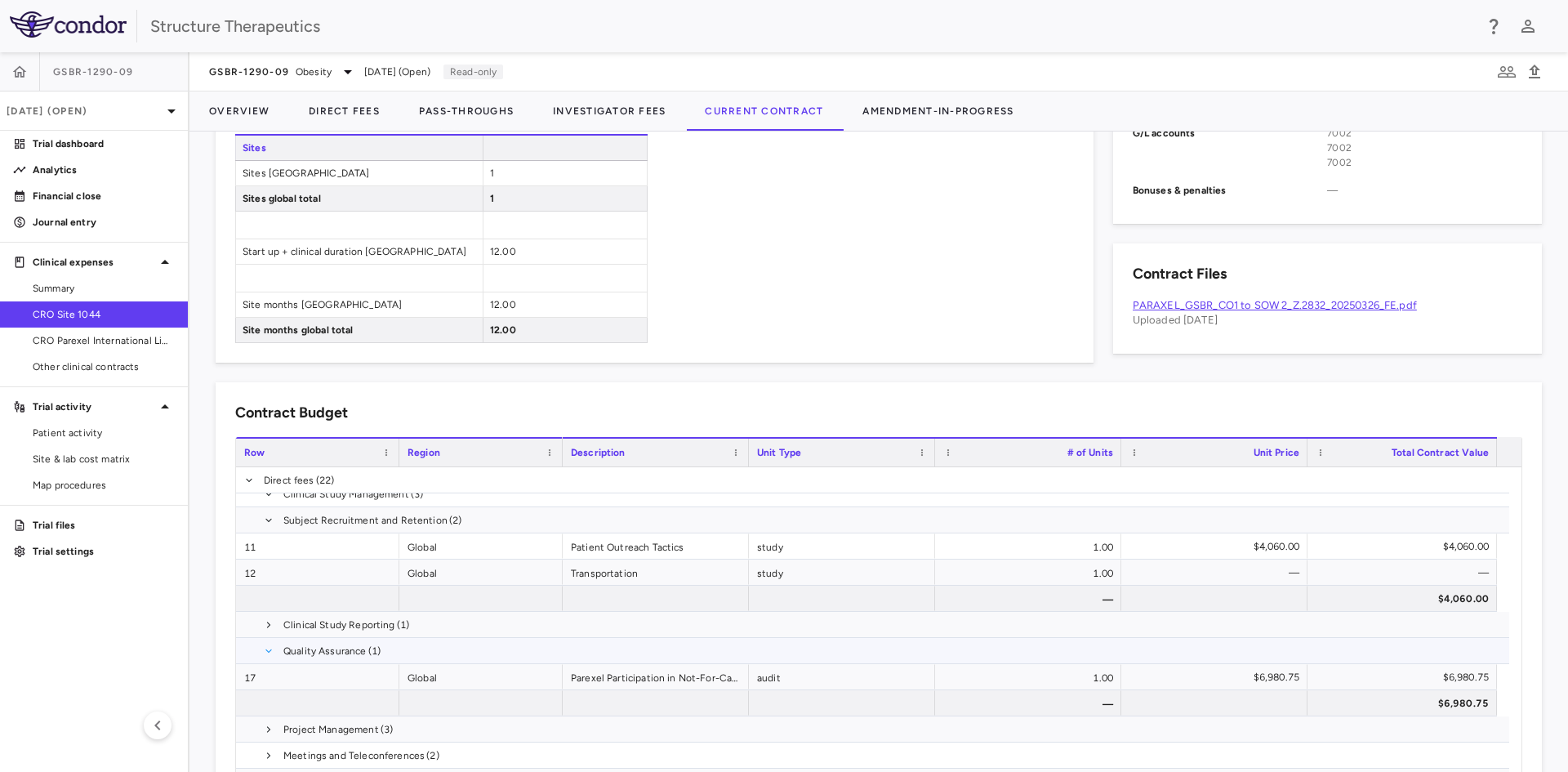
click at [271, 653] on span at bounding box center [269, 651] width 9 height 9
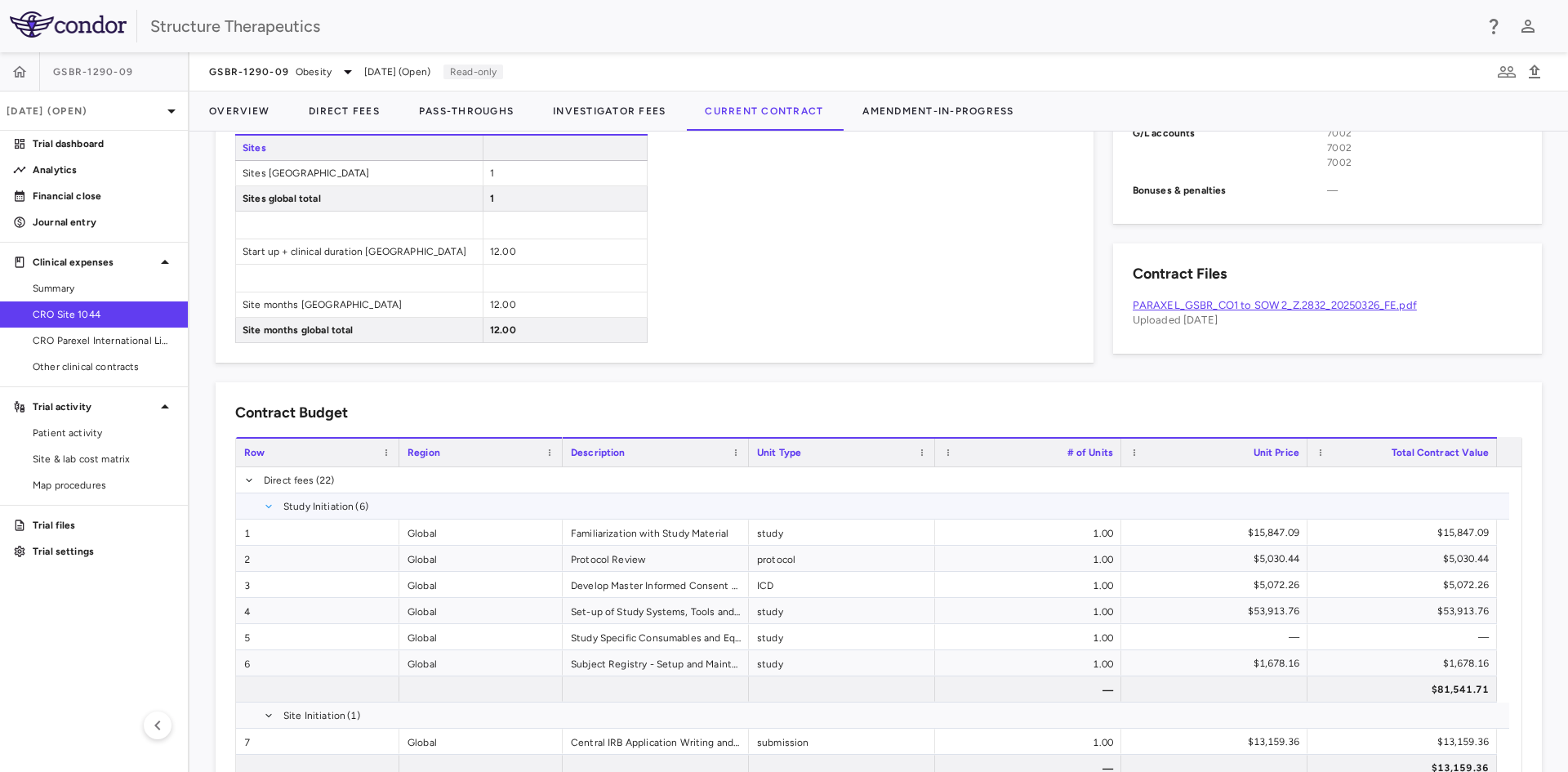
click at [271, 504] on span at bounding box center [269, 506] width 9 height 9
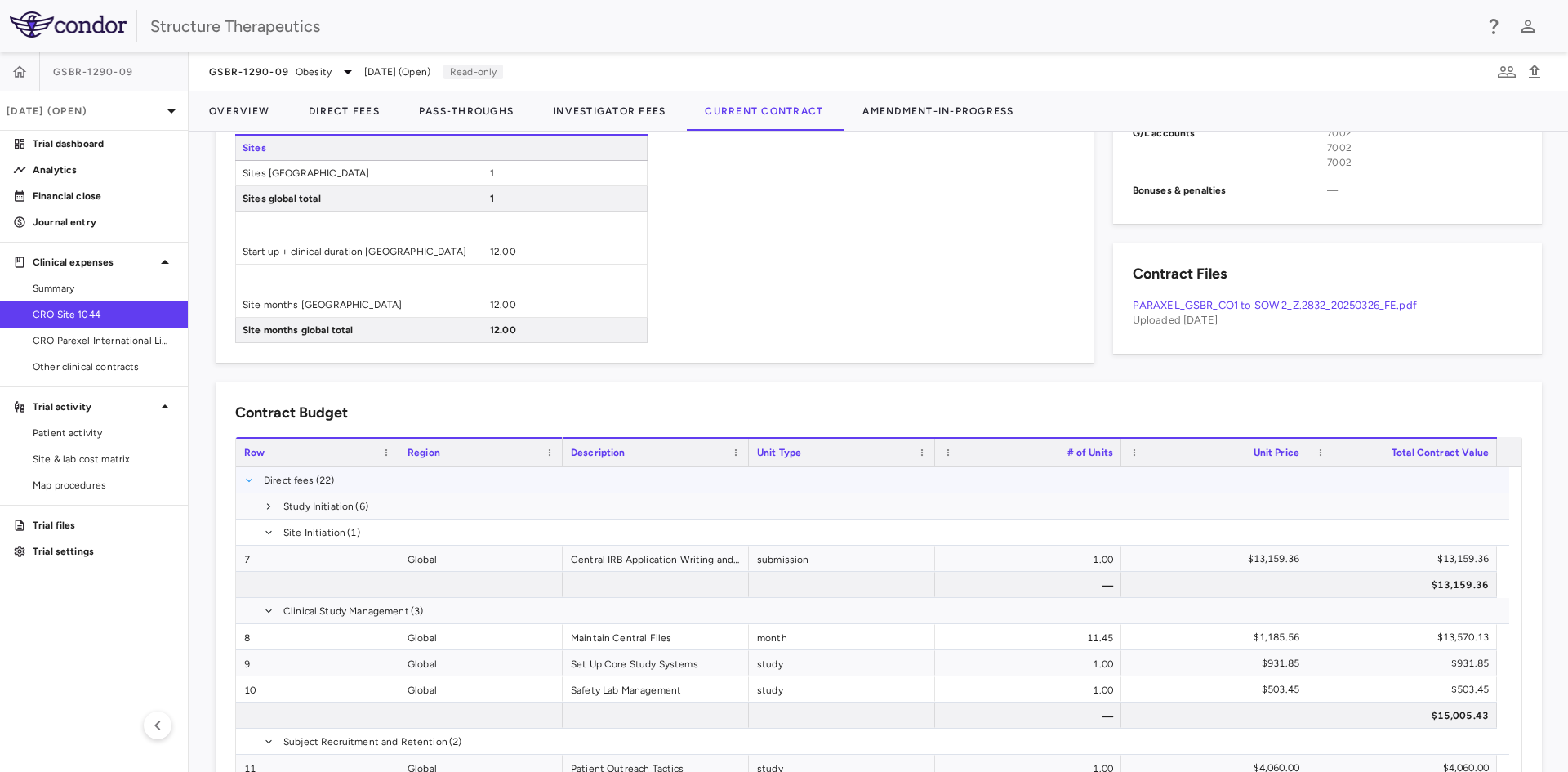
click at [246, 481] on span at bounding box center [249, 480] width 9 height 9
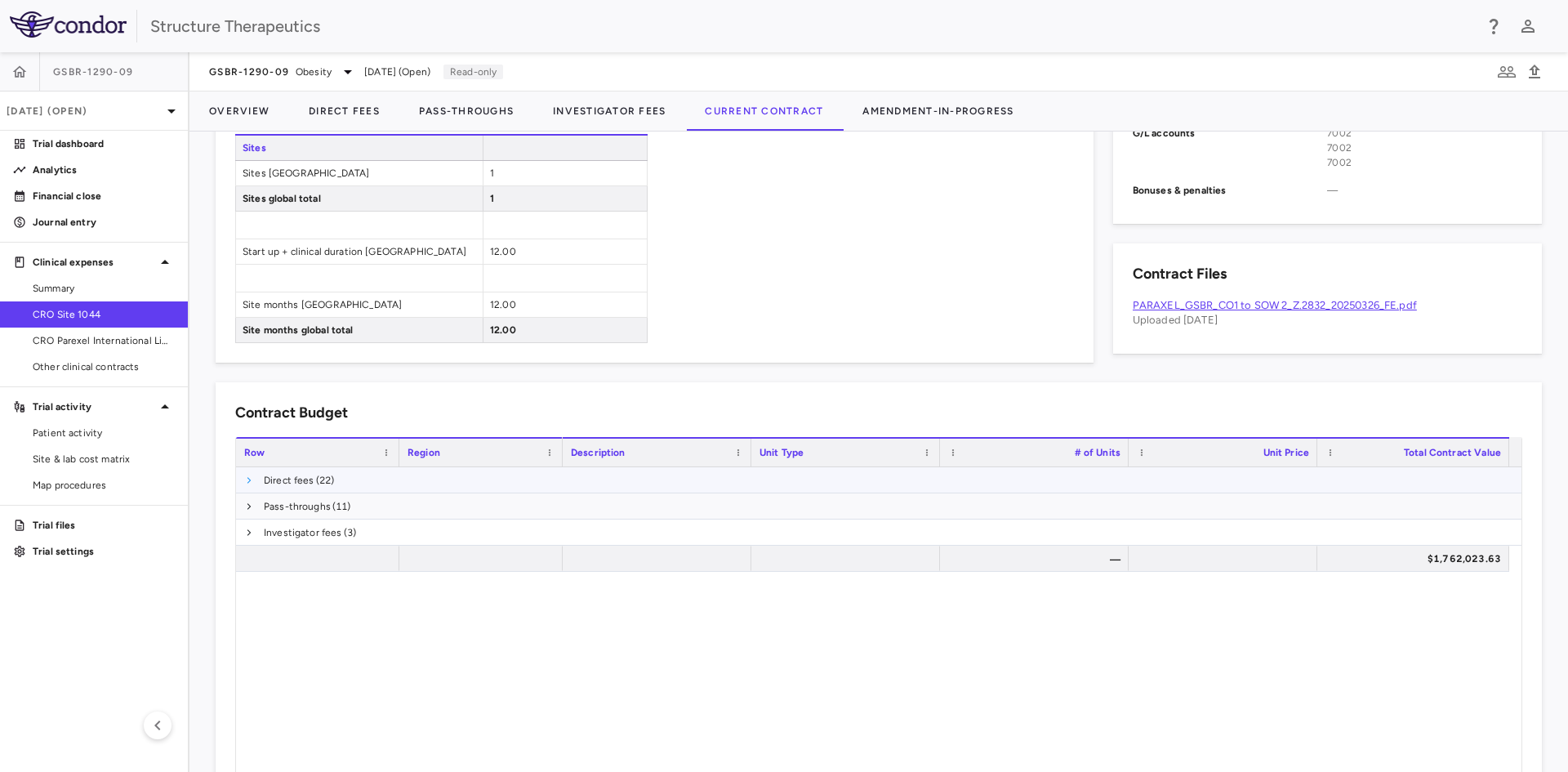
click at [247, 477] on span at bounding box center [249, 480] width 9 height 9
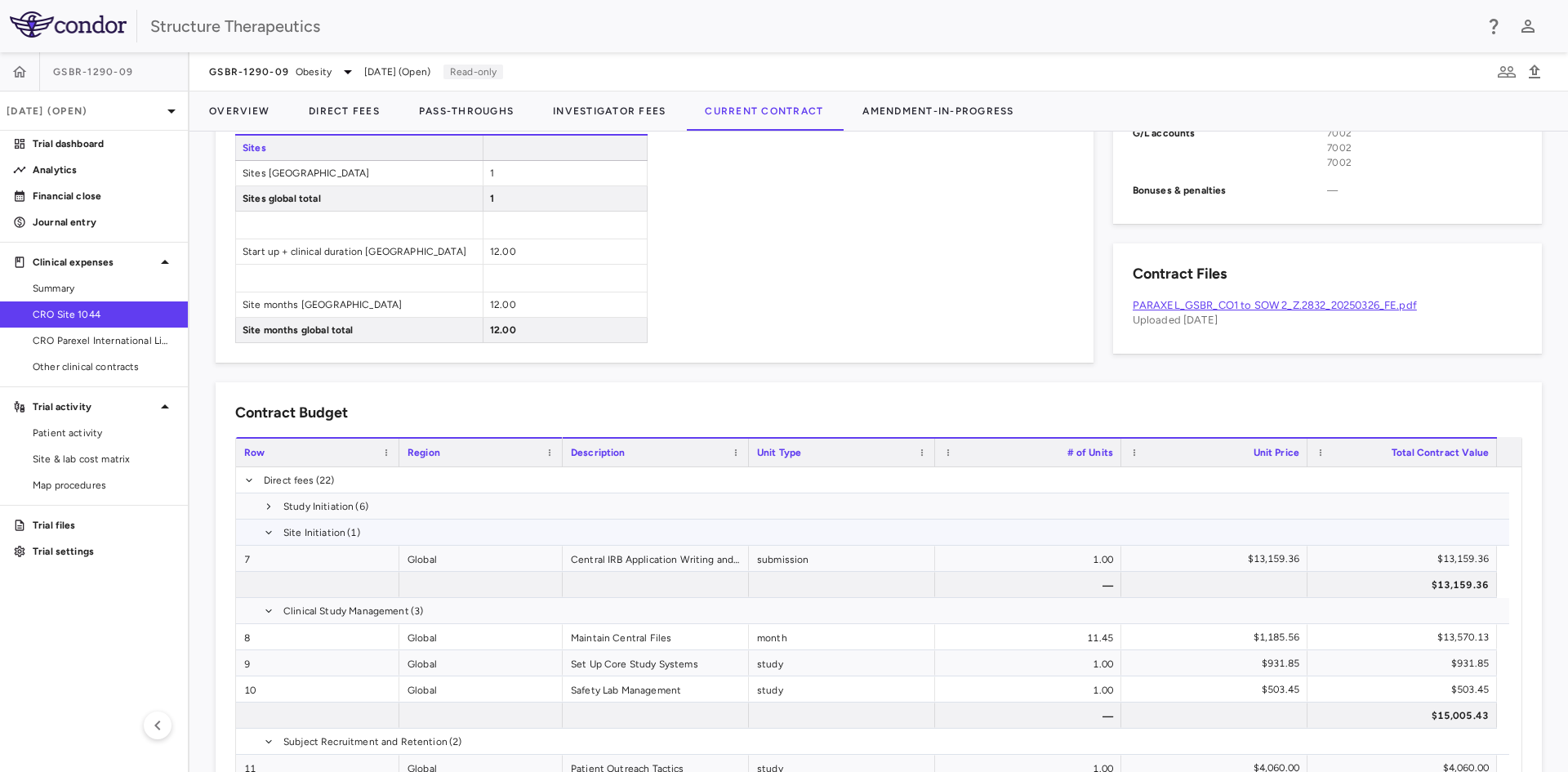
click at [268, 526] on span at bounding box center [269, 532] width 9 height 26
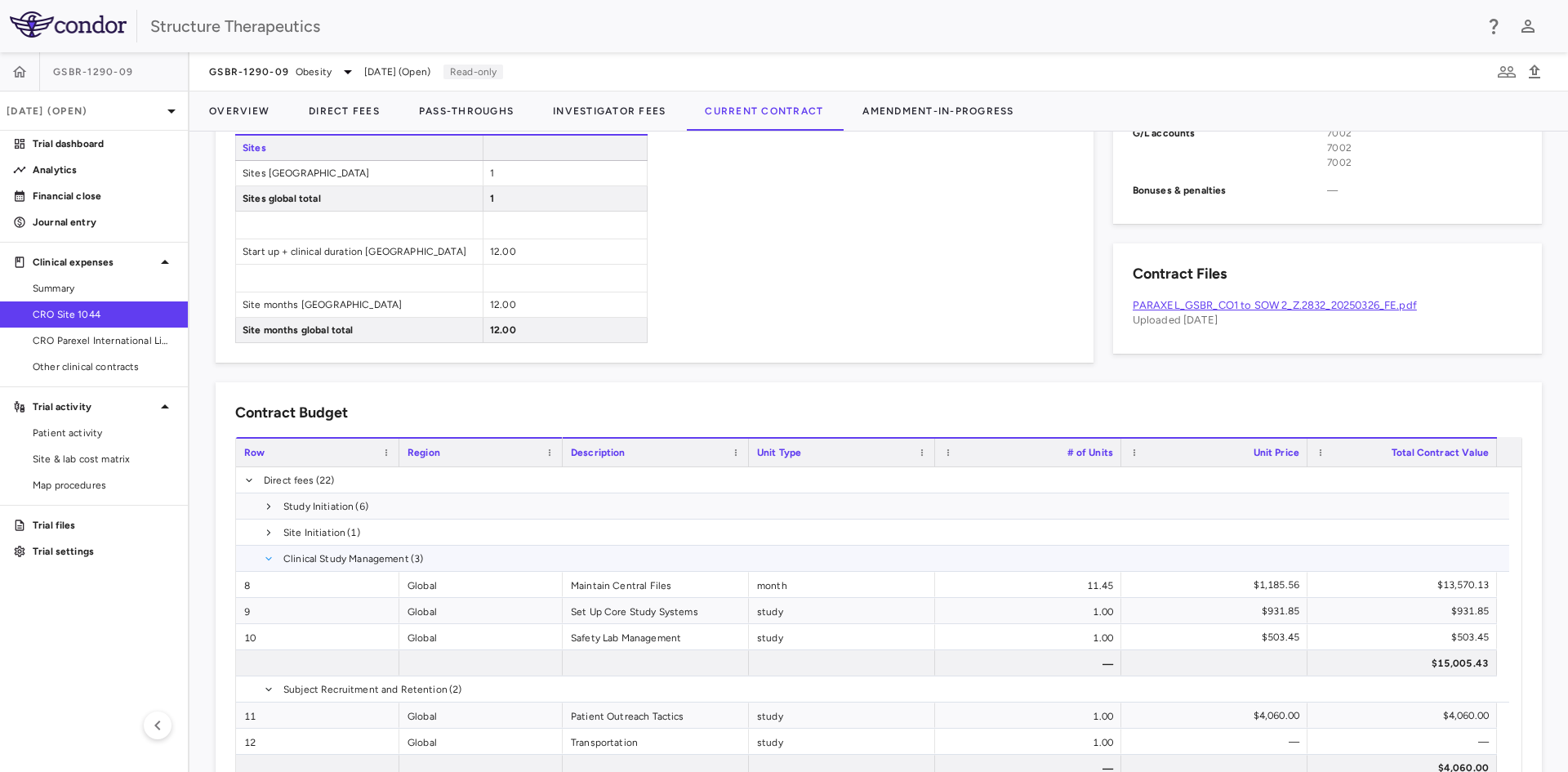
click at [265, 557] on span at bounding box center [269, 558] width 9 height 9
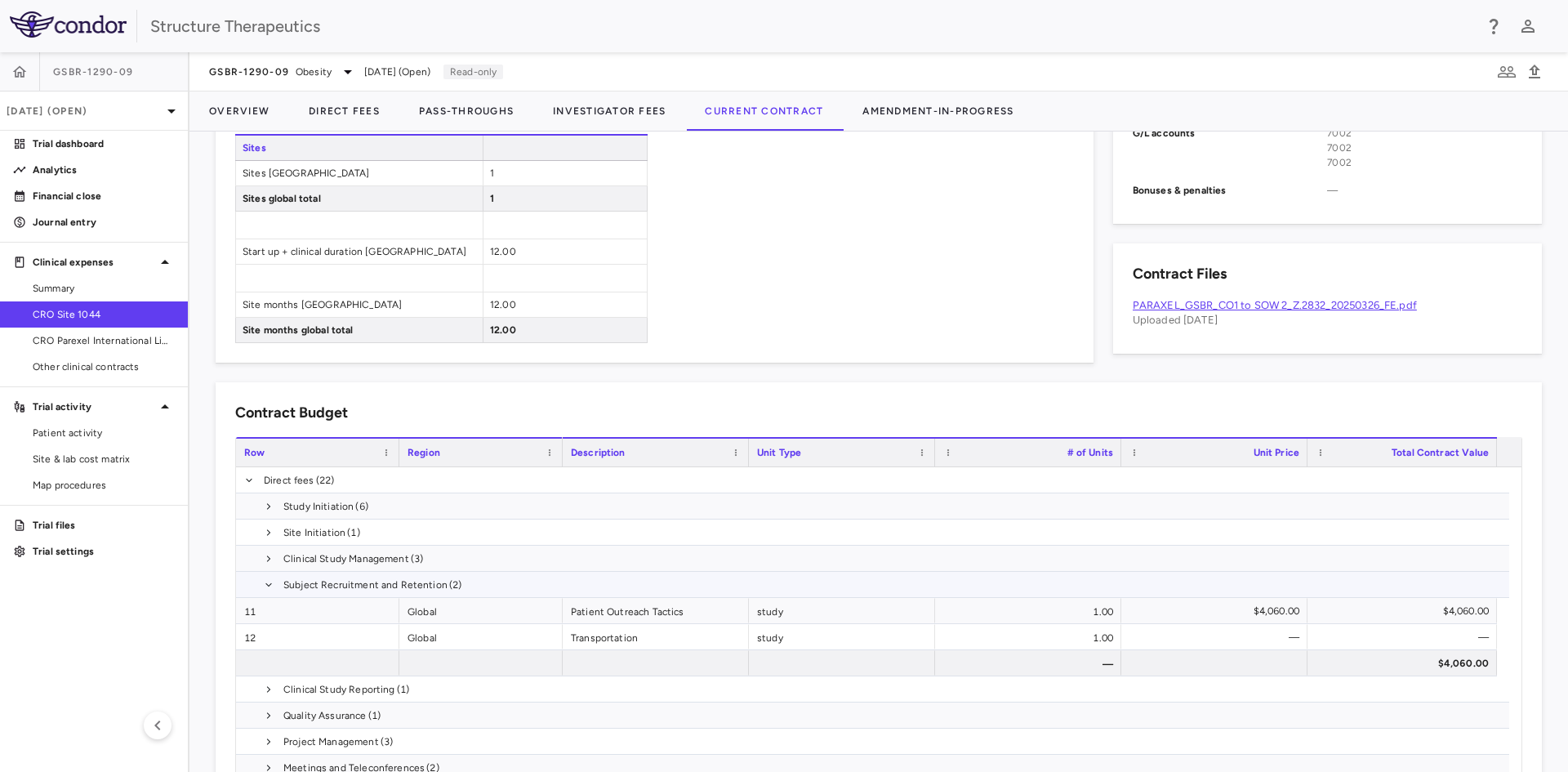
click at [267, 574] on span at bounding box center [269, 584] width 9 height 26
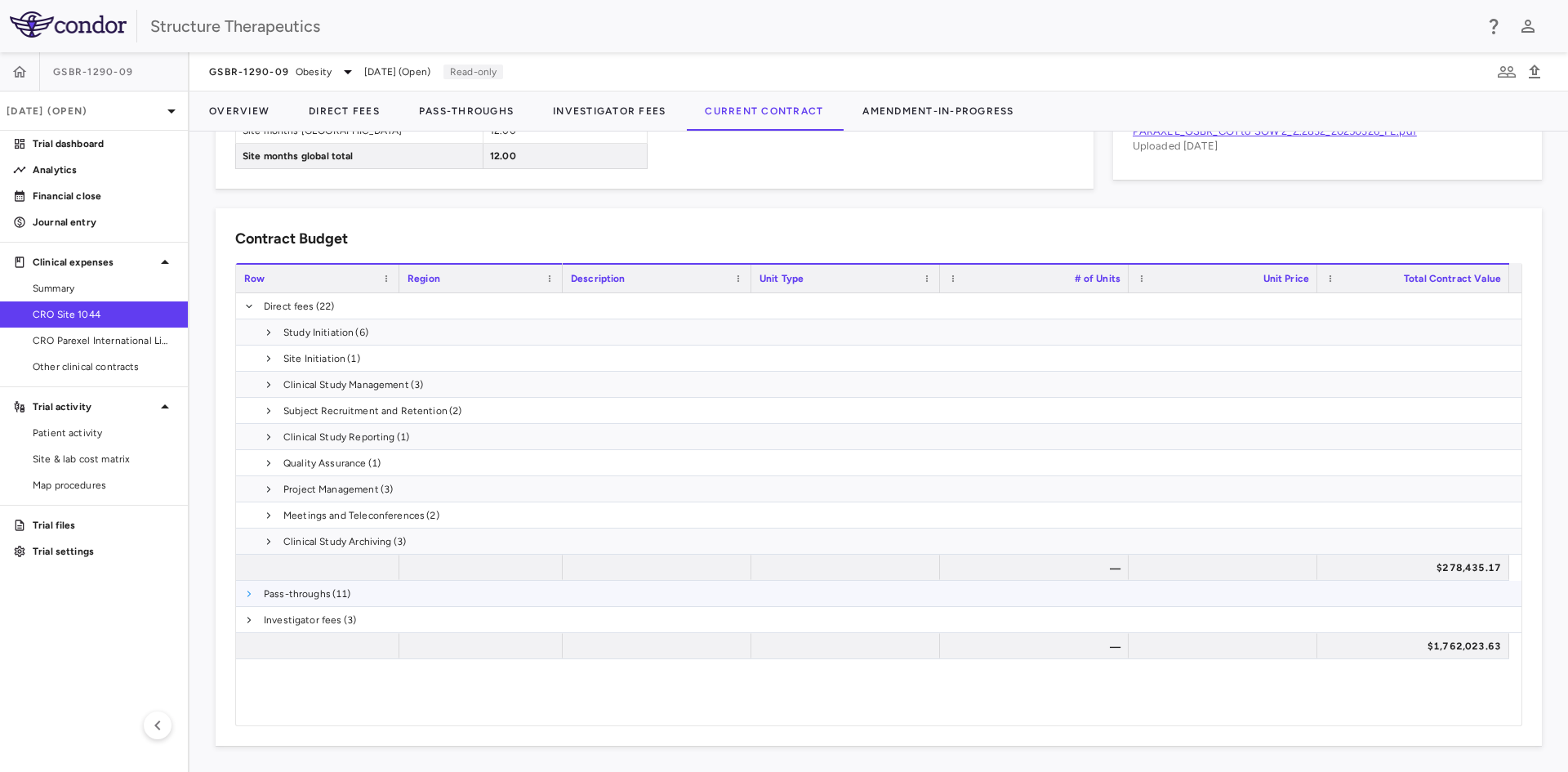
click at [246, 591] on span at bounding box center [249, 594] width 9 height 9
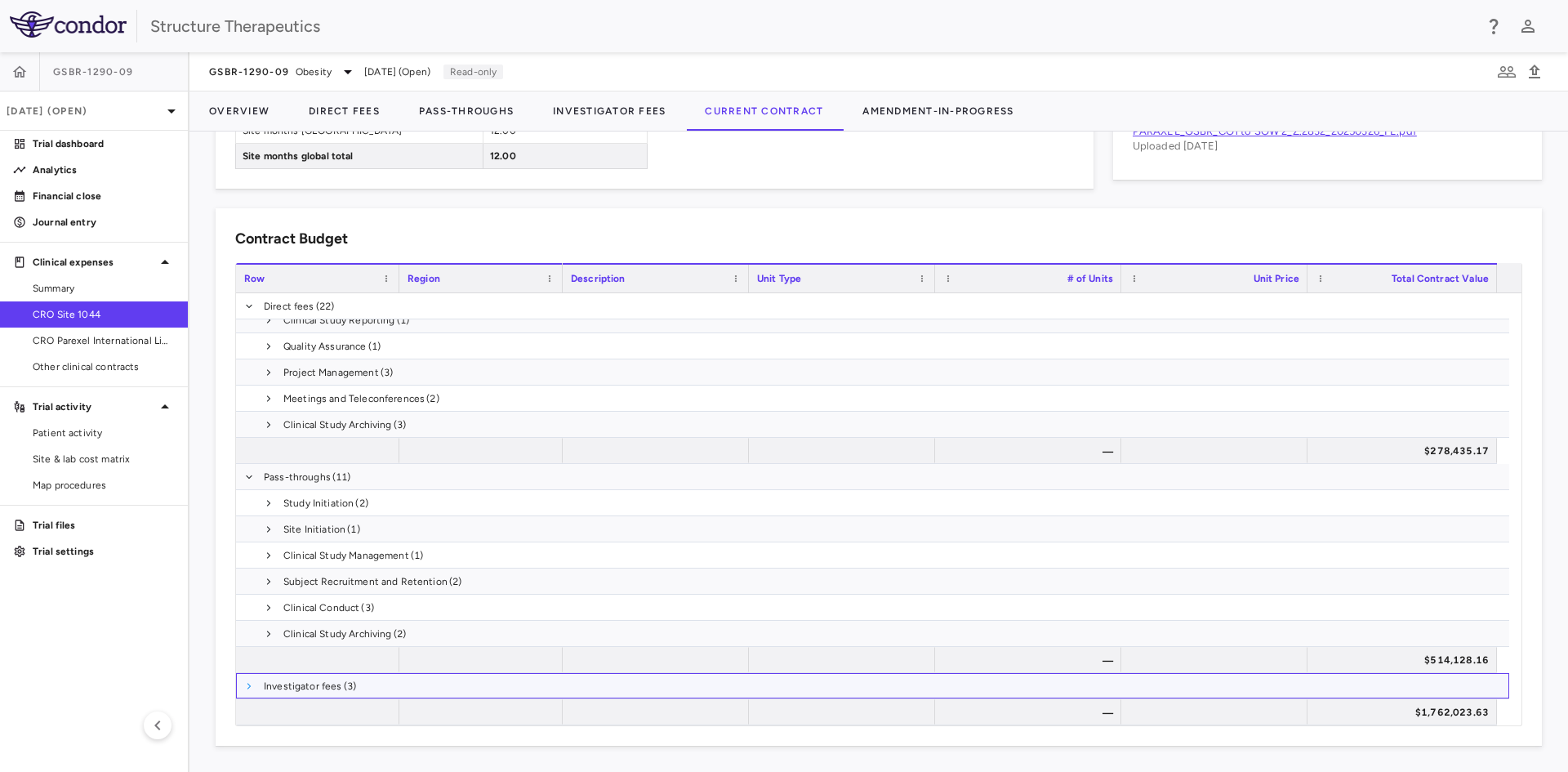
click at [250, 682] on span at bounding box center [249, 686] width 9 height 9
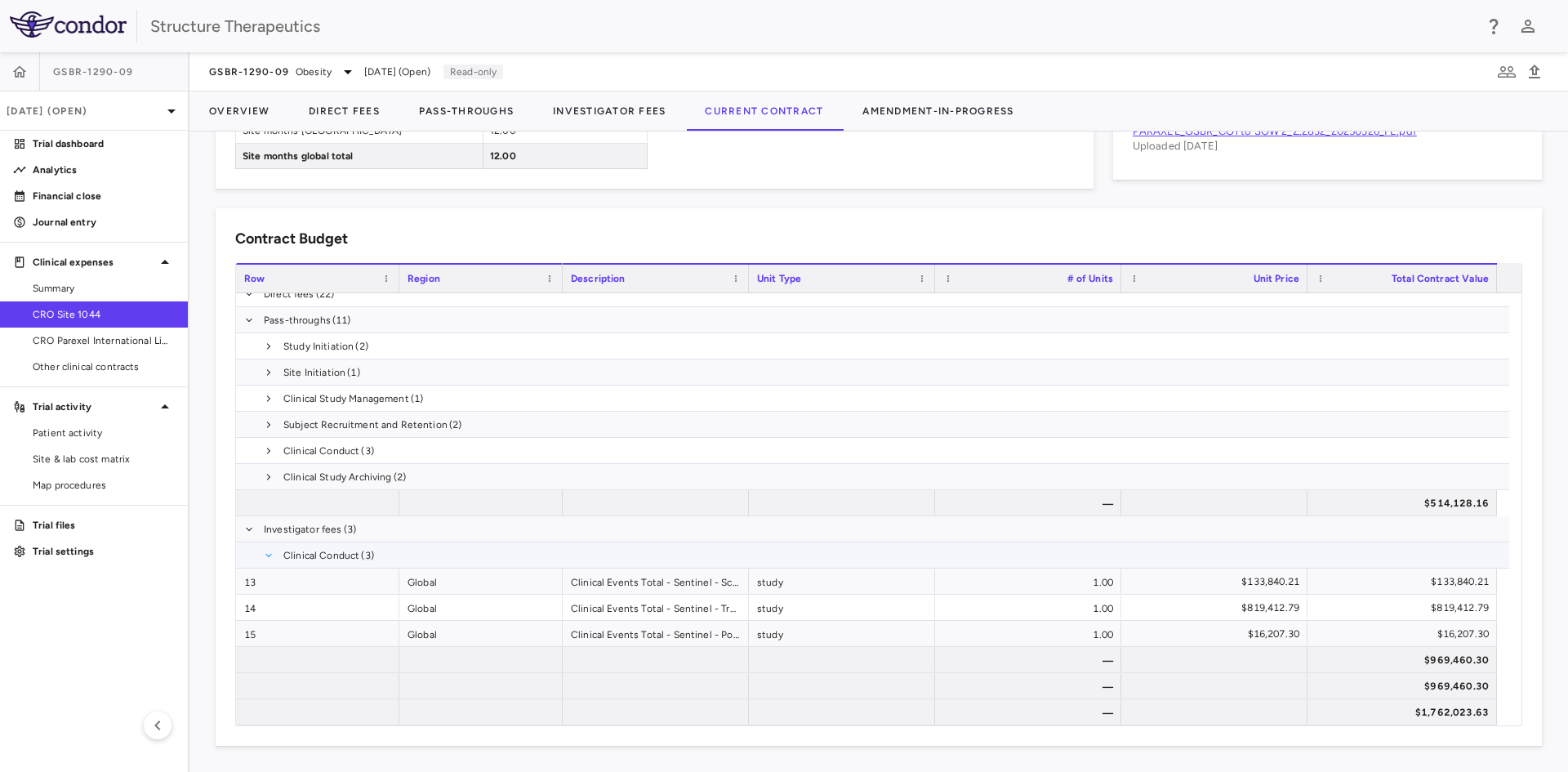
click at [269, 558] on span at bounding box center [269, 555] width 9 height 9
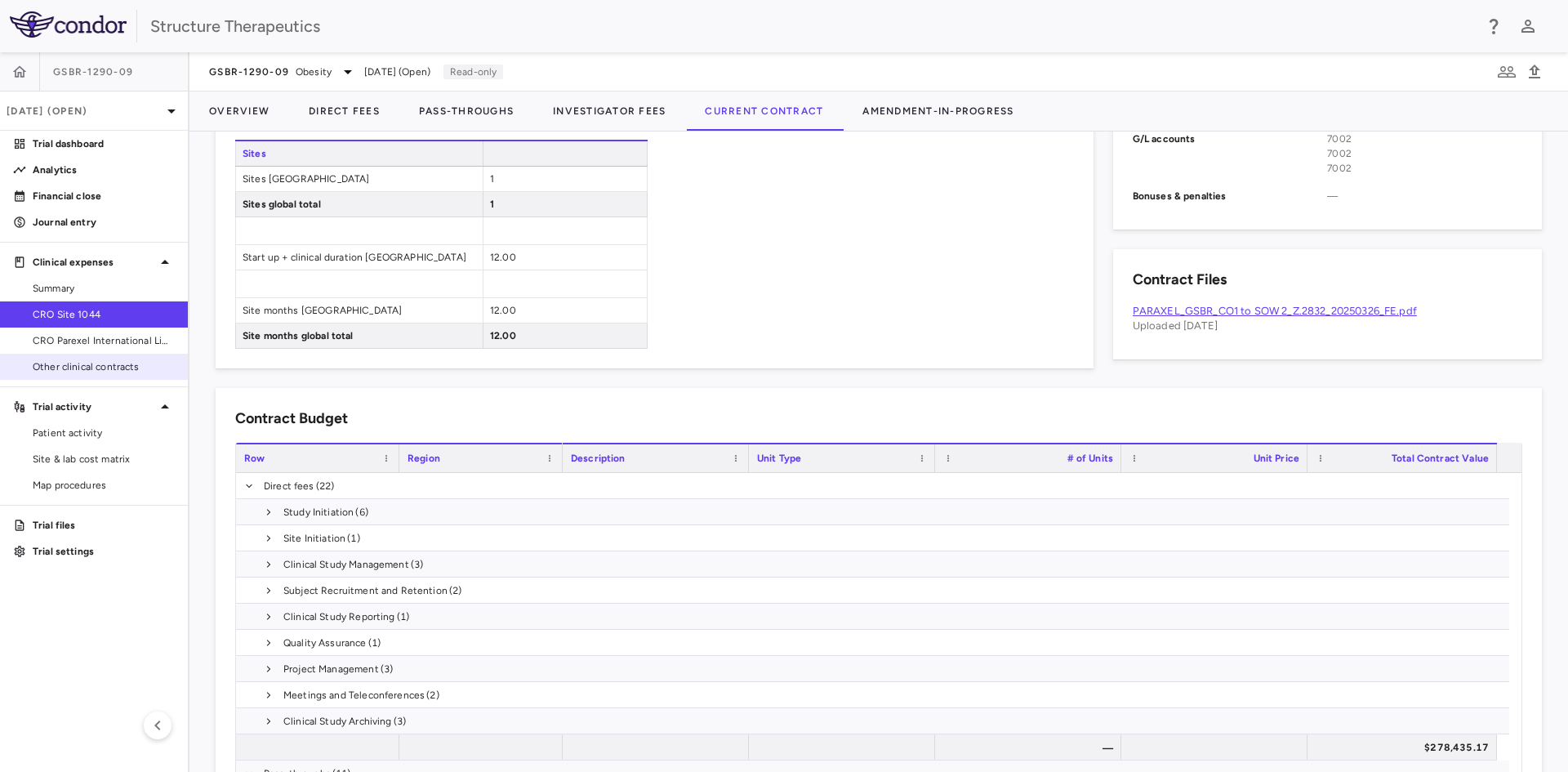
click at [86, 366] on span "Other clinical contracts" at bounding box center [104, 367] width 142 height 15
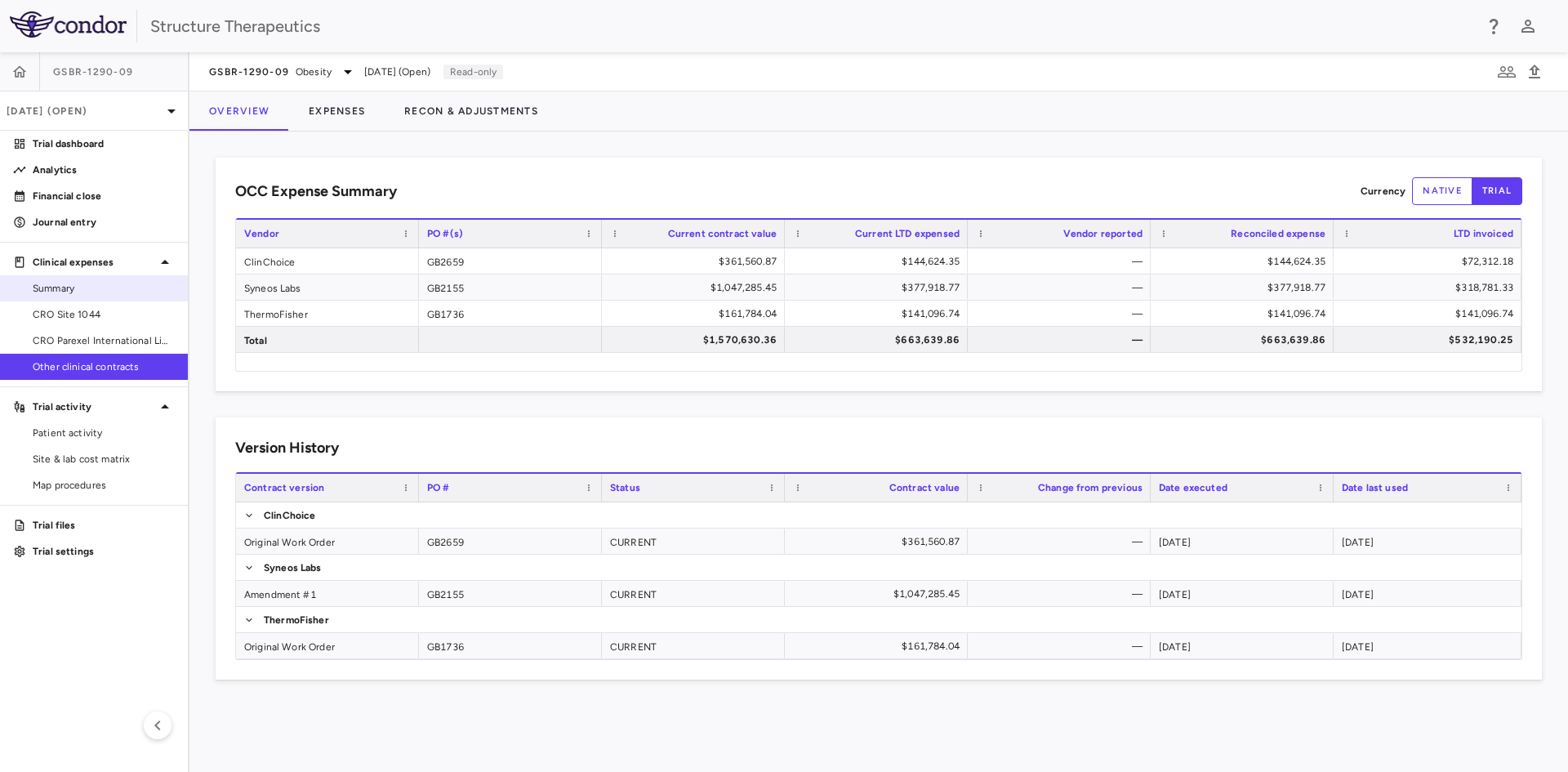
click at [62, 284] on span "Summary" at bounding box center [104, 288] width 142 height 15
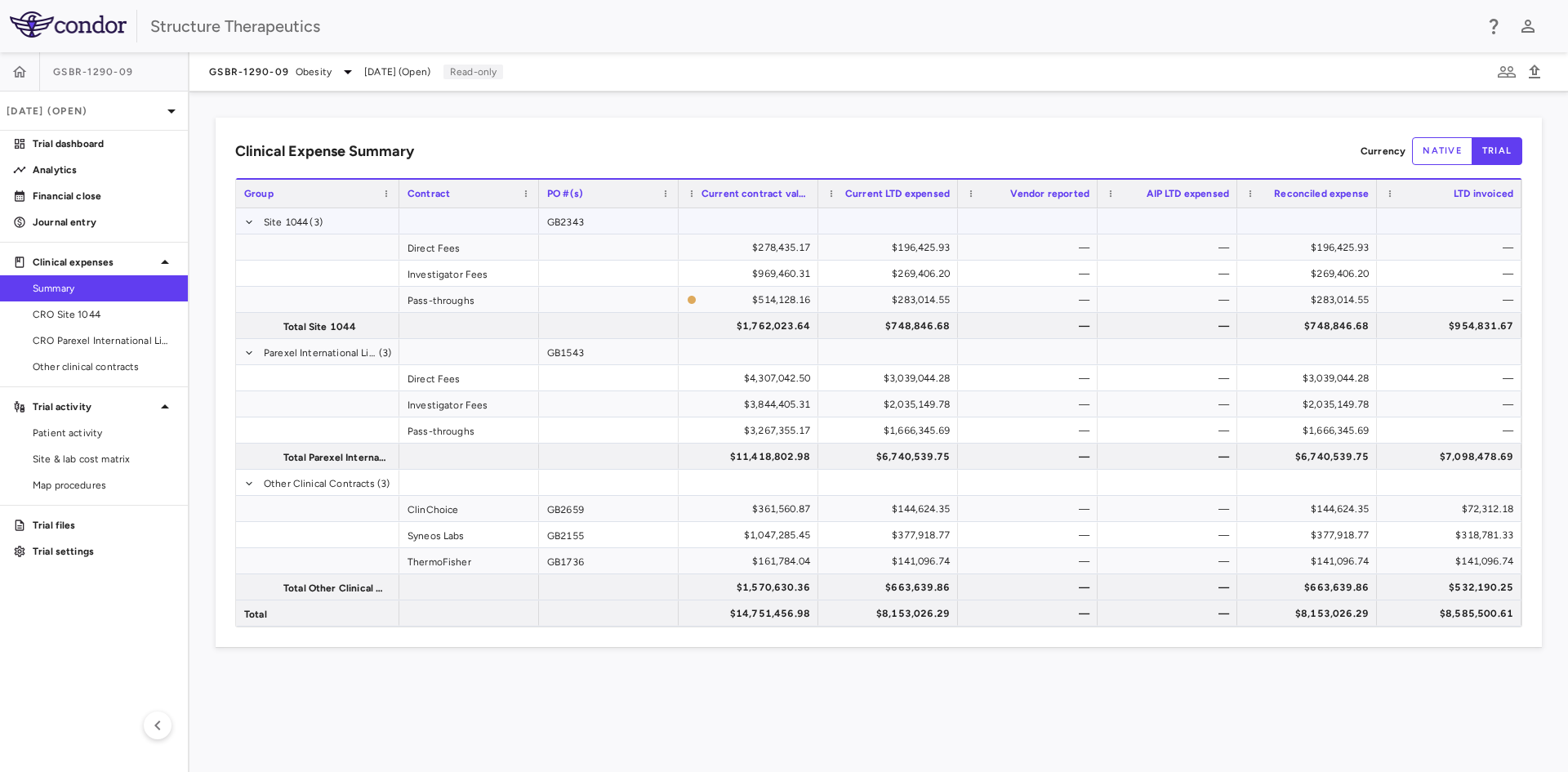
click at [467, 227] on div at bounding box center [469, 220] width 140 height 25
click at [512, 368] on span "Export" at bounding box center [557, 370] width 138 height 22
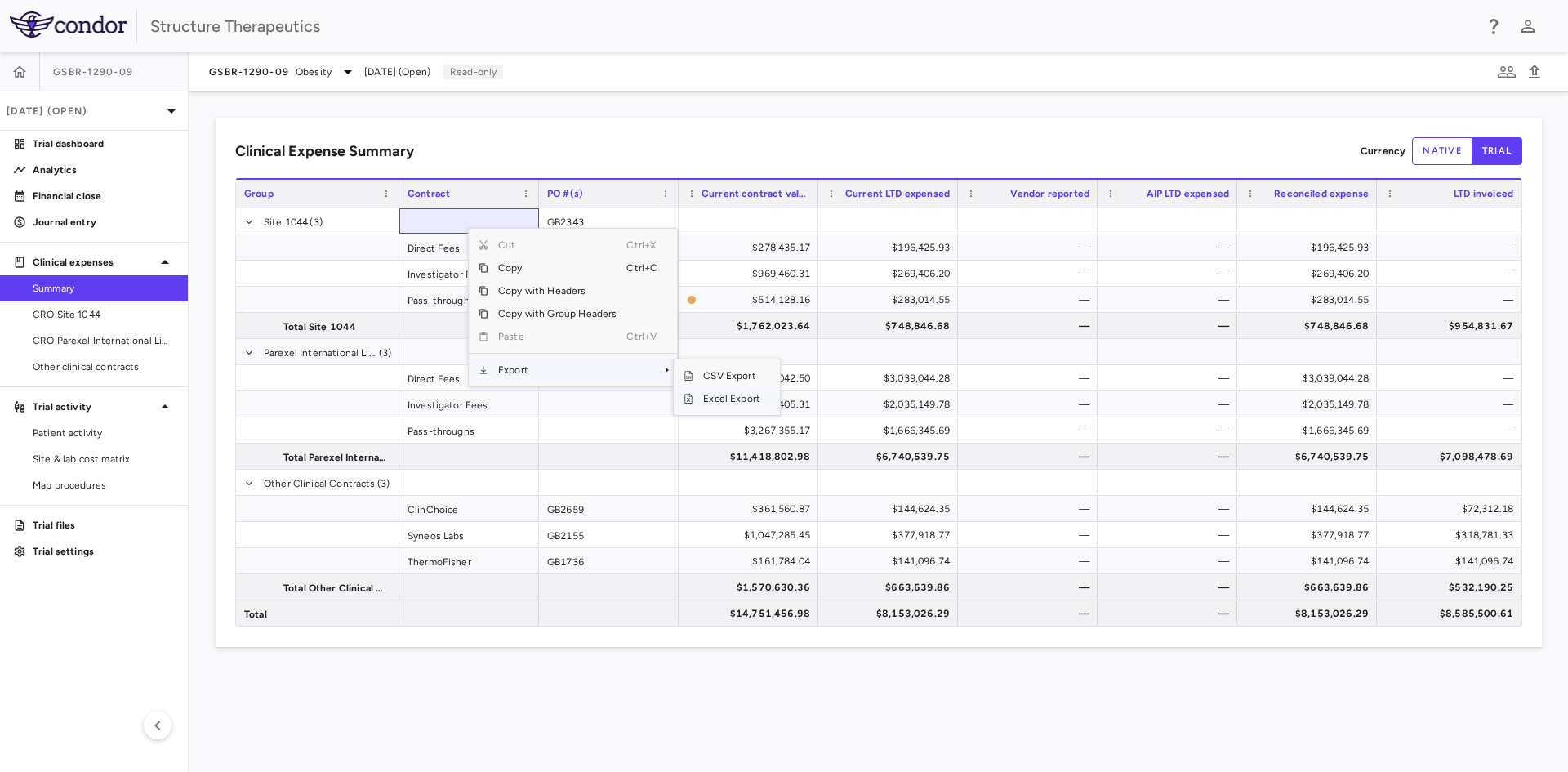
click at [720, 405] on span "Excel Export" at bounding box center [732, 399] width 77 height 22
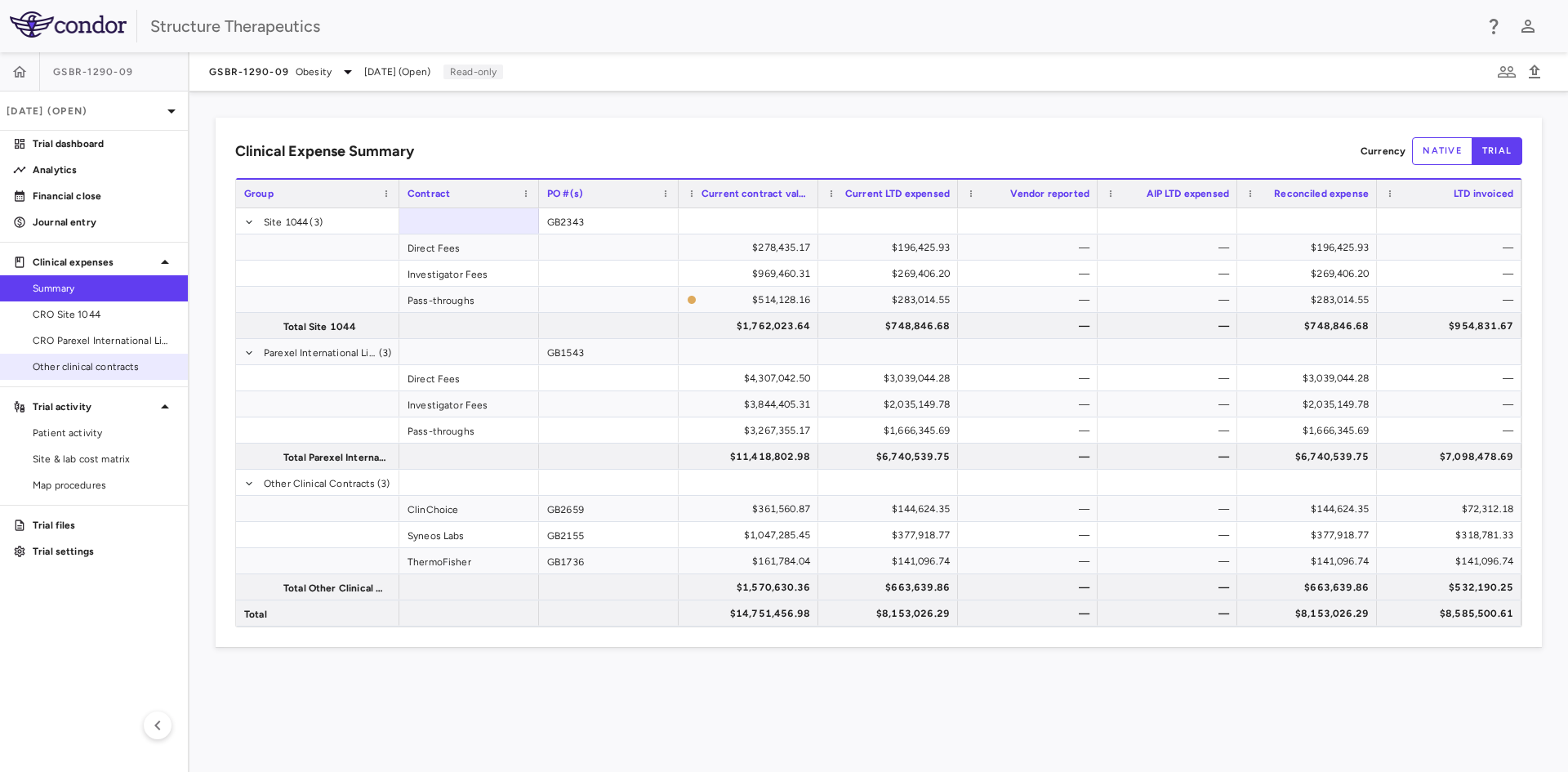
click at [91, 374] on link "Other clinical contracts" at bounding box center [93, 367] width 188 height 24
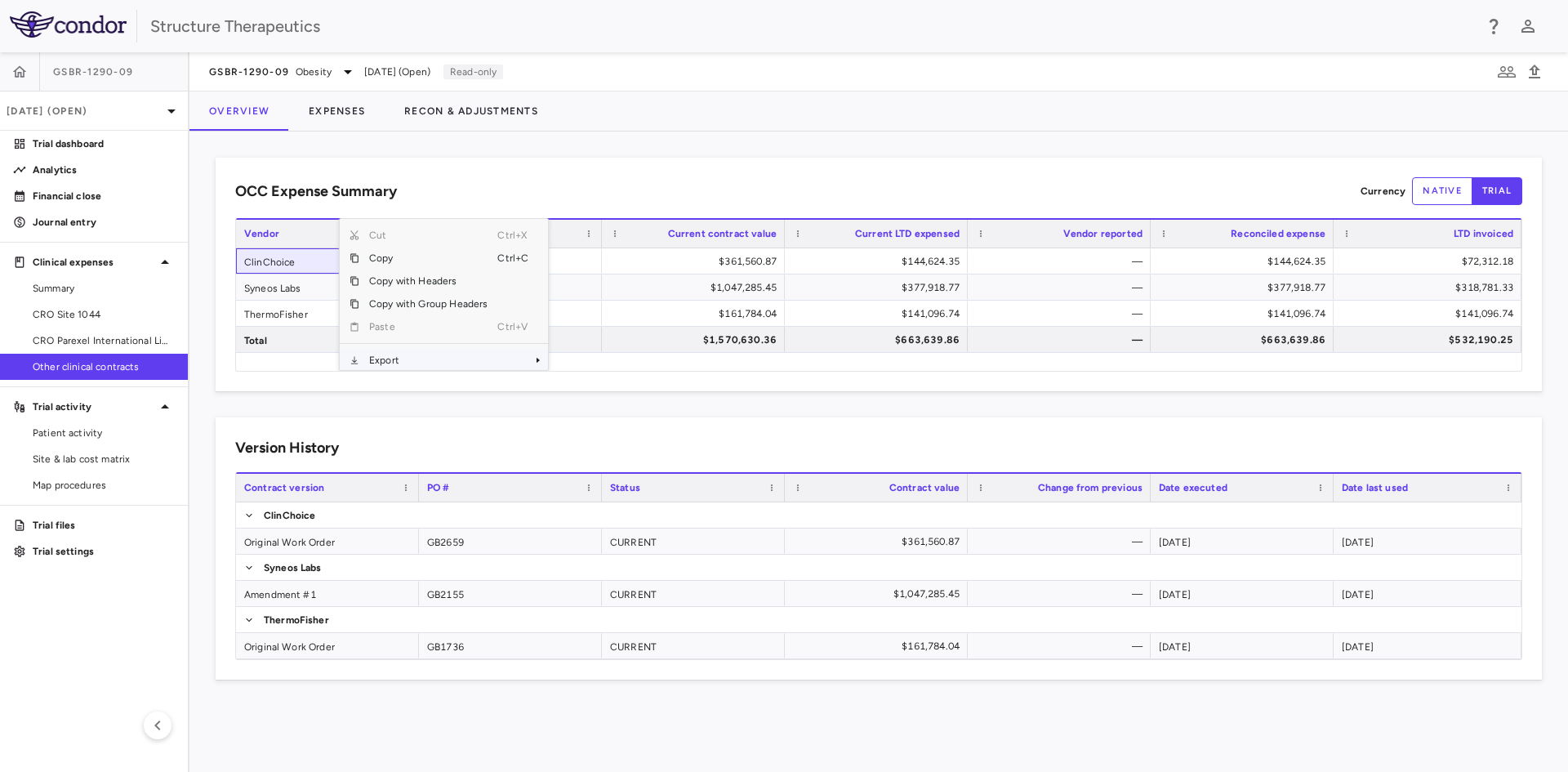
click at [416, 356] on span "Export" at bounding box center [428, 360] width 138 height 22
click at [593, 350] on span "Excel Export" at bounding box center [603, 354] width 77 height 22
drag, startPoint x: 1345, startPoint y: 433, endPoint x: 1360, endPoint y: 414, distance: 24.2
click at [1355, 427] on div "Version History Contract_container_trace_id Drag here to set column labels Cont…" at bounding box center [878, 548] width 1326 height 262
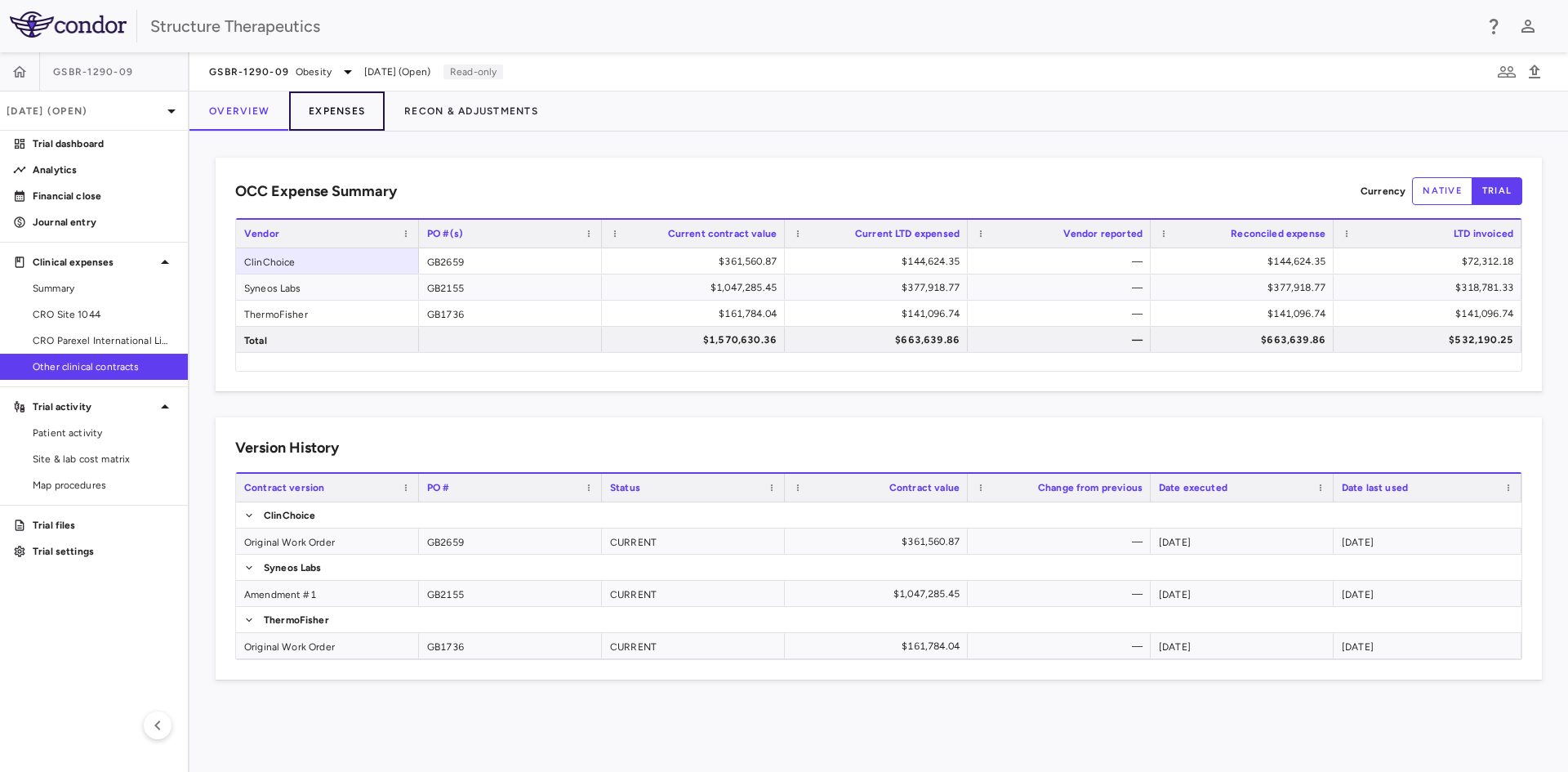
click at [347, 115] on button "Expenses" at bounding box center [337, 111] width 95 height 39
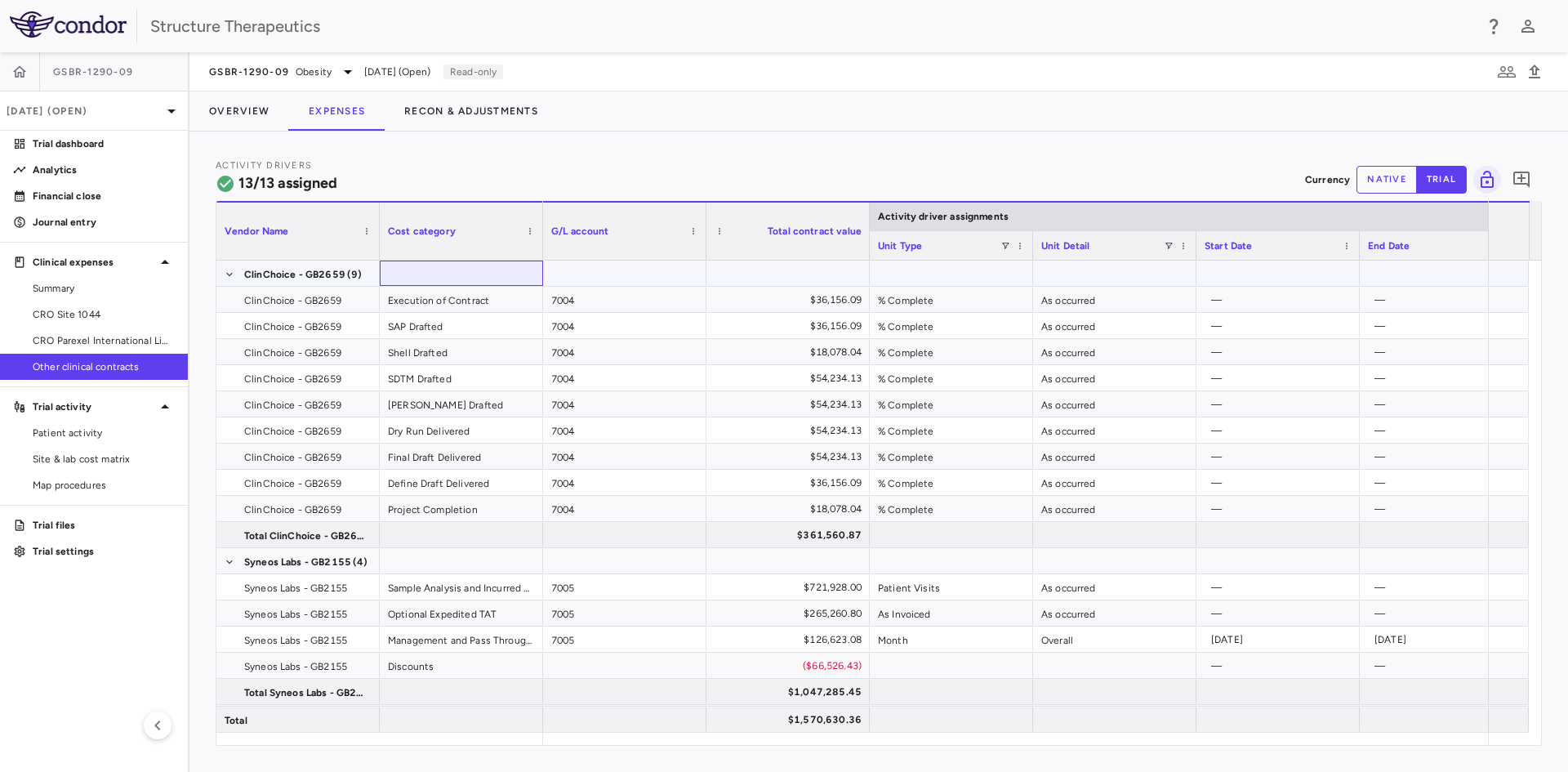
click at [423, 266] on div at bounding box center [461, 273] width 163 height 25
click at [498, 411] on span "Export" at bounding box center [513, 409] width 138 height 22
click at [604, 406] on span "Context Menu" at bounding box center [600, 409] width 35 height 22
click at [678, 437] on span "Excel Export" at bounding box center [688, 438] width 77 height 22
click at [83, 430] on span "Patient activity" at bounding box center [104, 433] width 142 height 15
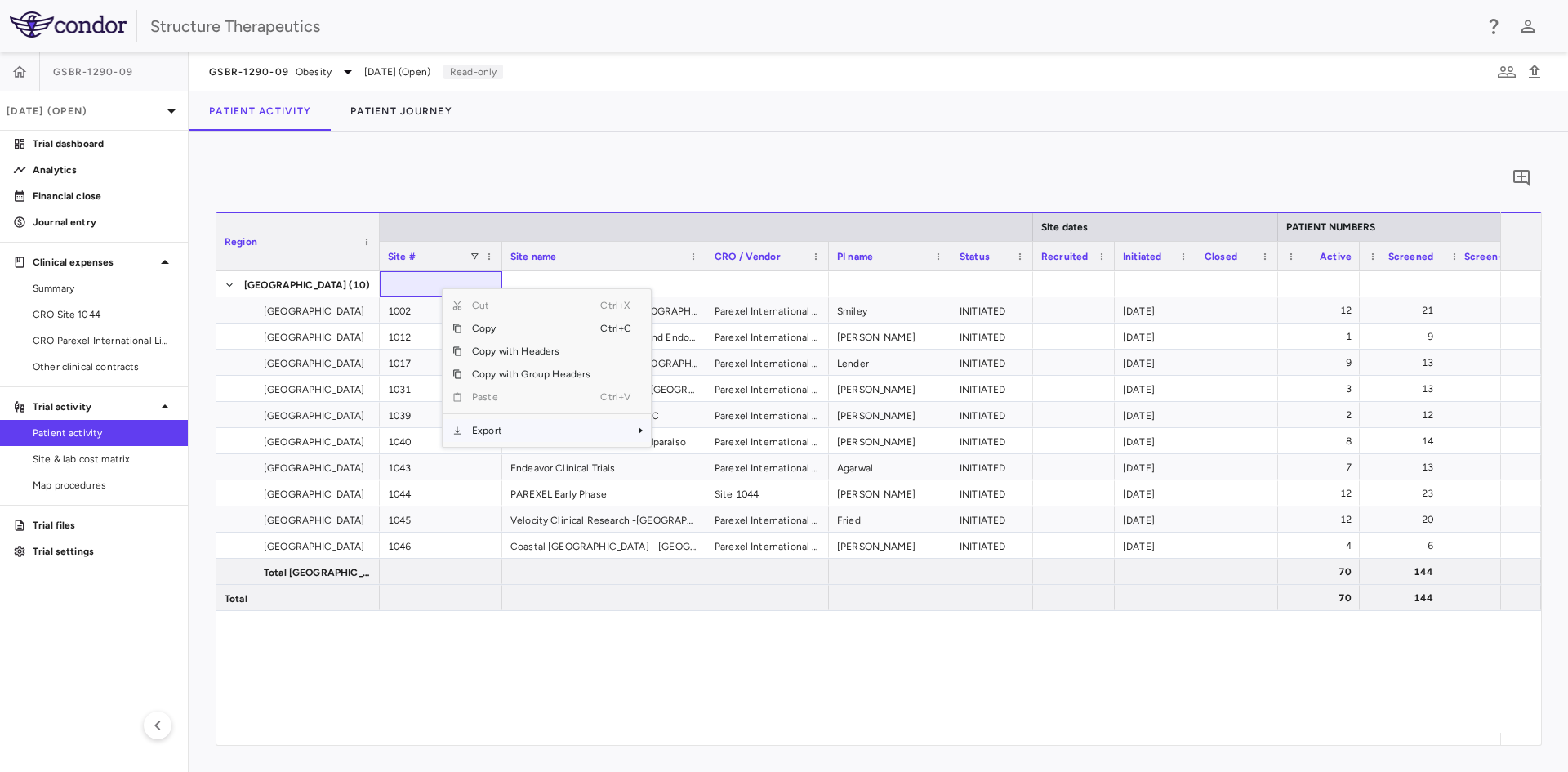
click at [504, 423] on span "Export" at bounding box center [531, 430] width 138 height 22
click at [702, 424] on div "CSV Export Excel Export" at bounding box center [701, 447] width 106 height 55
click at [696, 432] on span "CSV Export" at bounding box center [706, 436] width 77 height 22
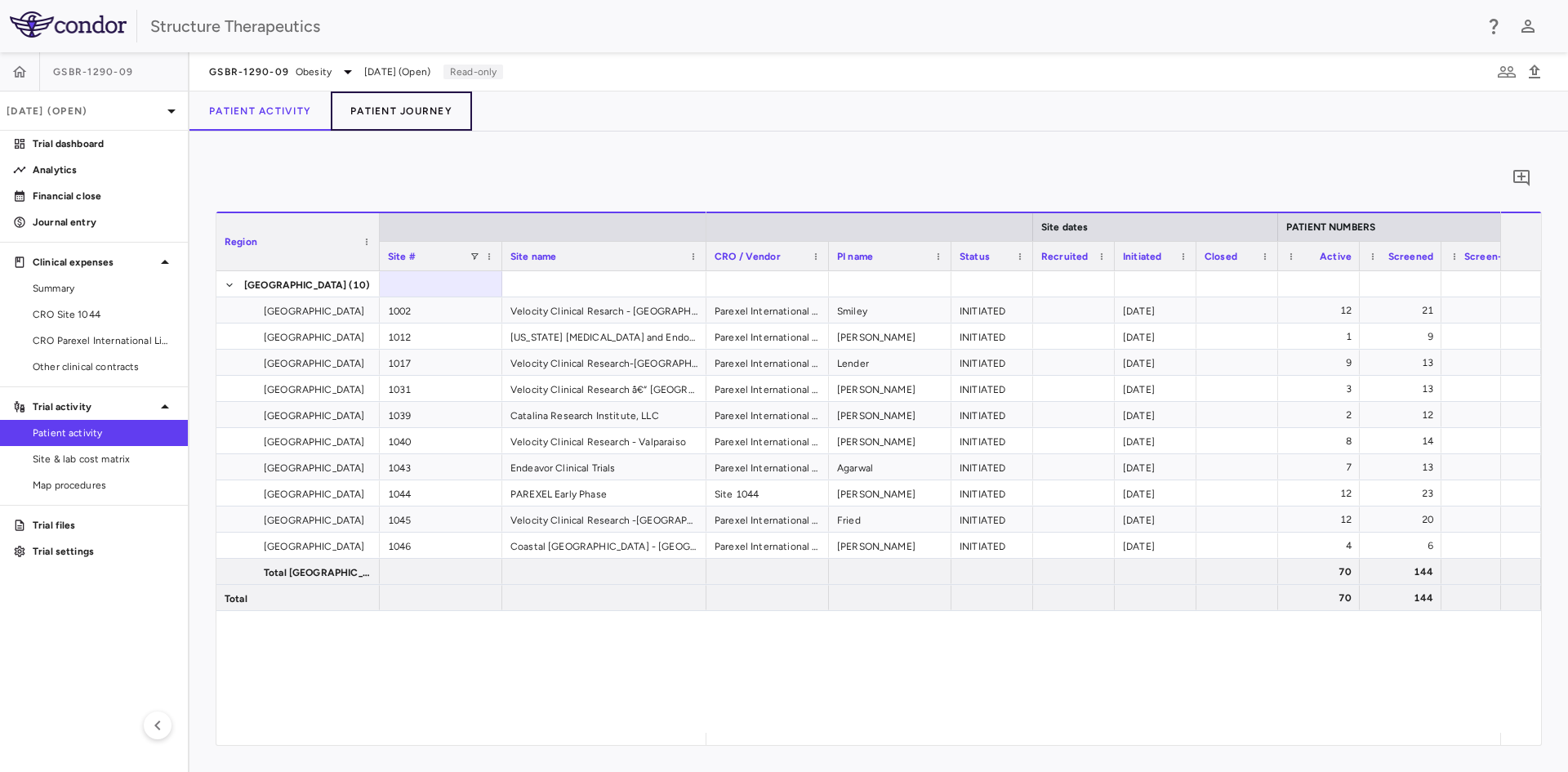
click at [418, 119] on button "Patient Journey" at bounding box center [400, 111] width 141 height 39
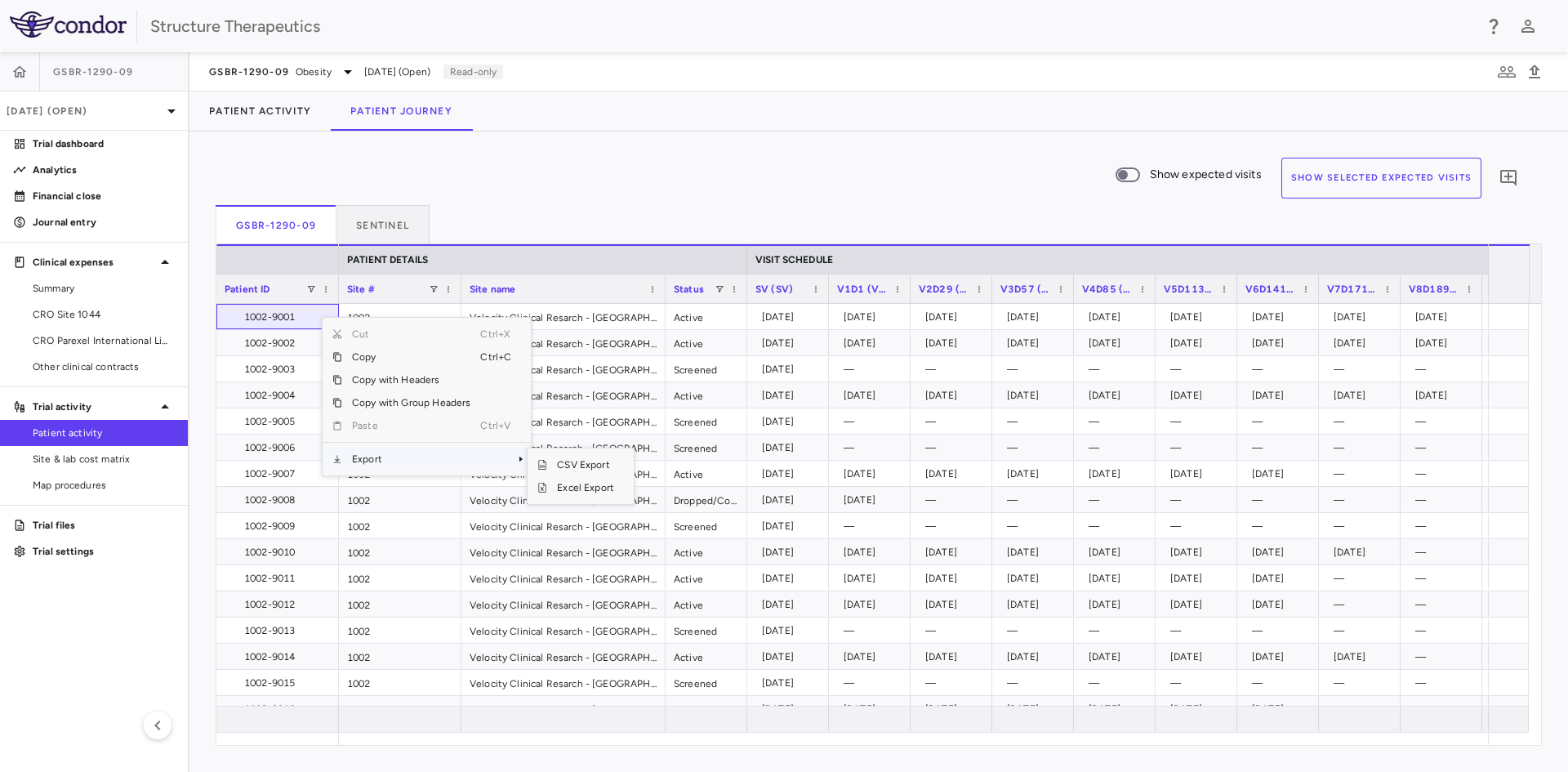
click at [401, 458] on span "Export" at bounding box center [412, 458] width 138 height 22
click at [343, 456] on span "Export" at bounding box center [389, 464] width 138 height 22
click at [540, 488] on span "Excel Export" at bounding box center [564, 492] width 77 height 22
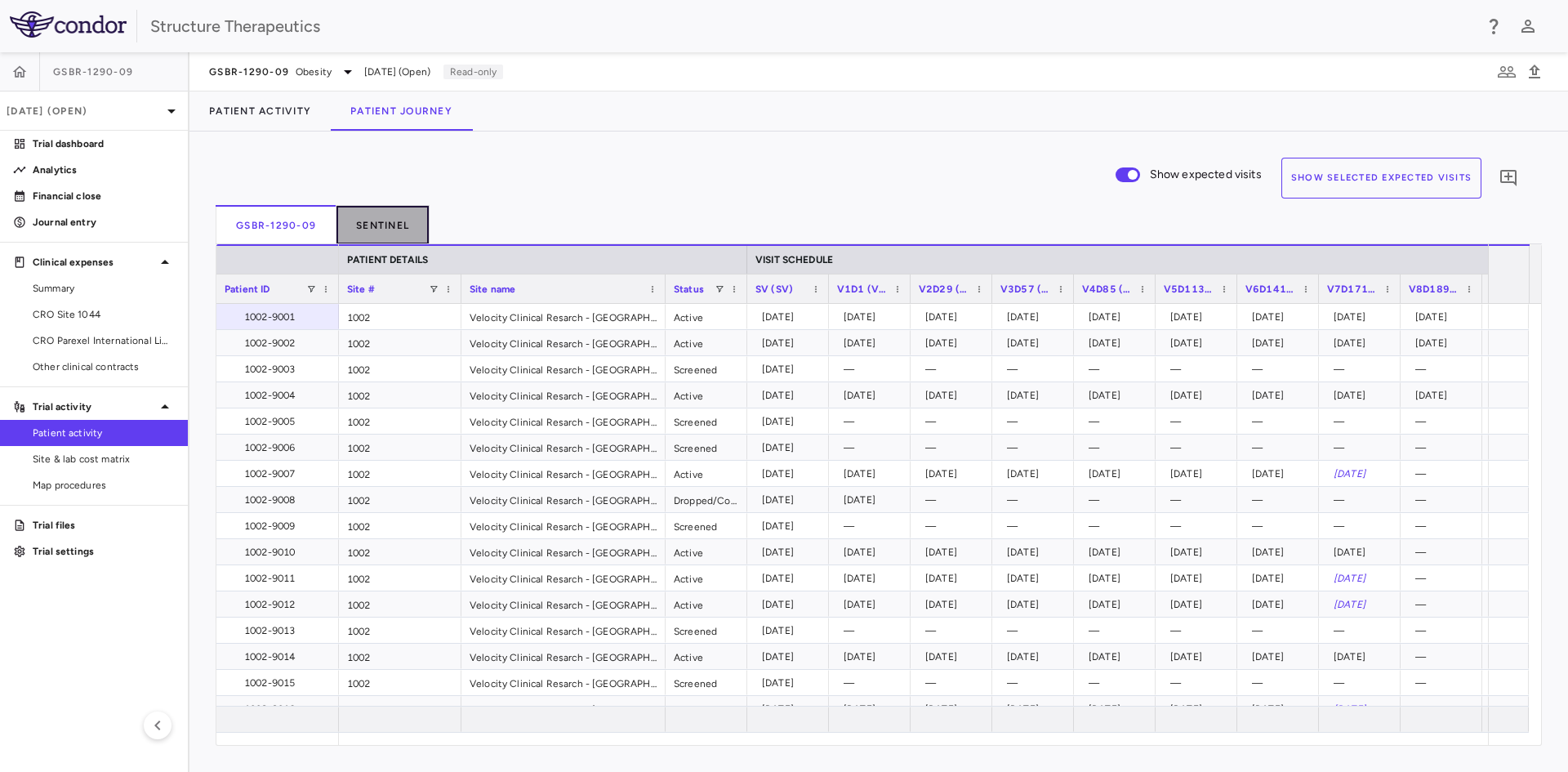
click at [367, 218] on button "Sentinel" at bounding box center [383, 225] width 93 height 39
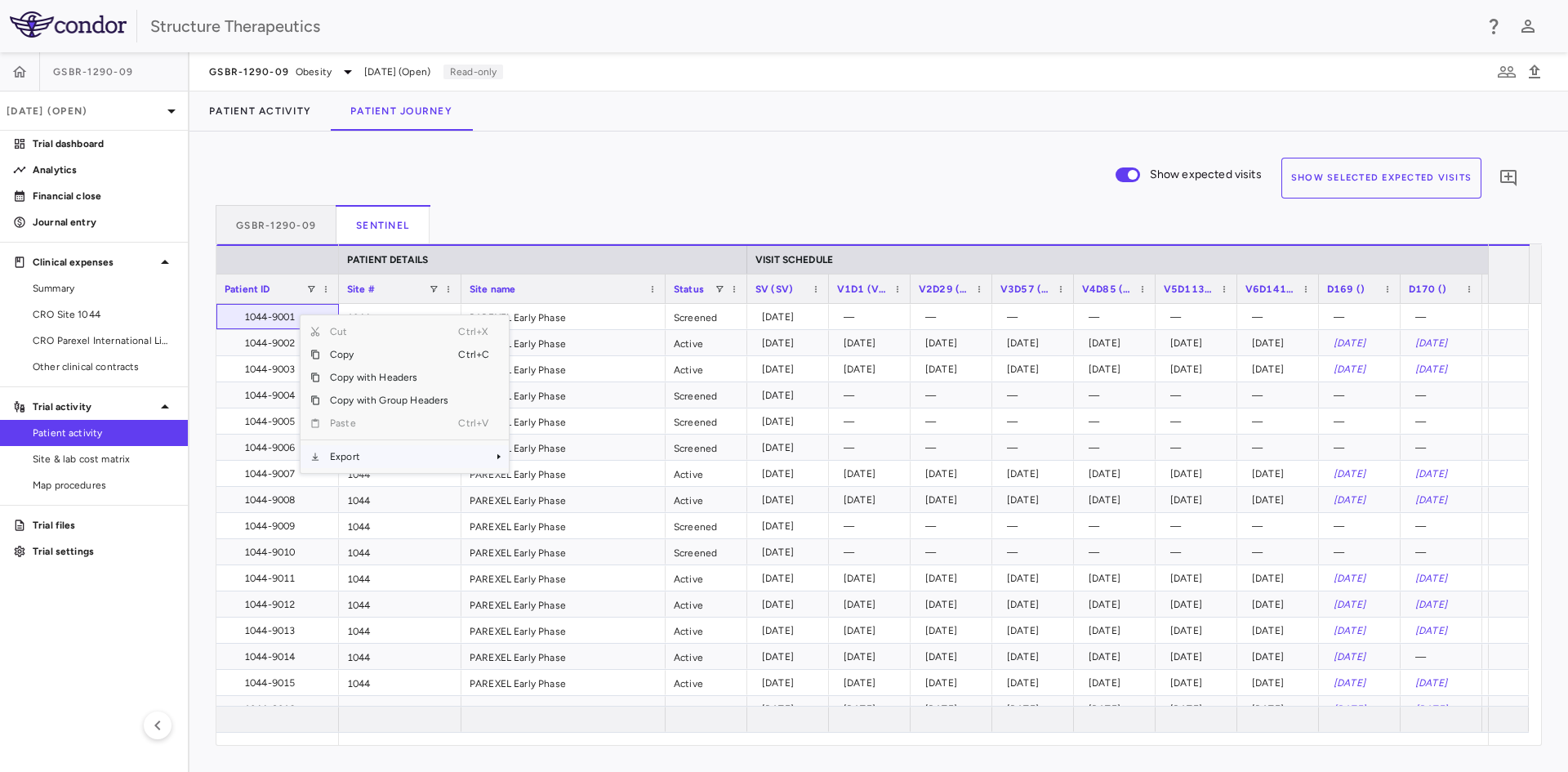
click at [361, 453] on span "Export" at bounding box center [389, 456] width 138 height 22
click at [470, 454] on span "Context Menu" at bounding box center [476, 456] width 35 height 22
click at [550, 478] on span "Excel Export" at bounding box center [564, 484] width 77 height 22
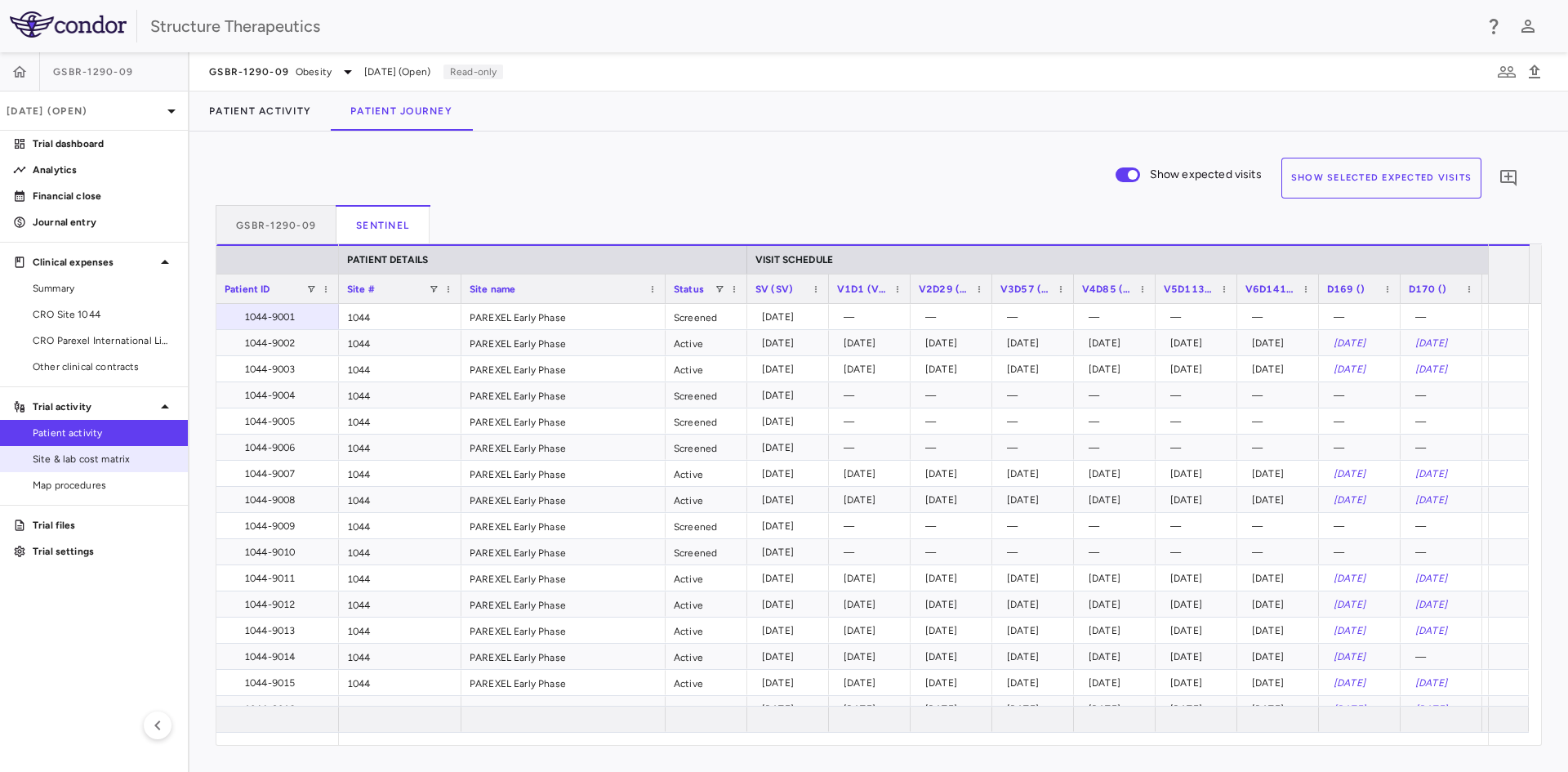
click at [111, 458] on span "Site & lab cost matrix" at bounding box center [104, 459] width 142 height 15
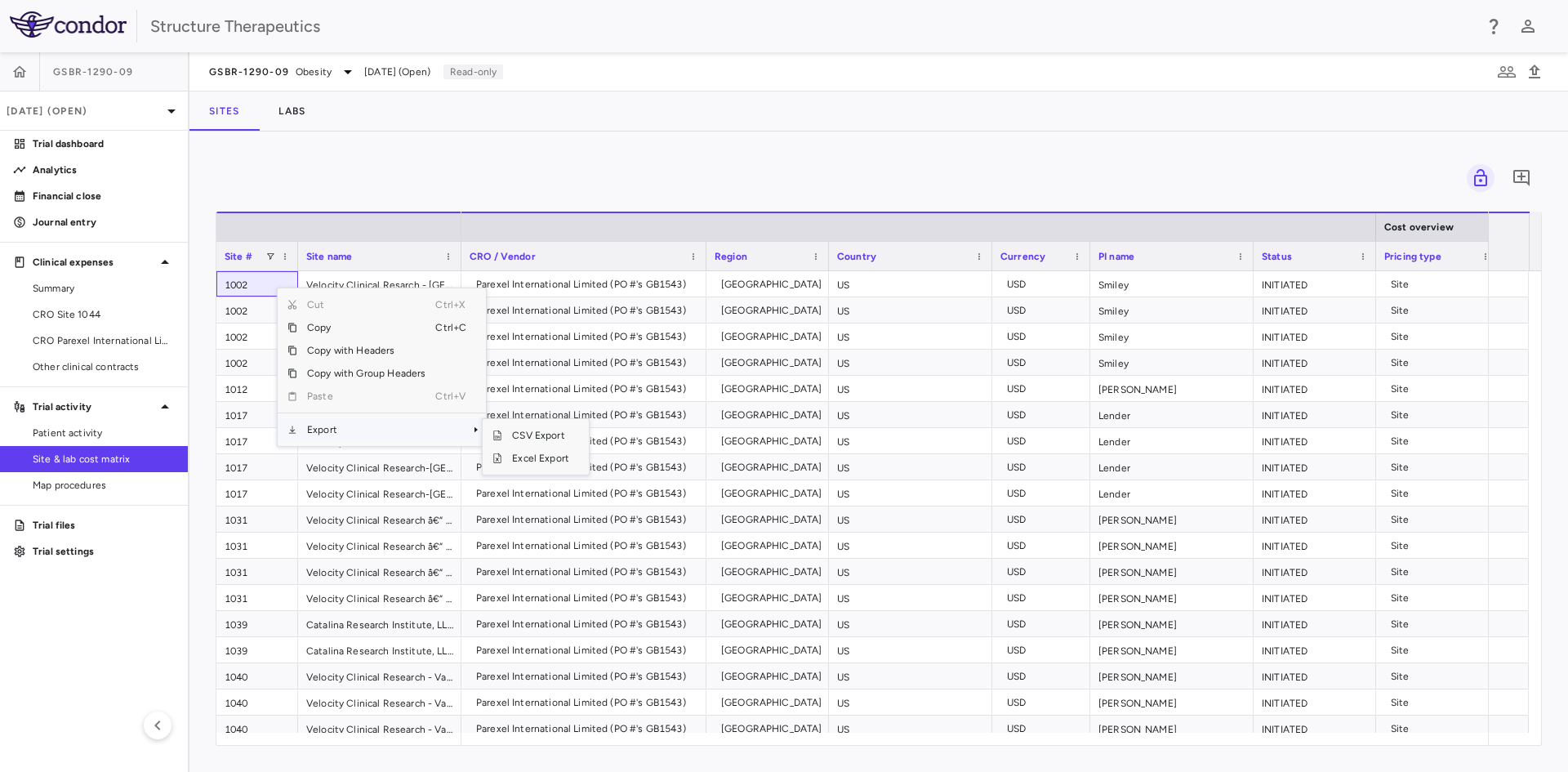
click at [343, 432] on span "Export" at bounding box center [366, 429] width 138 height 22
click at [465, 439] on span "Context Menu" at bounding box center [453, 429] width 35 height 22
click at [539, 465] on span "Excel Export" at bounding box center [540, 458] width 77 height 22
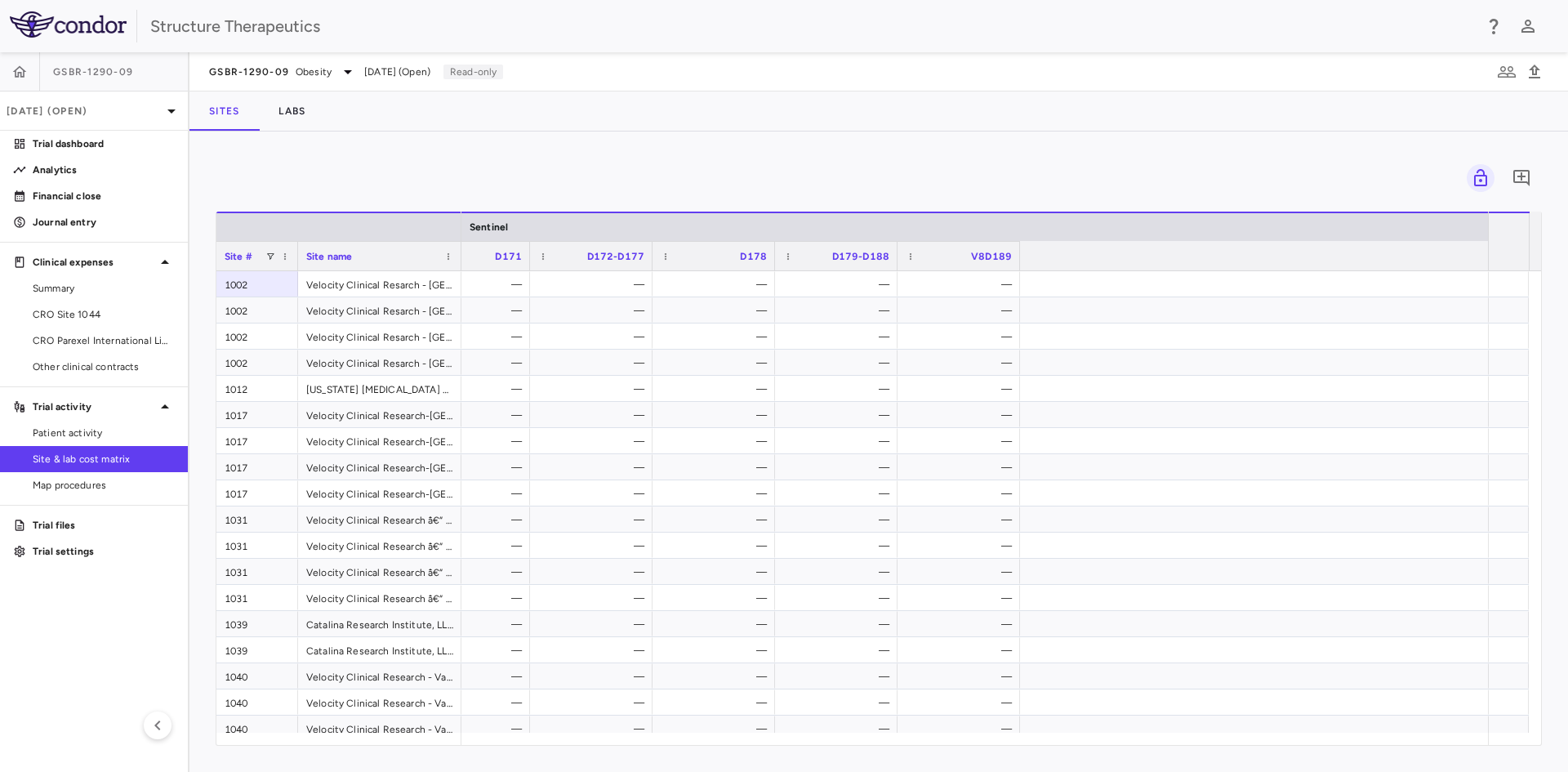
scroll to position [0, 5318]
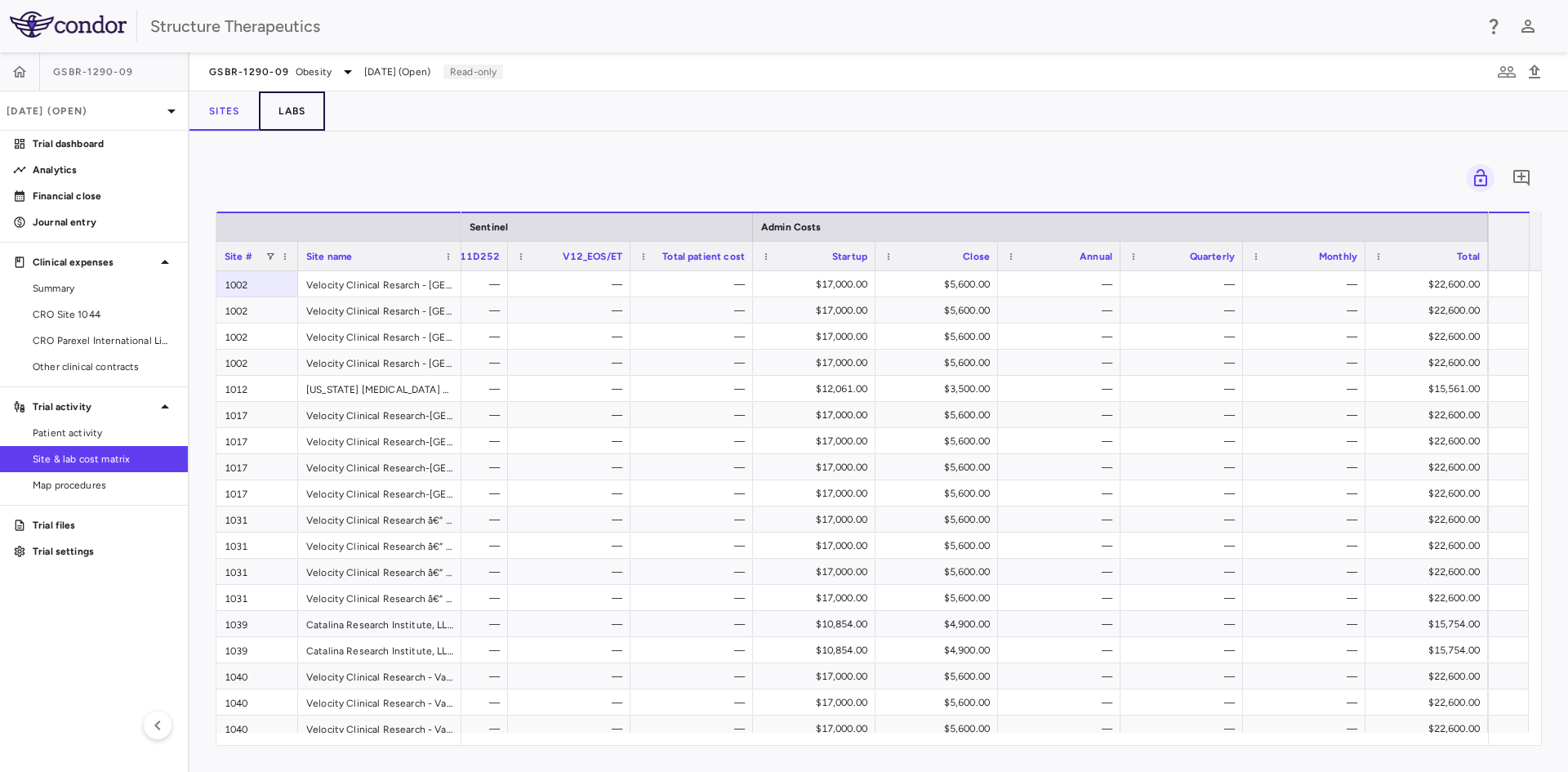
click at [290, 118] on button "Labs" at bounding box center [291, 111] width 66 height 39
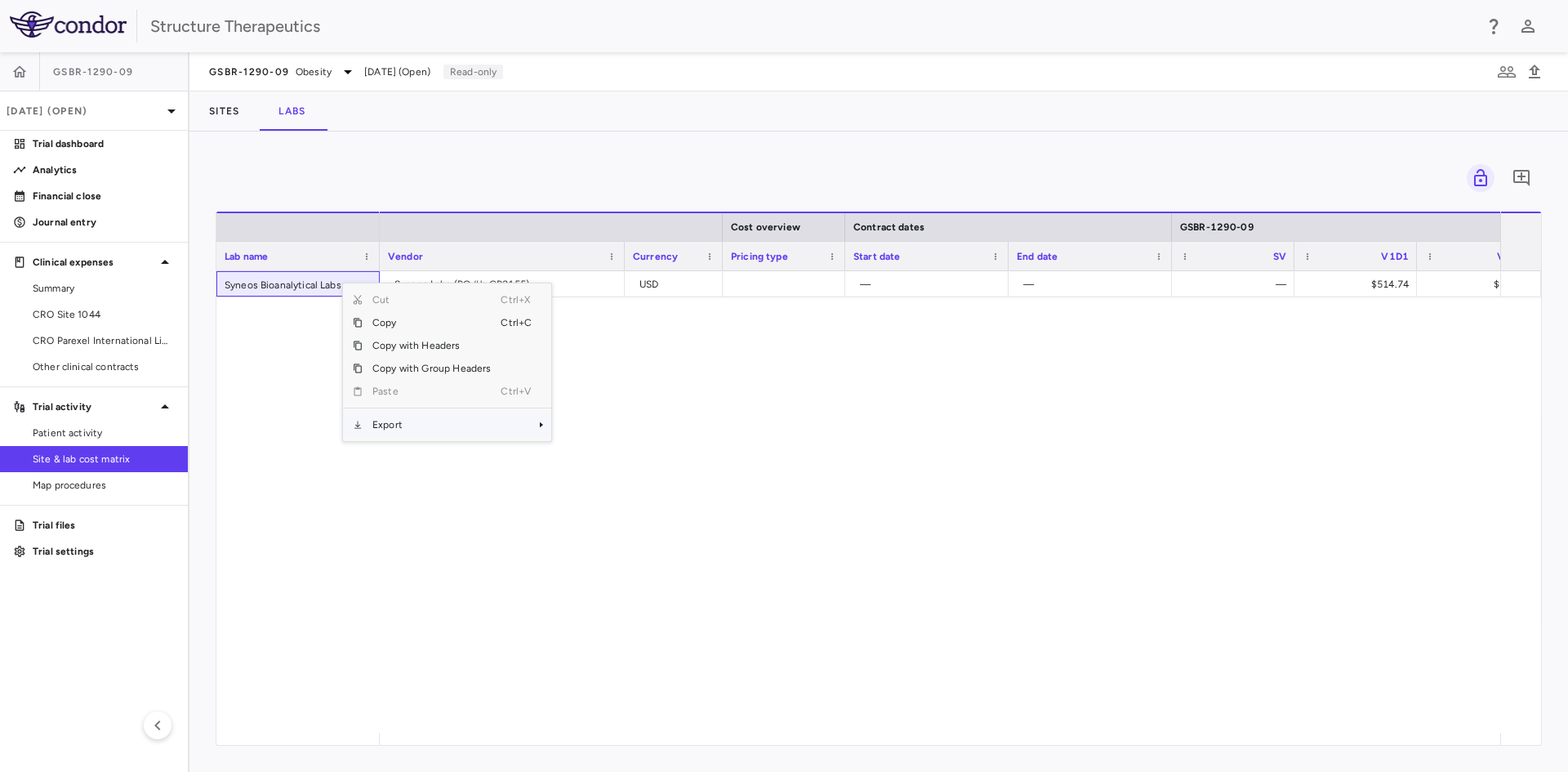
click at [401, 418] on span "Export" at bounding box center [431, 425] width 138 height 22
click at [580, 452] on span "Excel Export" at bounding box center [606, 453] width 77 height 22
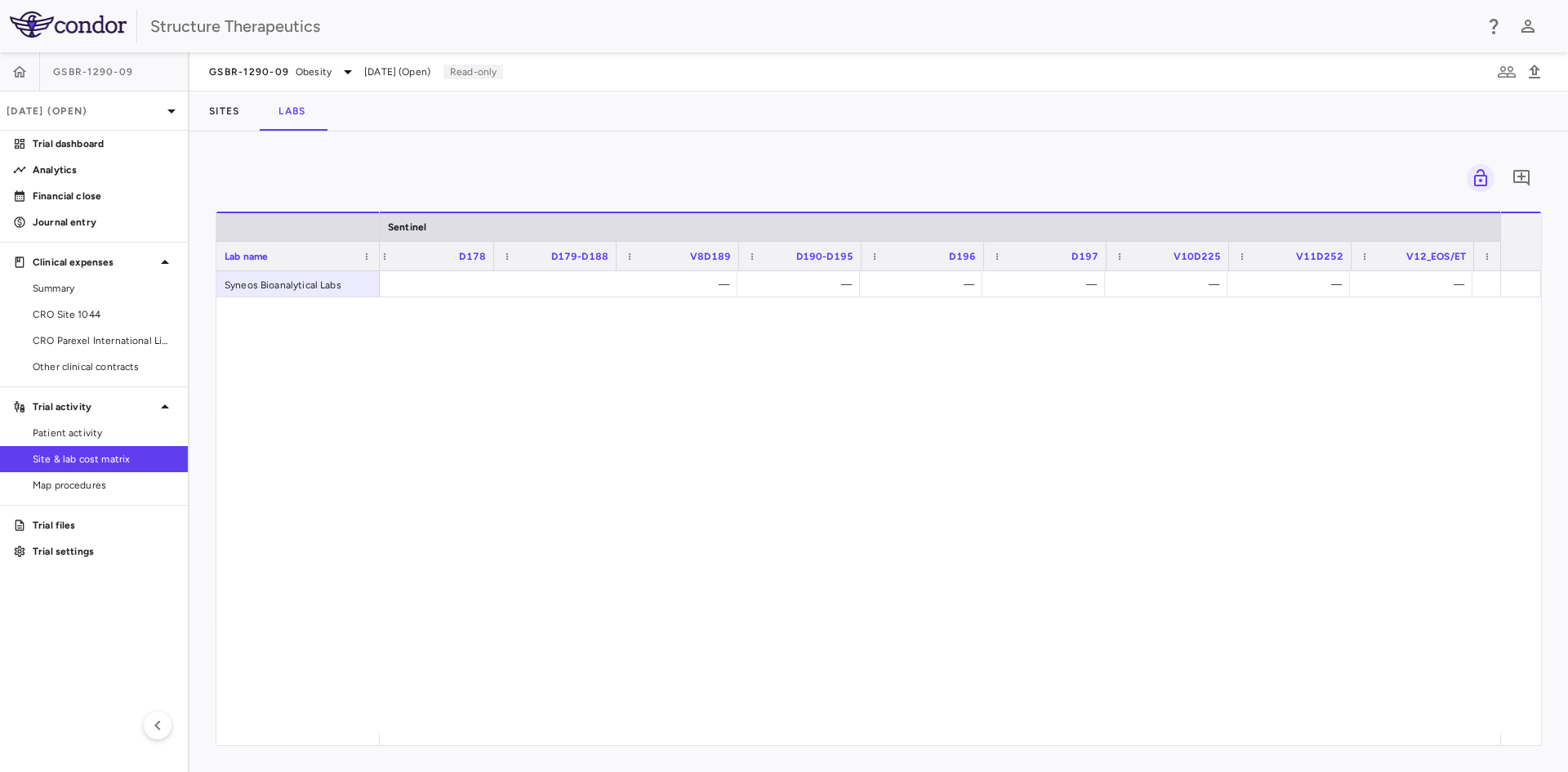
scroll to position [0, 5306]
drag, startPoint x: 75, startPoint y: 482, endPoint x: 166, endPoint y: 602, distance: 150.6
click at [75, 482] on span "Map procedures" at bounding box center [104, 485] width 142 height 15
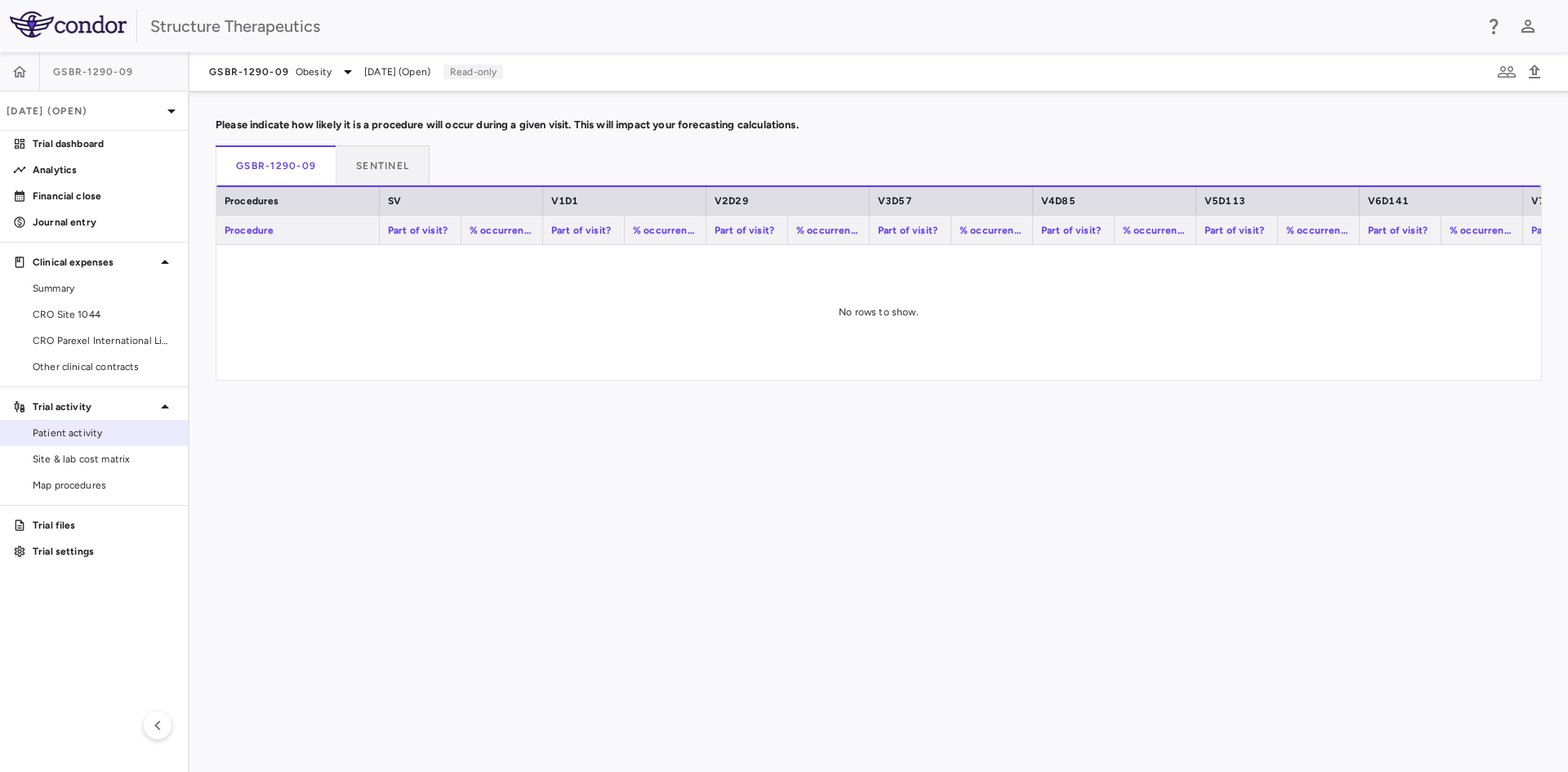
click at [101, 442] on link "Patient activity" at bounding box center [93, 433] width 188 height 24
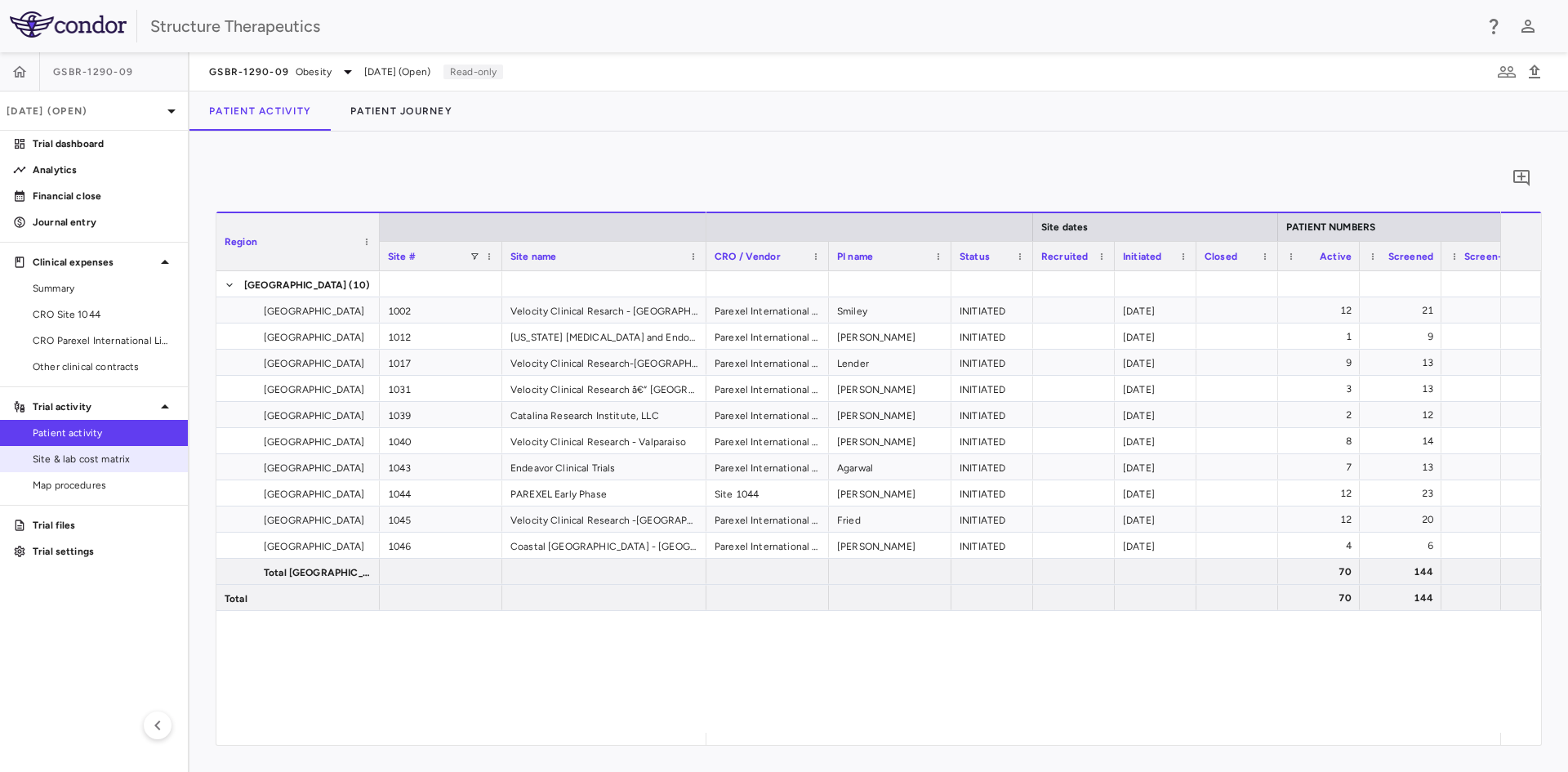
click at [91, 456] on span "Site & lab cost matrix" at bounding box center [104, 459] width 142 height 15
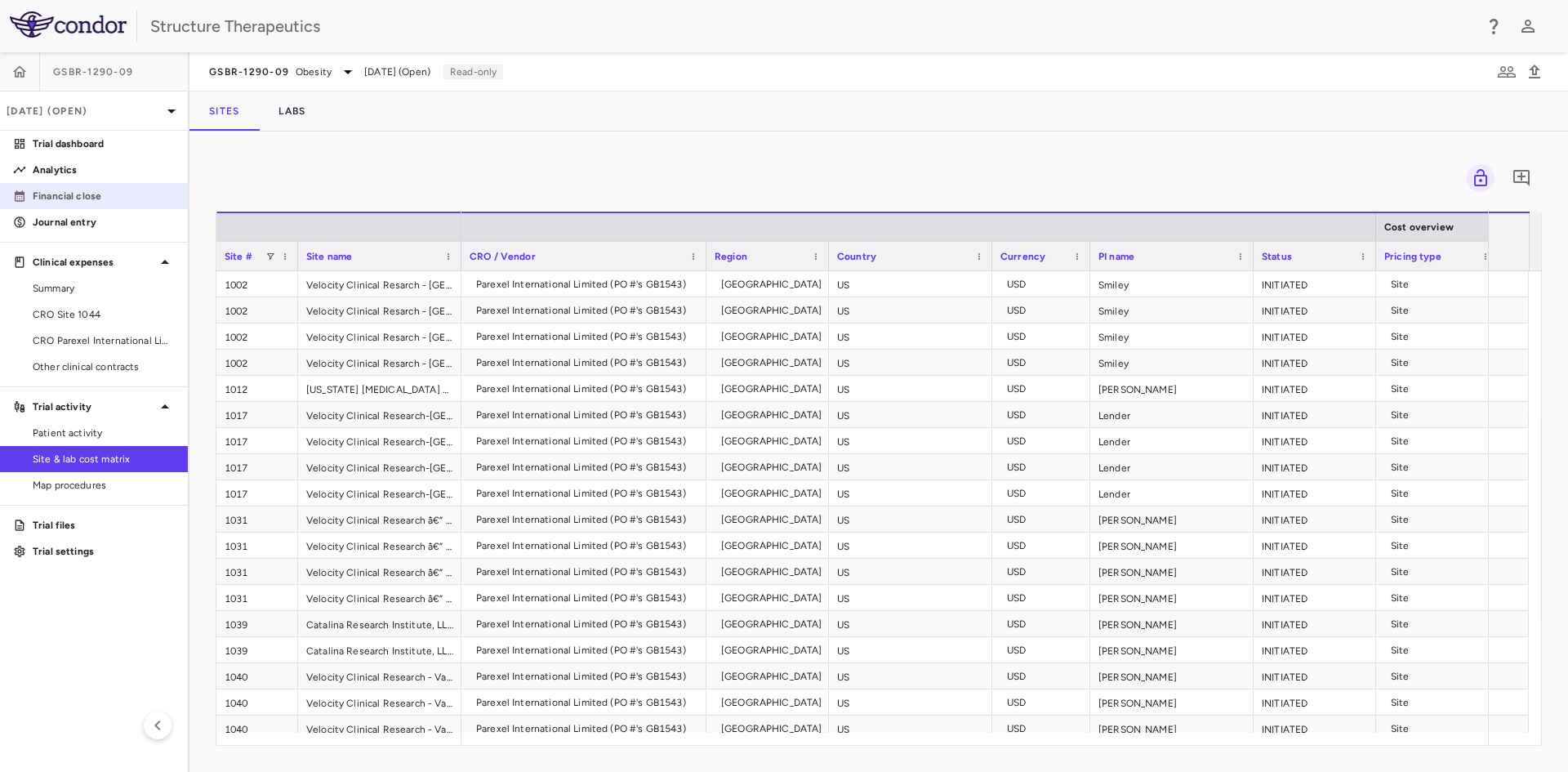
click at [88, 185] on link "Financial close" at bounding box center [93, 196] width 188 height 24
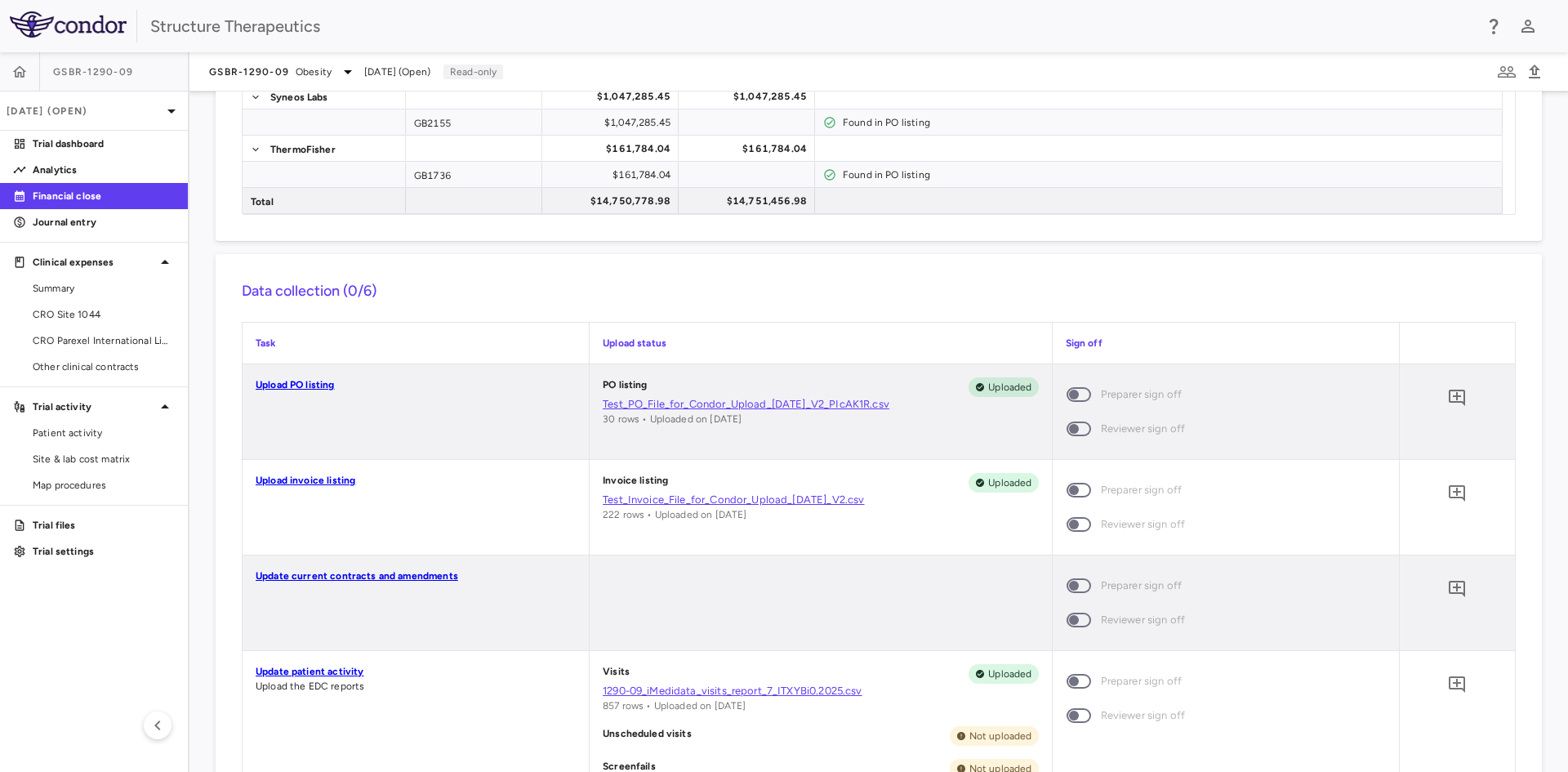
scroll to position [492, 0]
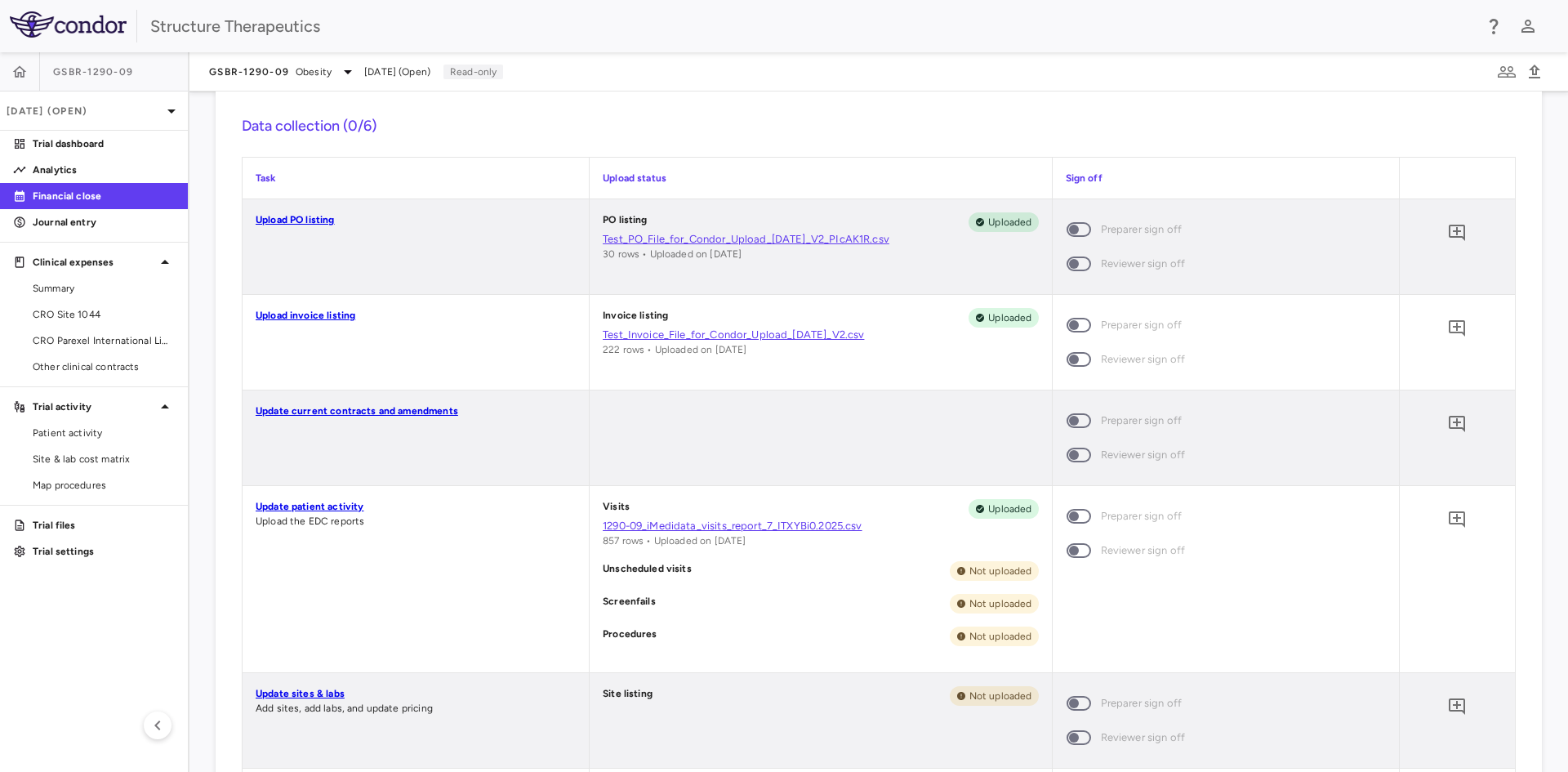
click at [333, 509] on link "Update patient activity" at bounding box center [309, 506] width 107 height 11
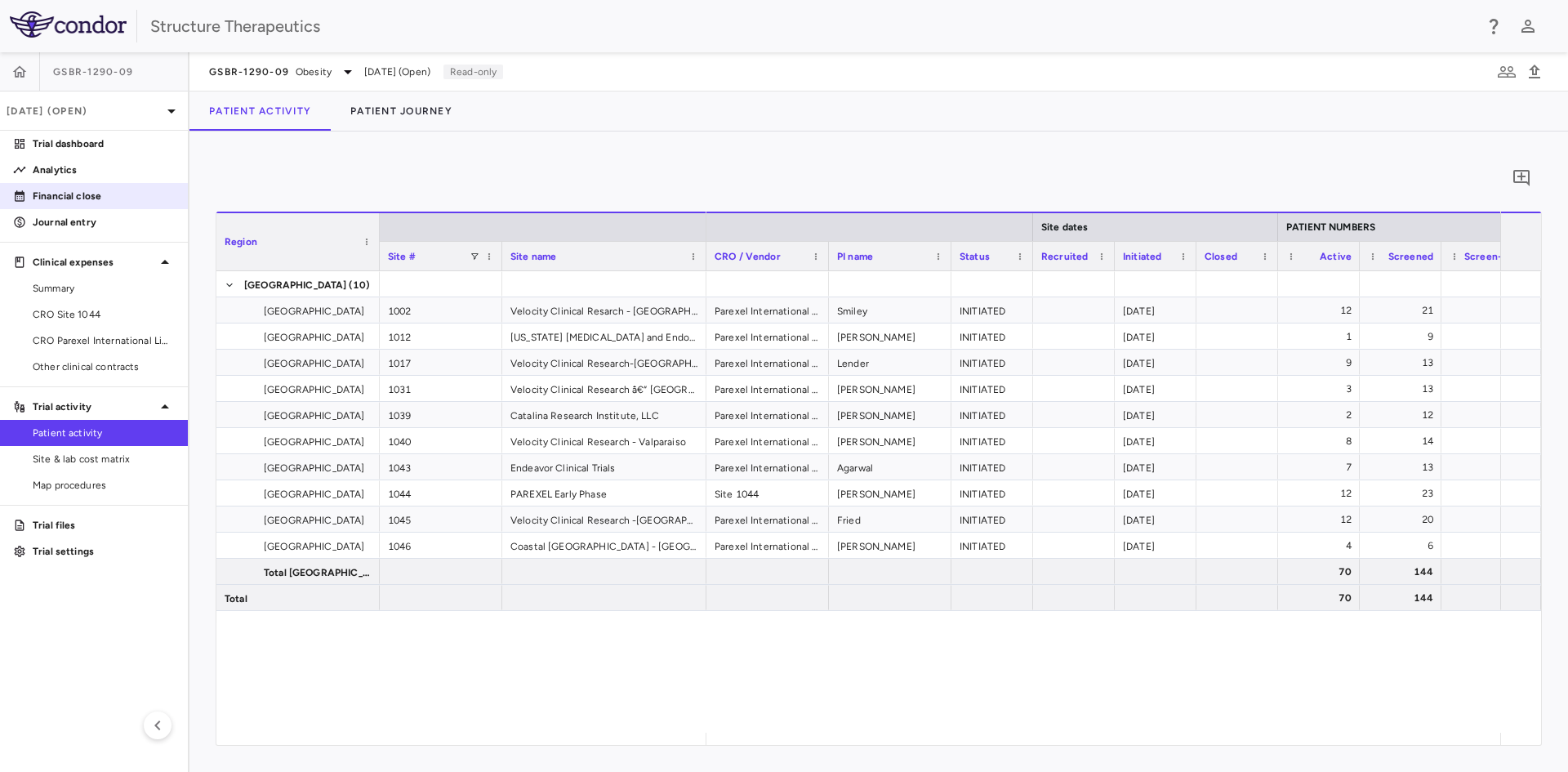
click at [119, 191] on p "Financial close" at bounding box center [104, 196] width 142 height 15
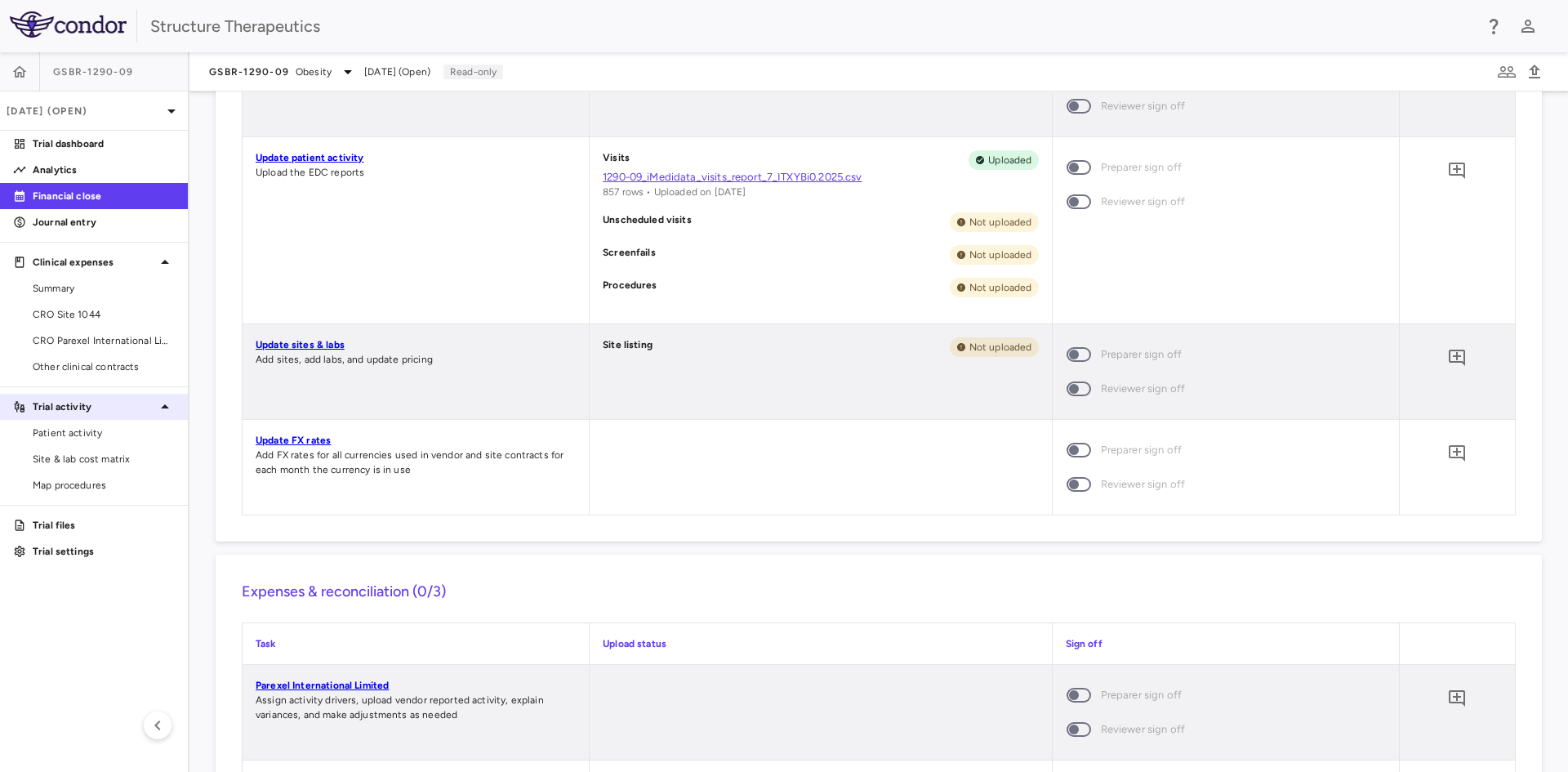
scroll to position [678, 0]
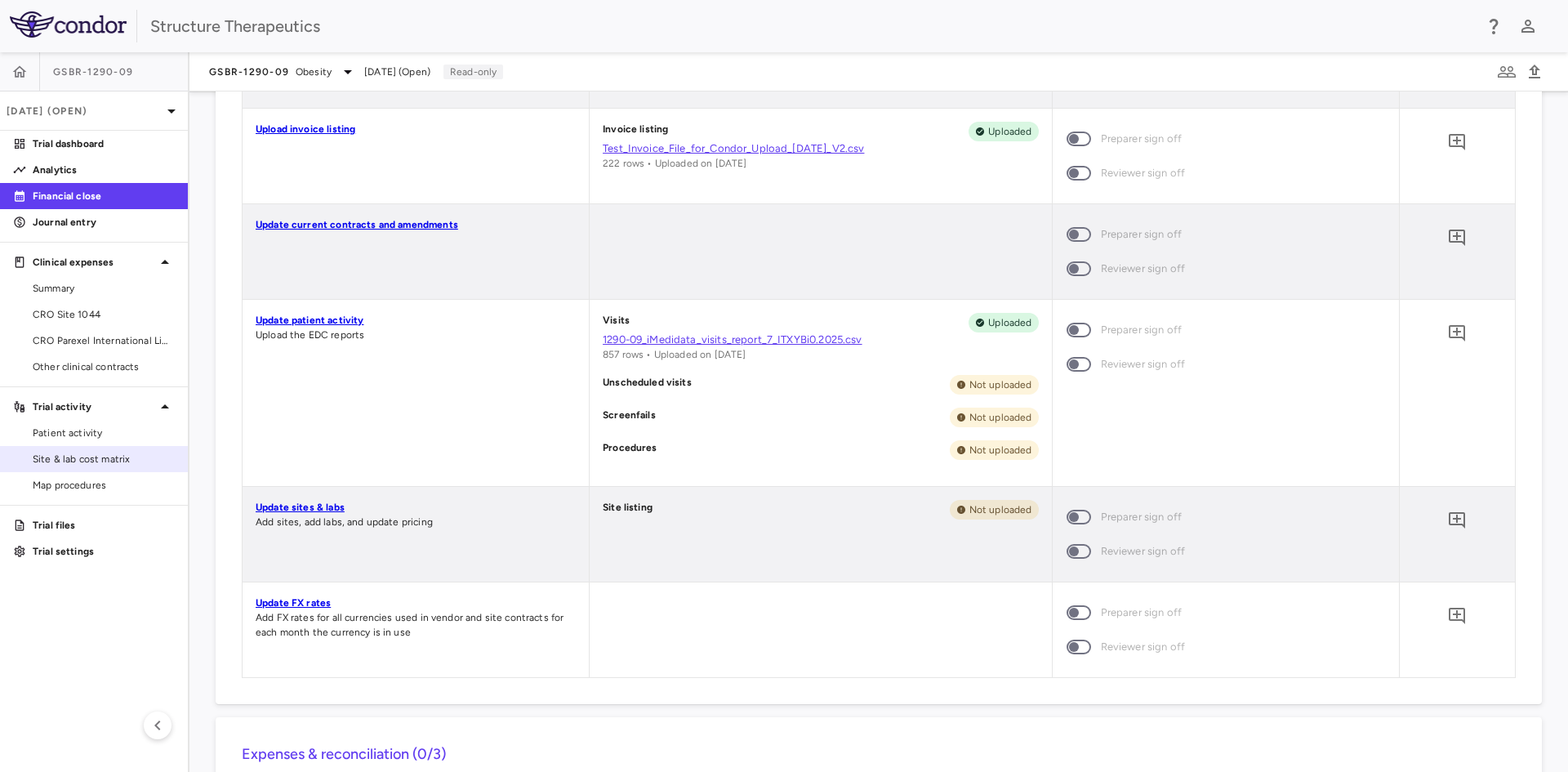
click at [89, 453] on span "Site & lab cost matrix" at bounding box center [104, 459] width 142 height 15
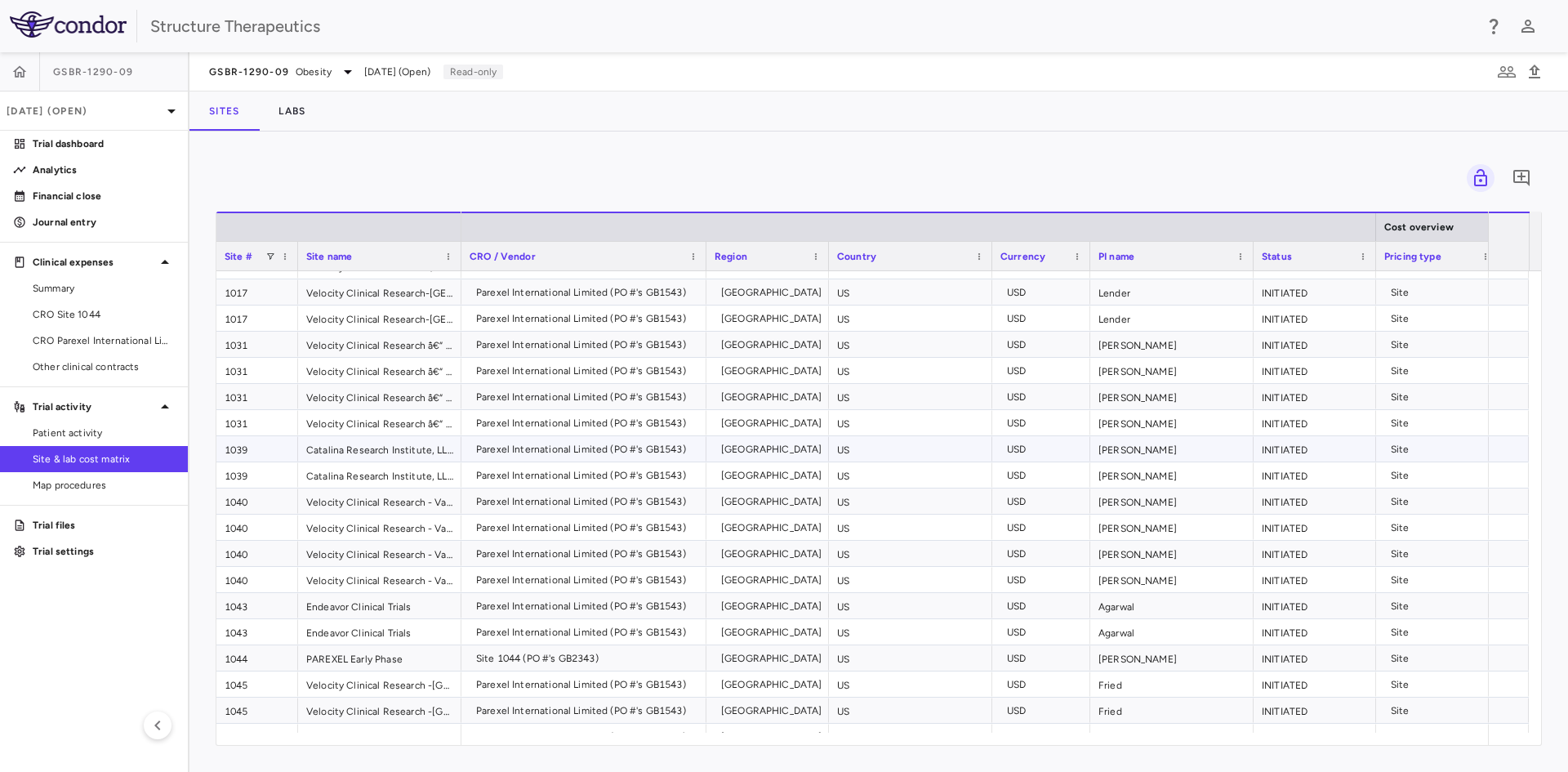
scroll to position [297, 0]
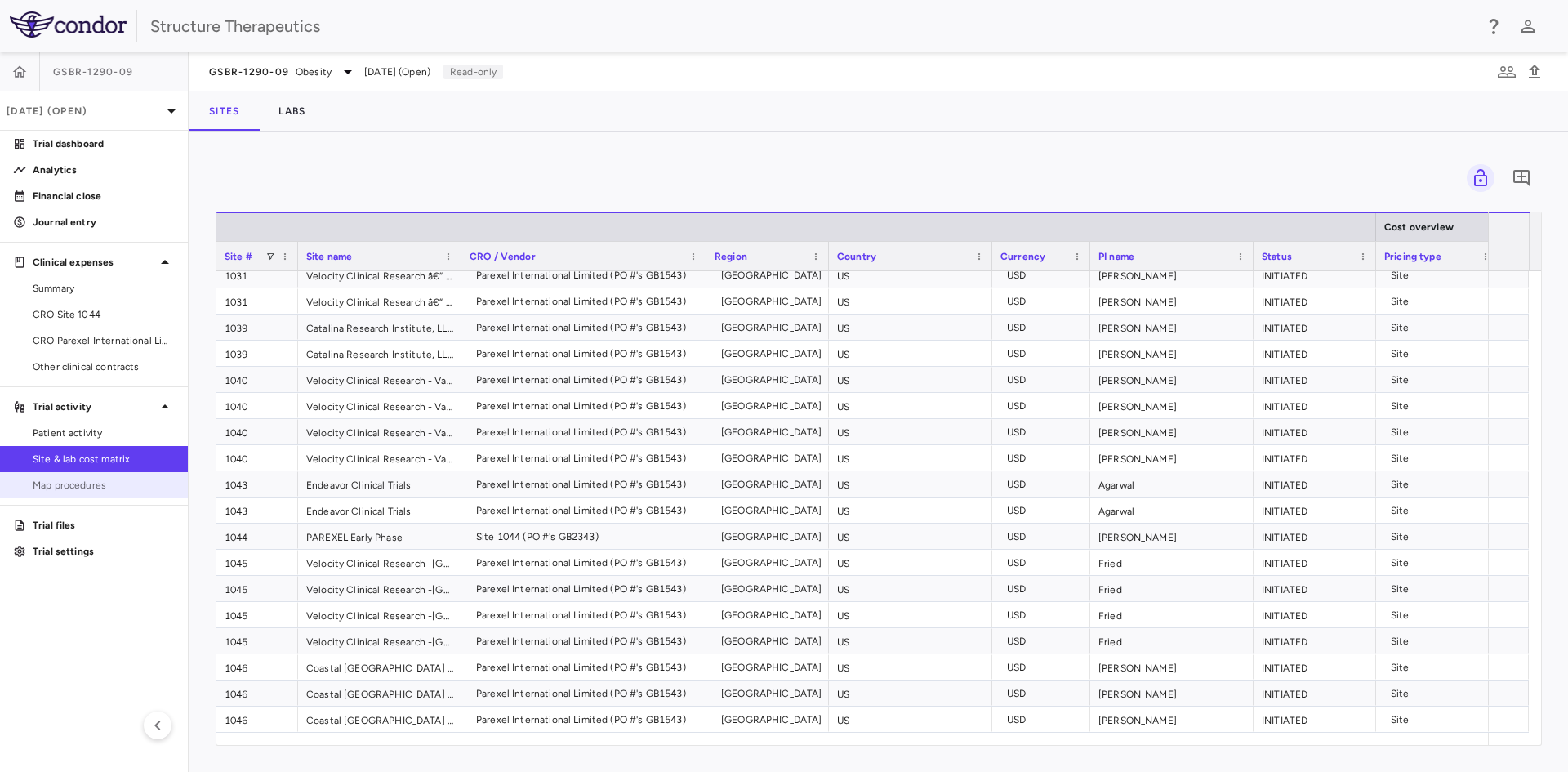
click at [107, 478] on span "Map procedures" at bounding box center [104, 485] width 142 height 15
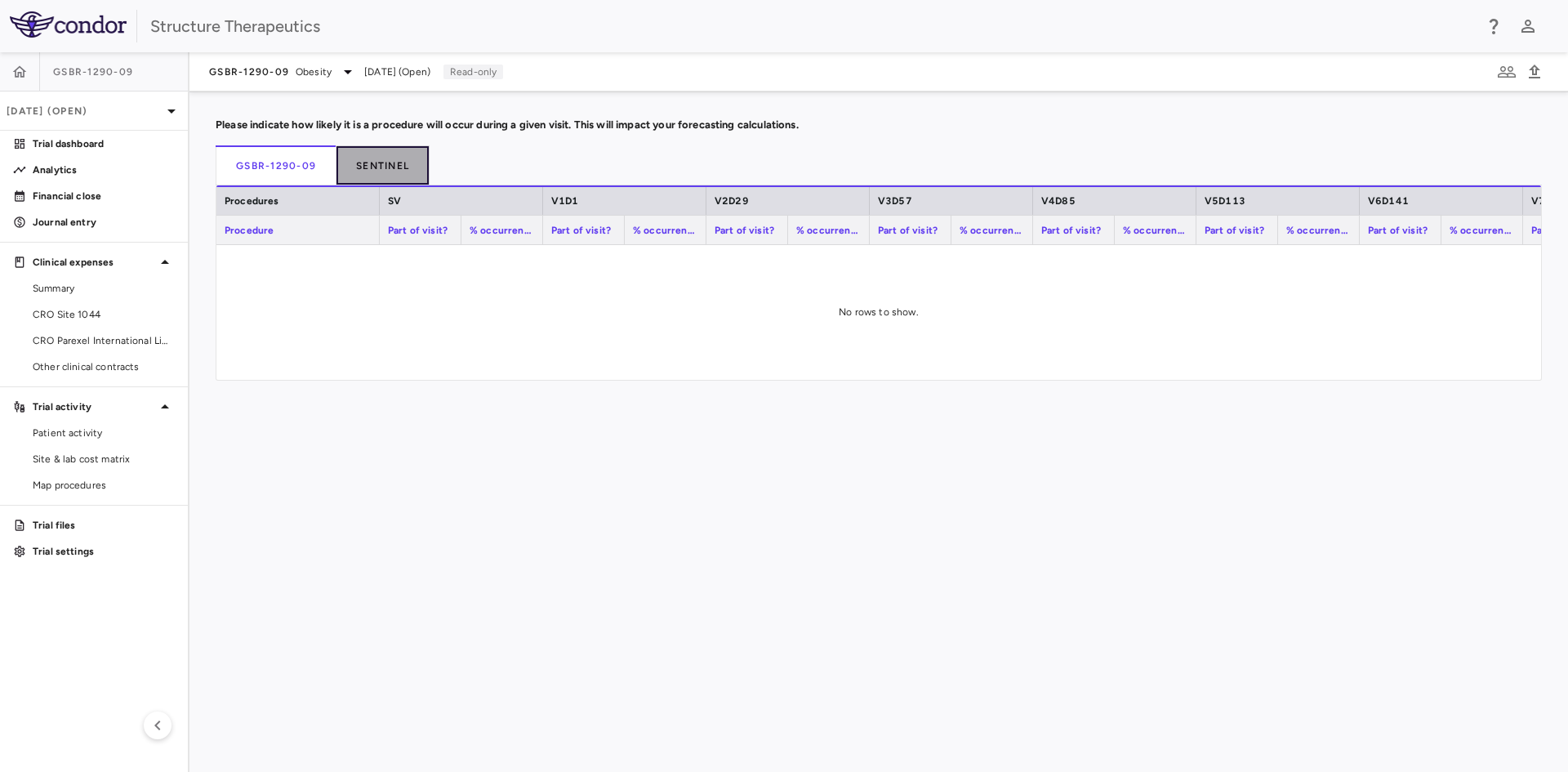
click at [395, 171] on button "Sentinel" at bounding box center [383, 165] width 93 height 39
click at [301, 175] on button "GSBR-1290-09" at bounding box center [275, 165] width 120 height 39
click at [377, 151] on button "Sentinel" at bounding box center [383, 165] width 93 height 39
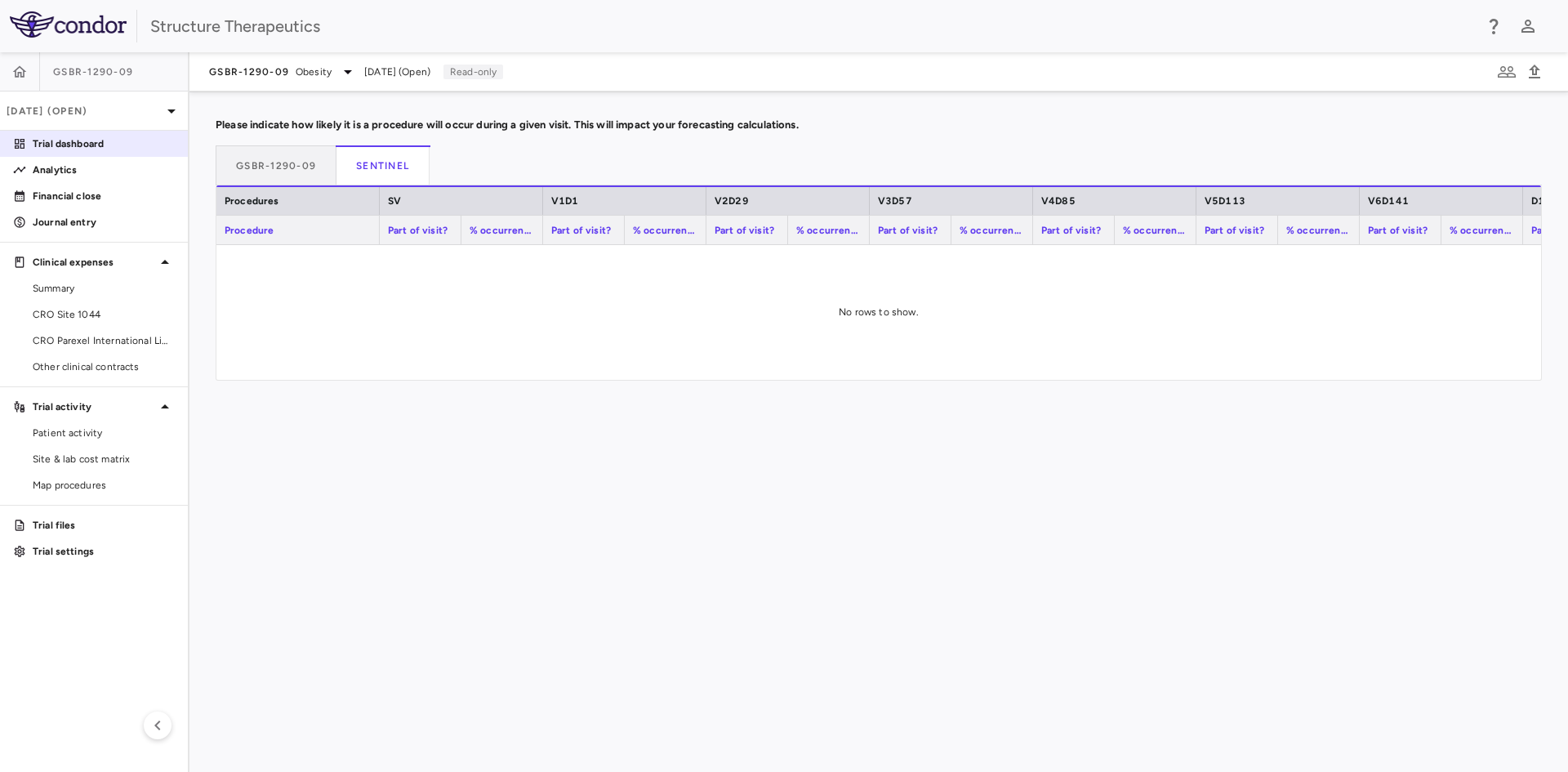
click at [116, 147] on p "Trial dashboard" at bounding box center [104, 144] width 142 height 15
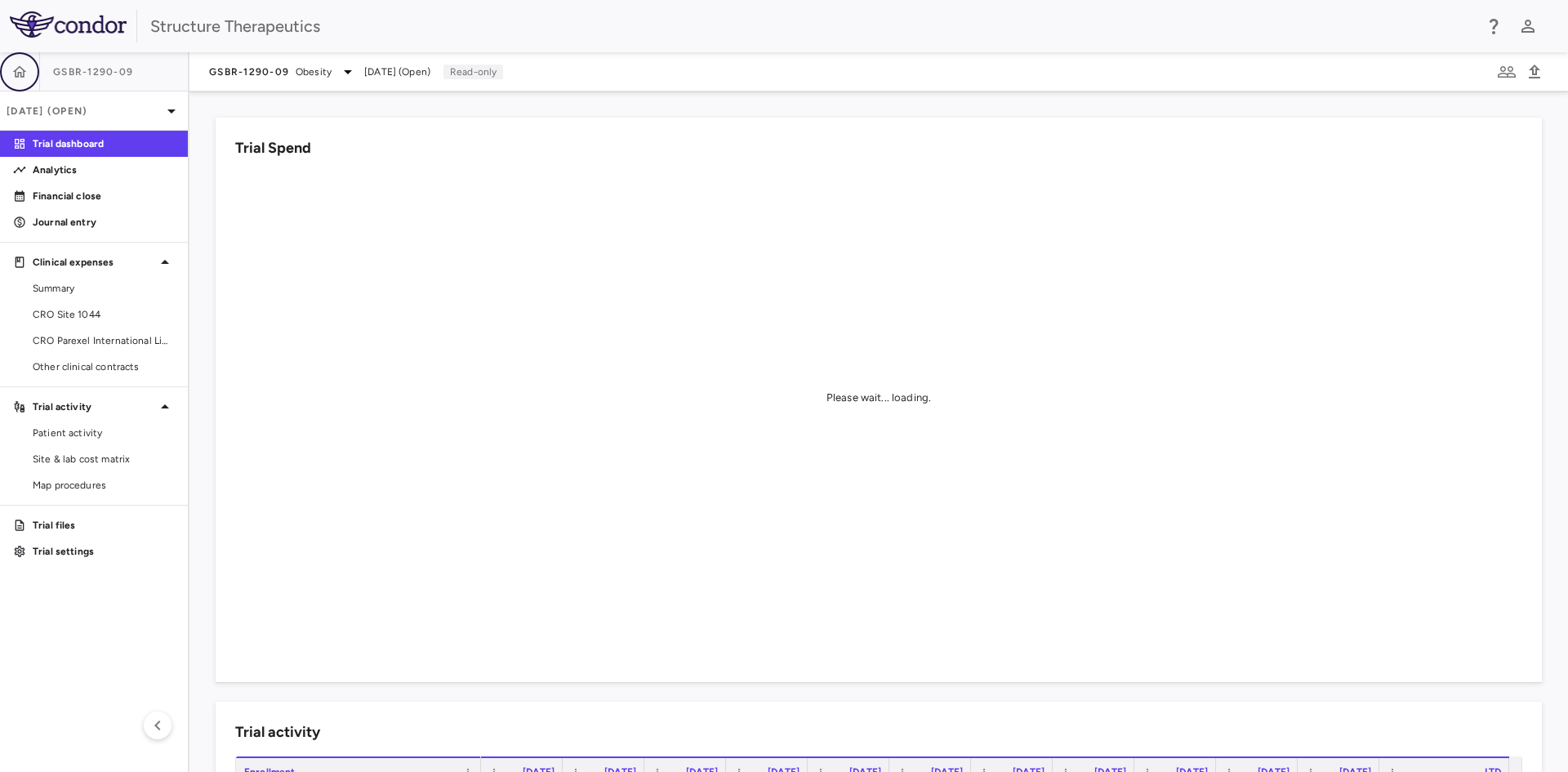
click at [21, 77] on icon "button" at bounding box center [19, 71] width 16 height 16
